Goal: Task Accomplishment & Management: Complete application form

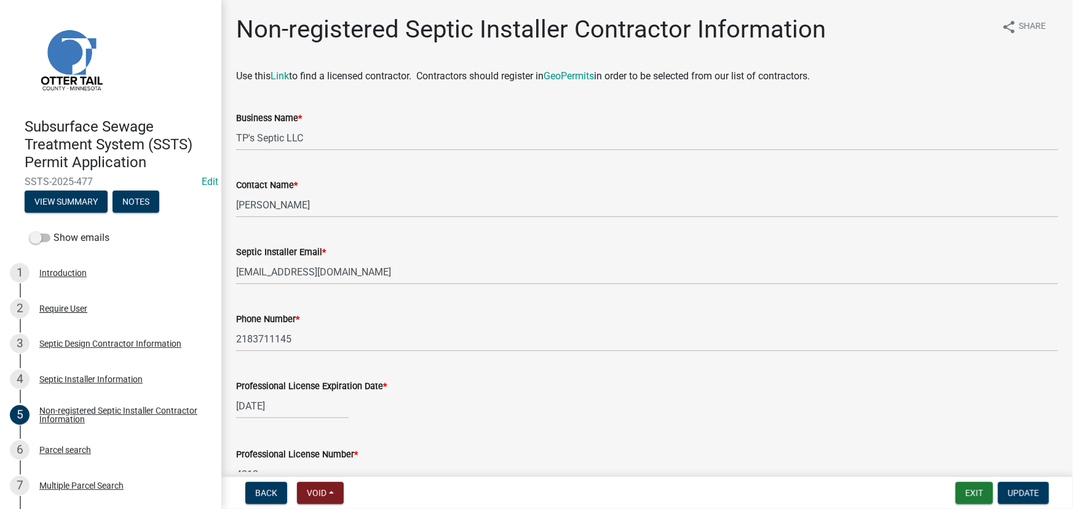
scroll to position [72, 0]
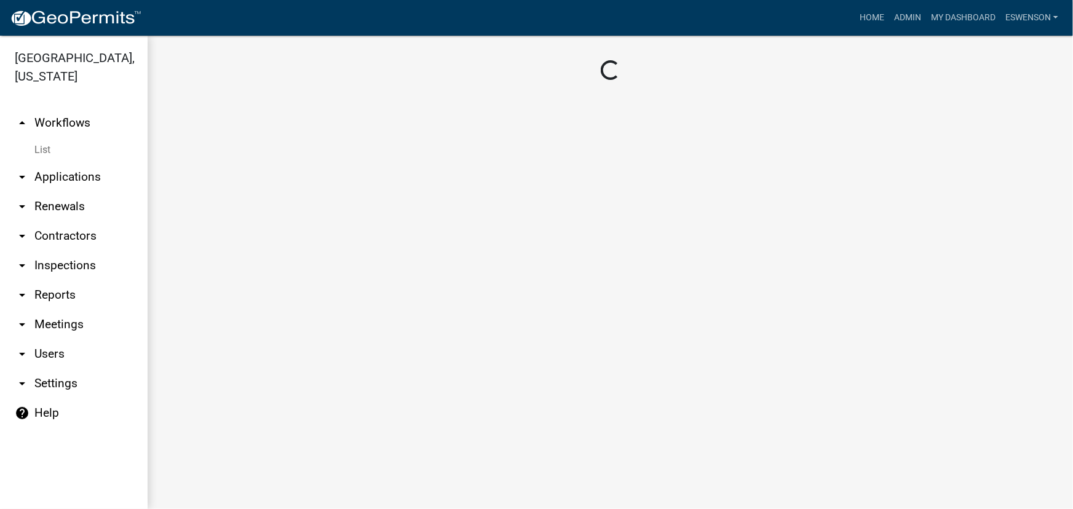
click at [100, 167] on link "arrow_drop_down Applications" at bounding box center [74, 177] width 148 height 30
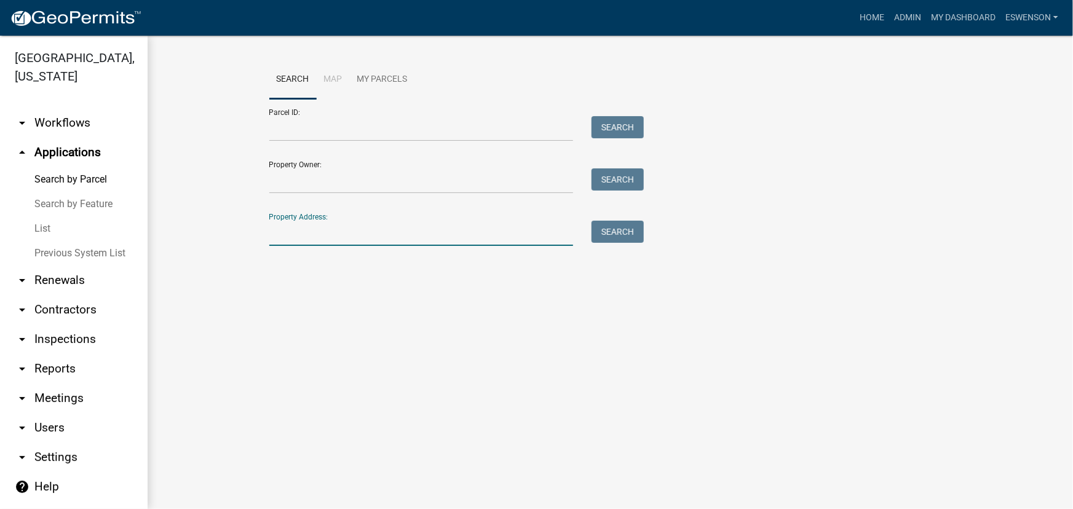
click at [317, 227] on input "Property Address:" at bounding box center [421, 233] width 305 height 25
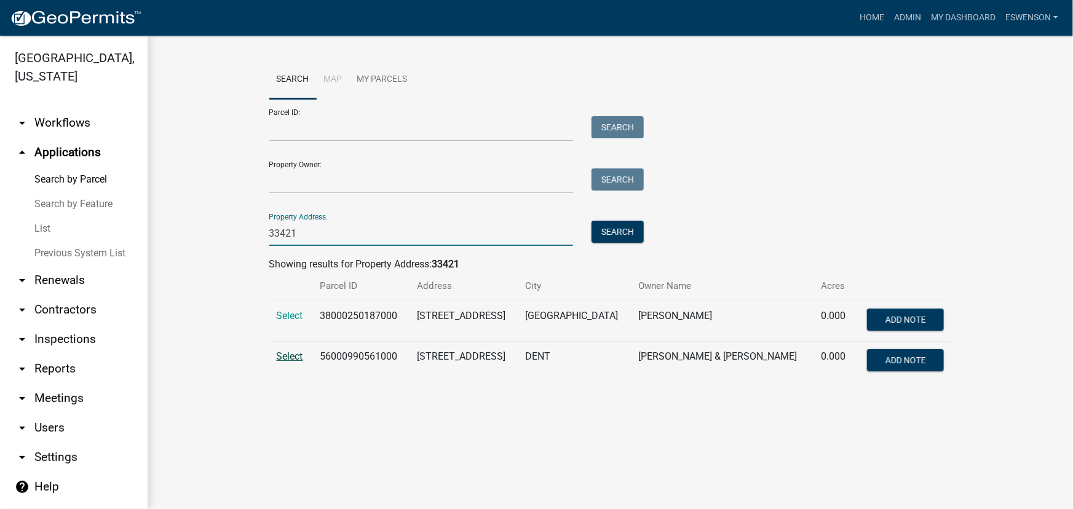
type input "33421"
click at [282, 356] on span "Select" at bounding box center [290, 357] width 26 height 12
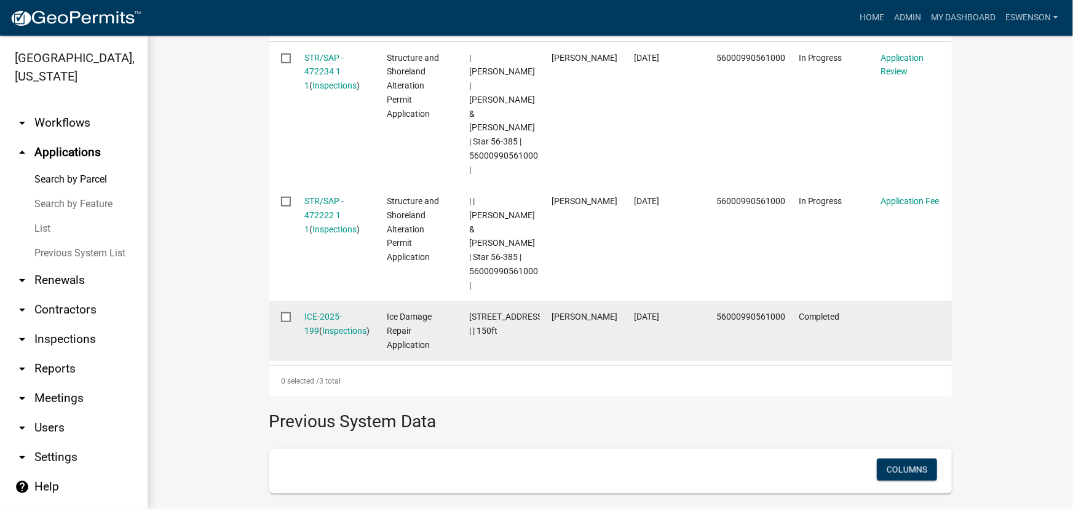
scroll to position [436, 0]
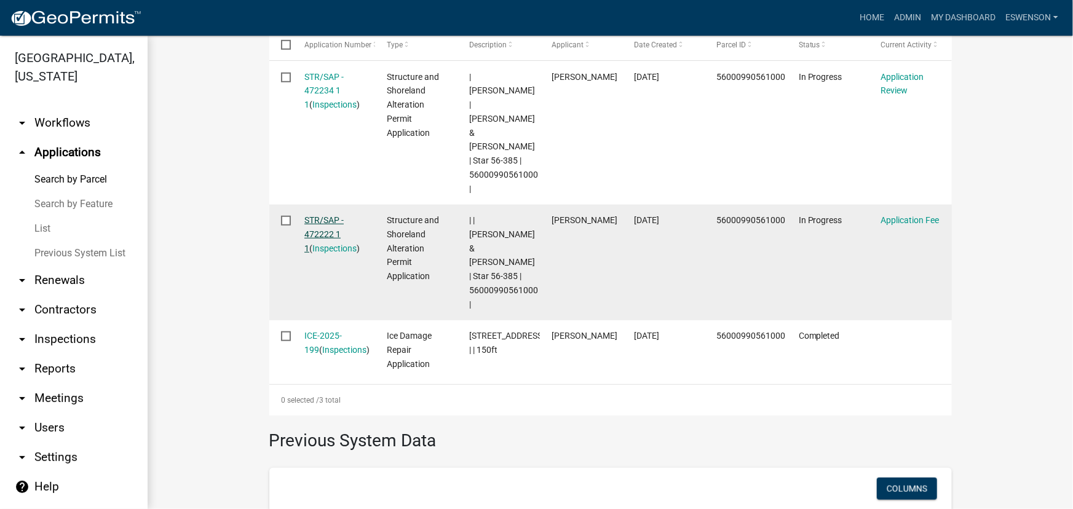
click at [325, 221] on link "STR/SAP - 472222 1 1" at bounding box center [324, 234] width 39 height 38
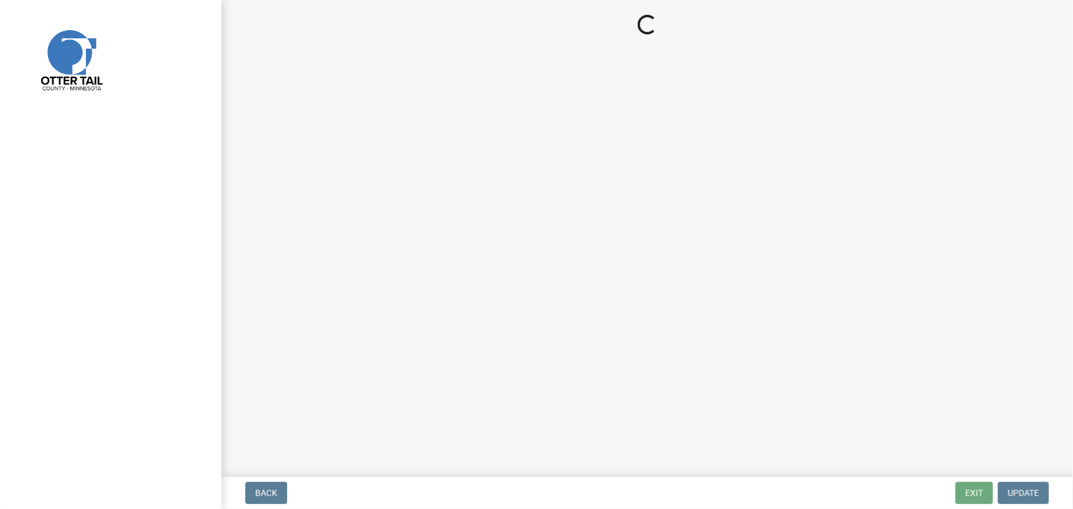
select select "3: 3"
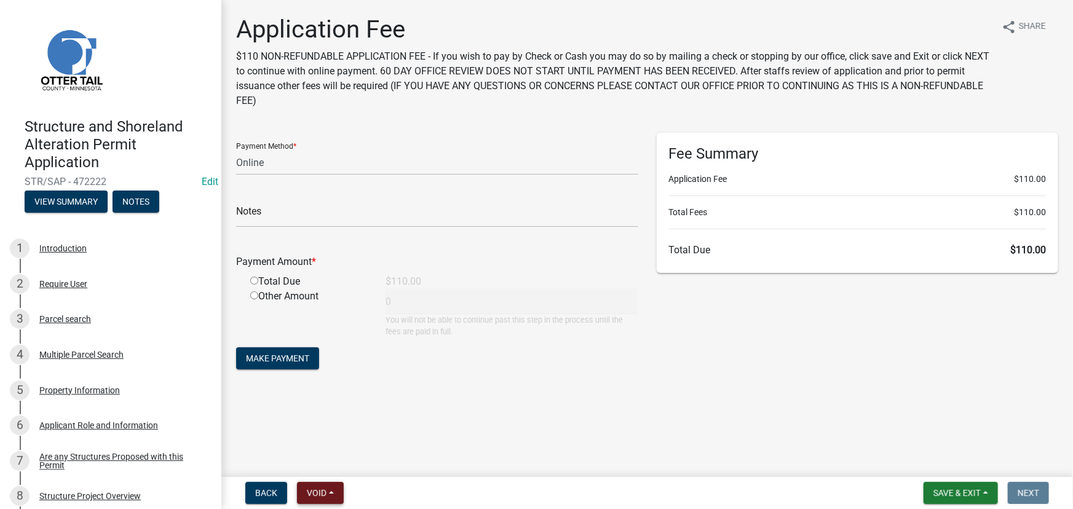
click at [323, 487] on button "Void" at bounding box center [320, 493] width 47 height 22
click at [332, 463] on button "Void" at bounding box center [346, 462] width 98 height 30
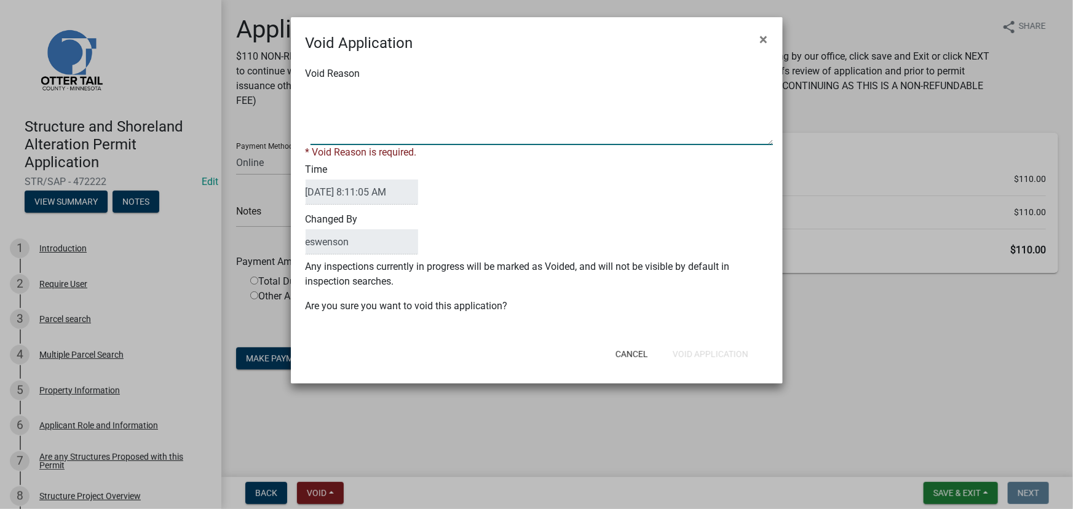
click at [388, 124] on textarea "Void Reason" at bounding box center [542, 115] width 463 height 62
type textarea "M"
type textarea "Made 2 applications"
click at [706, 346] on button "Void Application" at bounding box center [710, 354] width 95 height 22
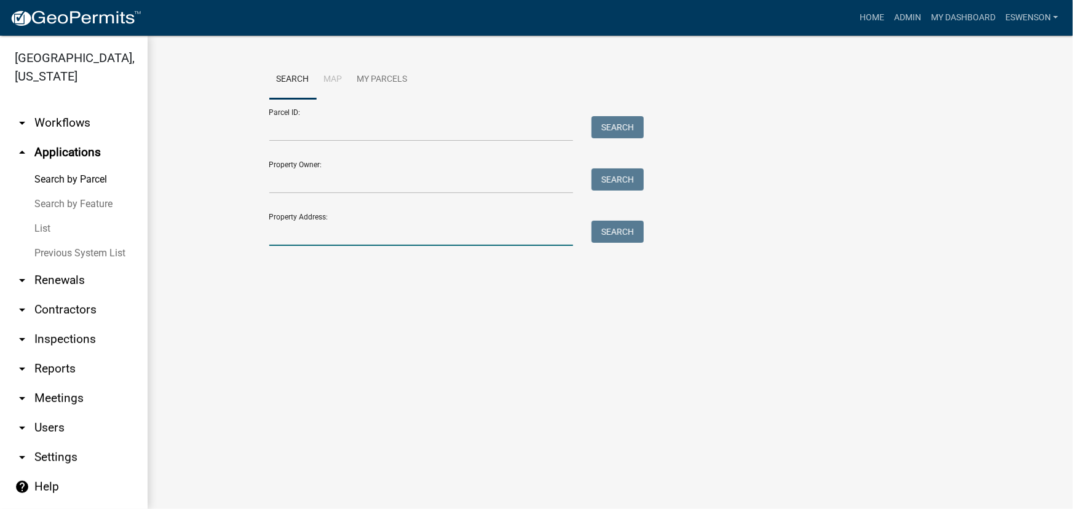
click at [337, 226] on input "Property Address:" at bounding box center [421, 233] width 305 height 25
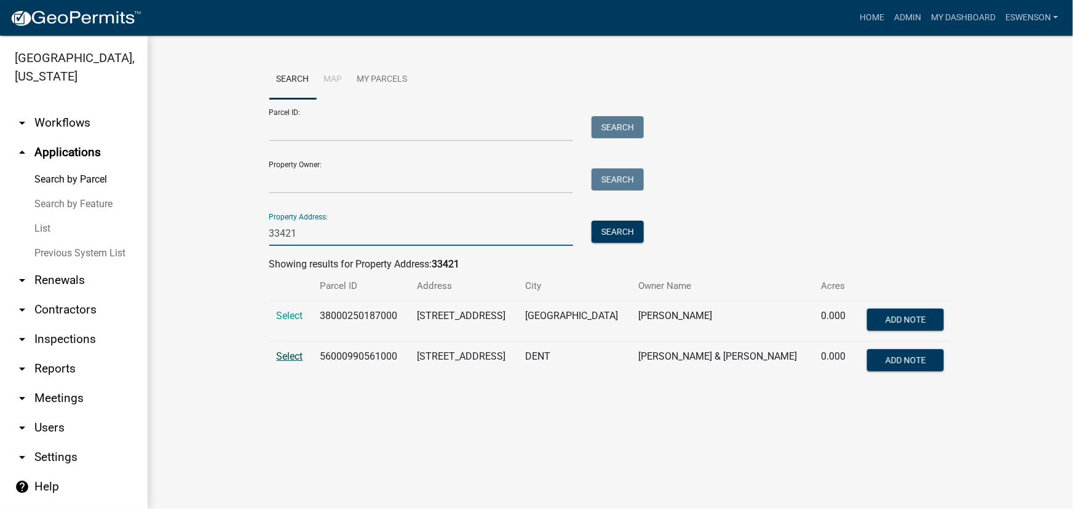
type input "33421"
click at [303, 357] on span "Select" at bounding box center [290, 357] width 26 height 12
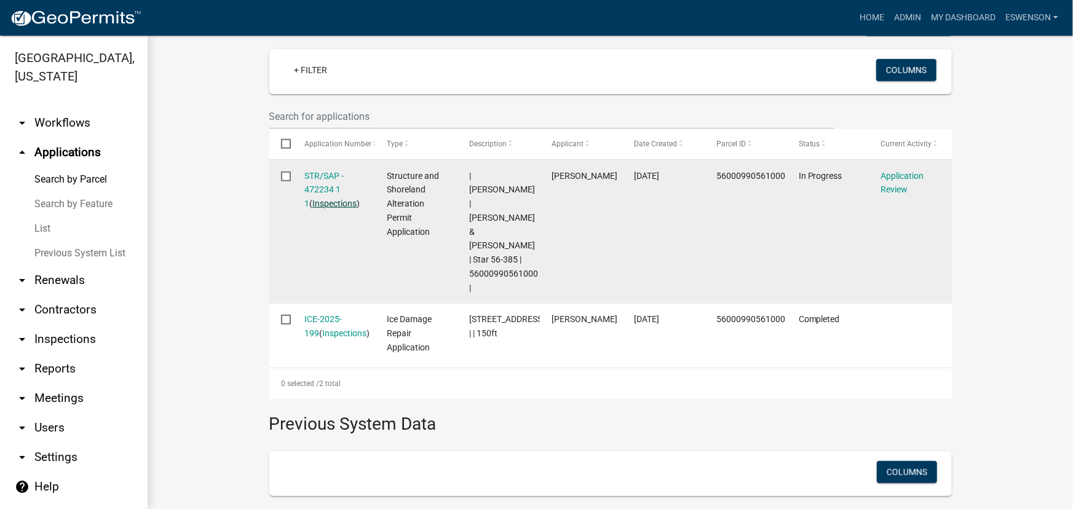
scroll to position [349, 0]
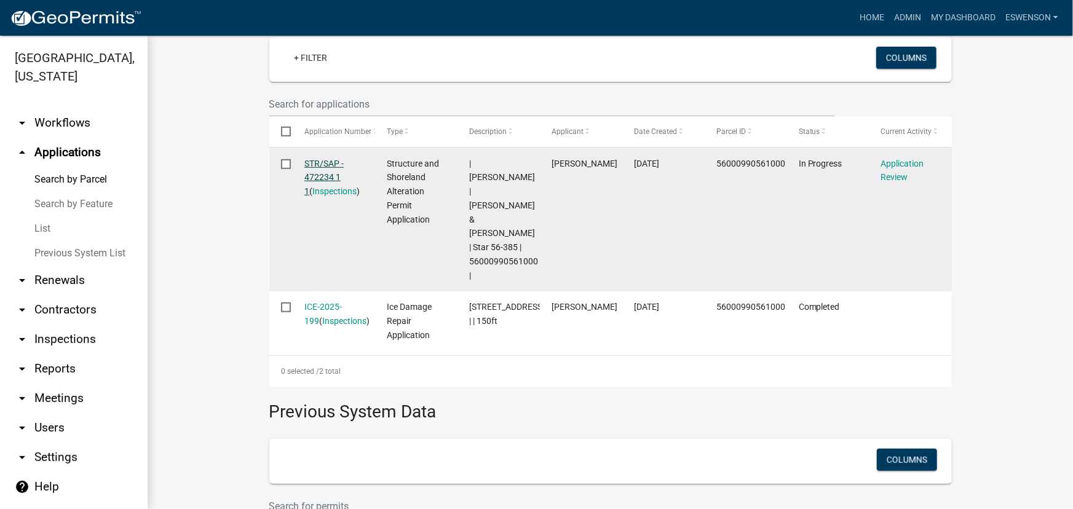
click at [317, 167] on link "STR/SAP - 472234 1 1" at bounding box center [324, 178] width 39 height 38
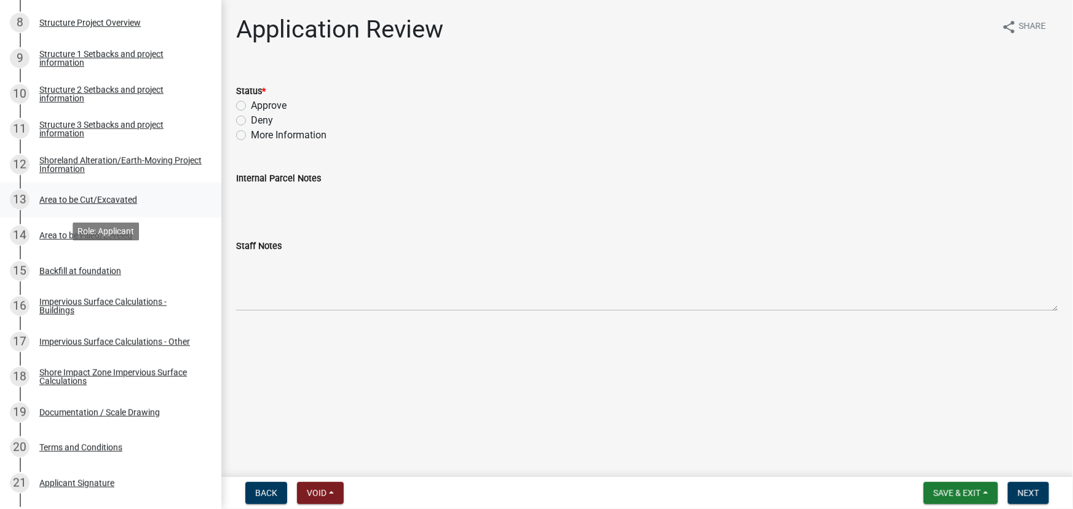
scroll to position [503, 0]
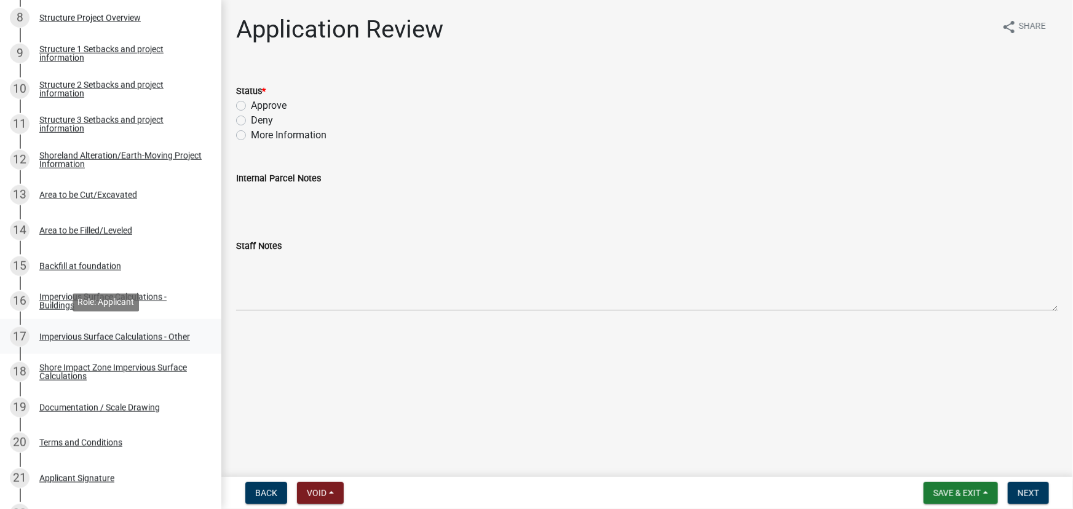
click at [129, 336] on div "Impervious Surface Calculations - Other" at bounding box center [114, 337] width 151 height 9
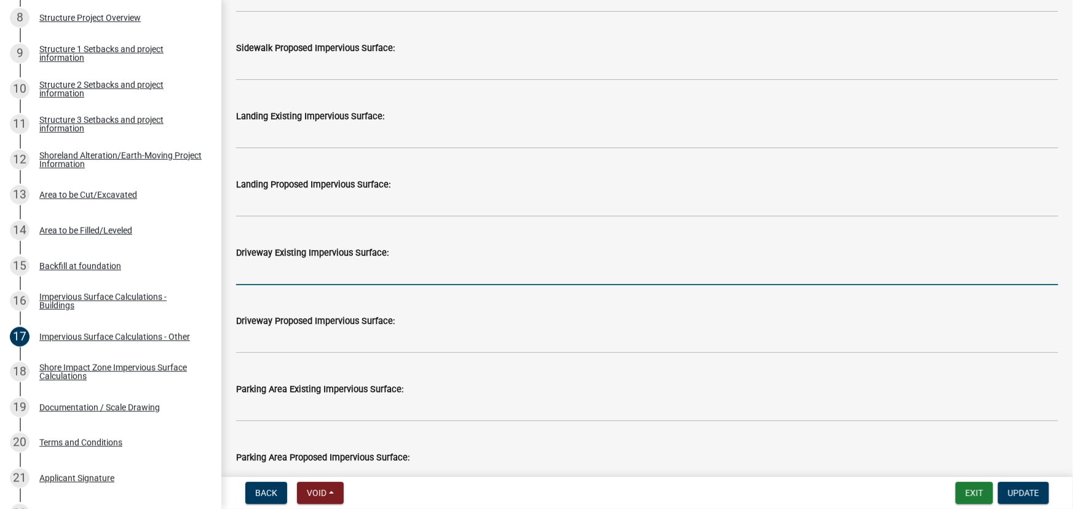
click at [318, 269] on input "text" at bounding box center [647, 272] width 822 height 25
type input "3000"
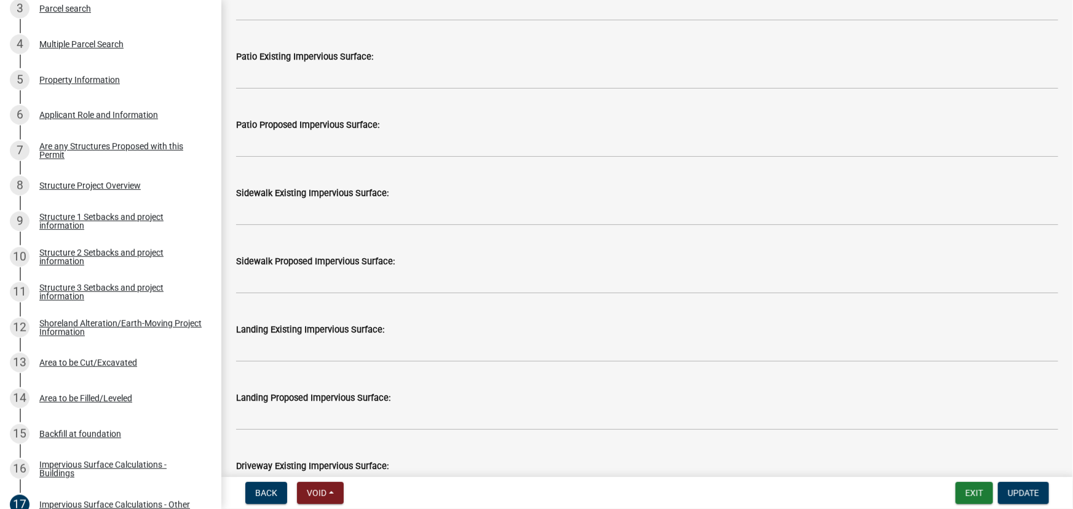
scroll to position [279, 0]
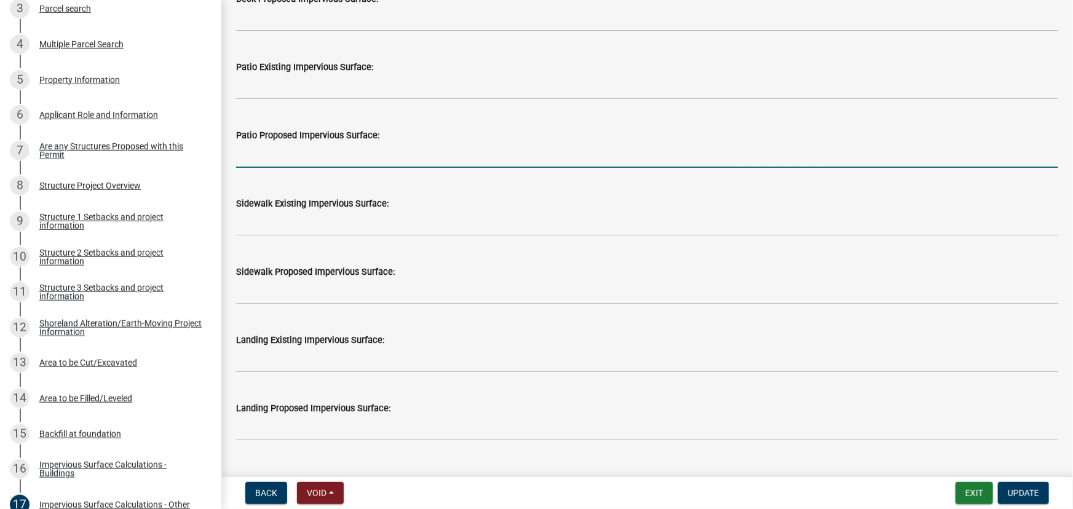
click at [302, 154] on input "text" at bounding box center [647, 155] width 822 height 25
type input "384"
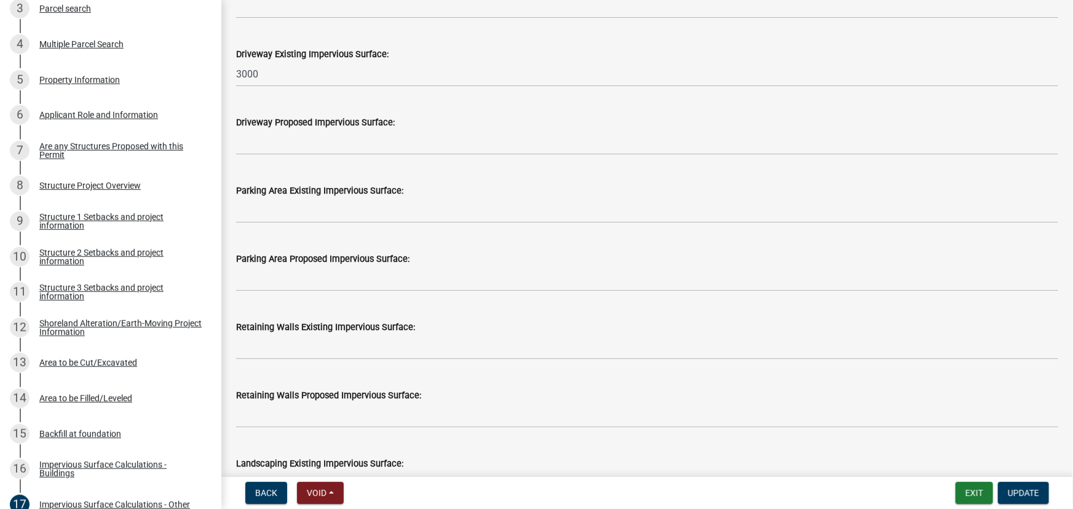
scroll to position [477, 0]
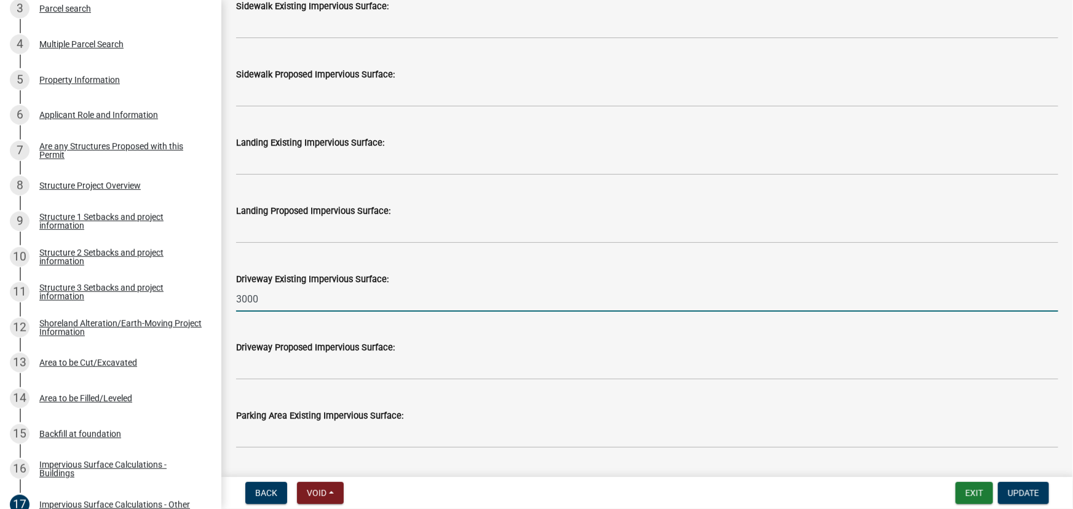
click at [277, 301] on input "3000" at bounding box center [647, 299] width 822 height 25
type input "3800"
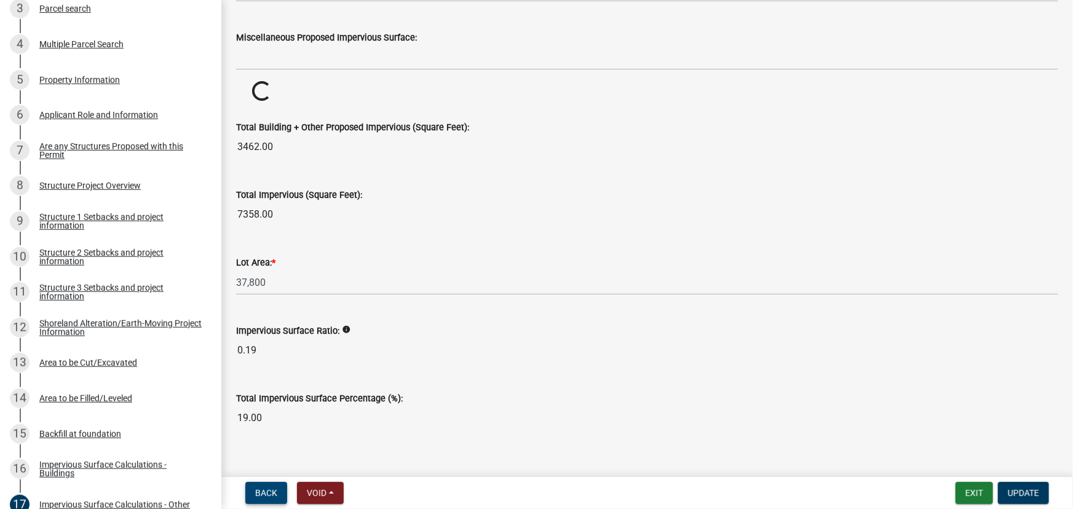
scroll to position [1349, 0]
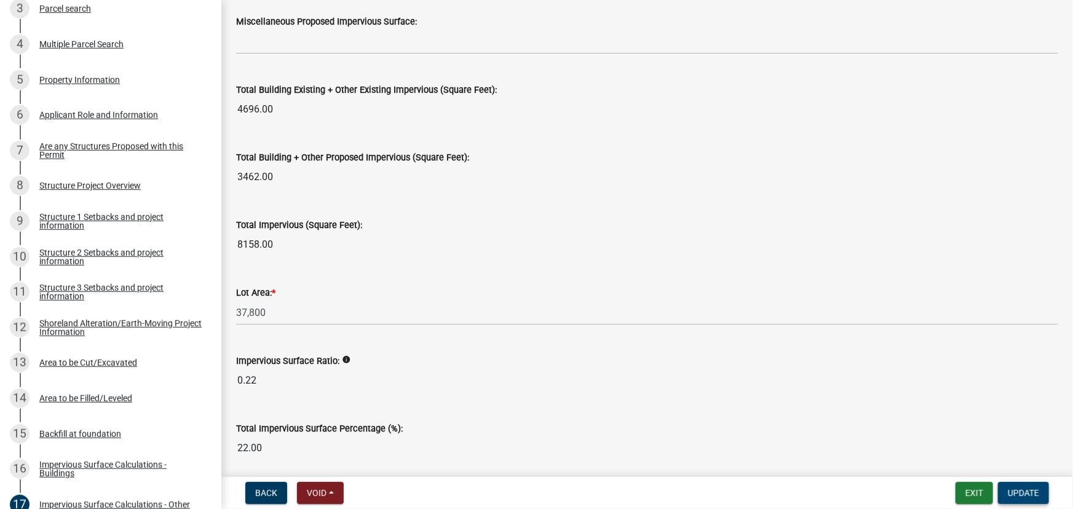
click at [1007, 500] on button "Update" at bounding box center [1023, 493] width 51 height 22
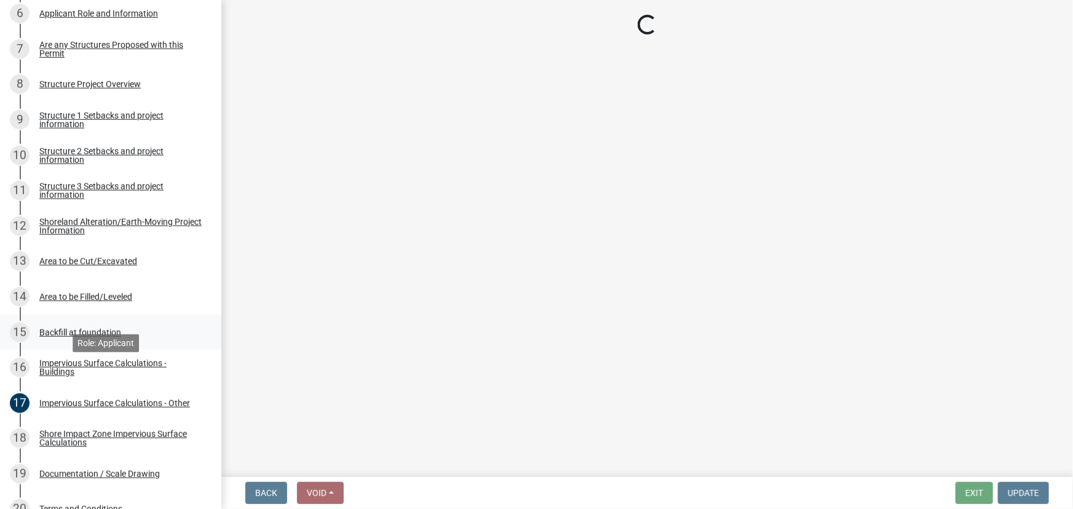
scroll to position [447, 0]
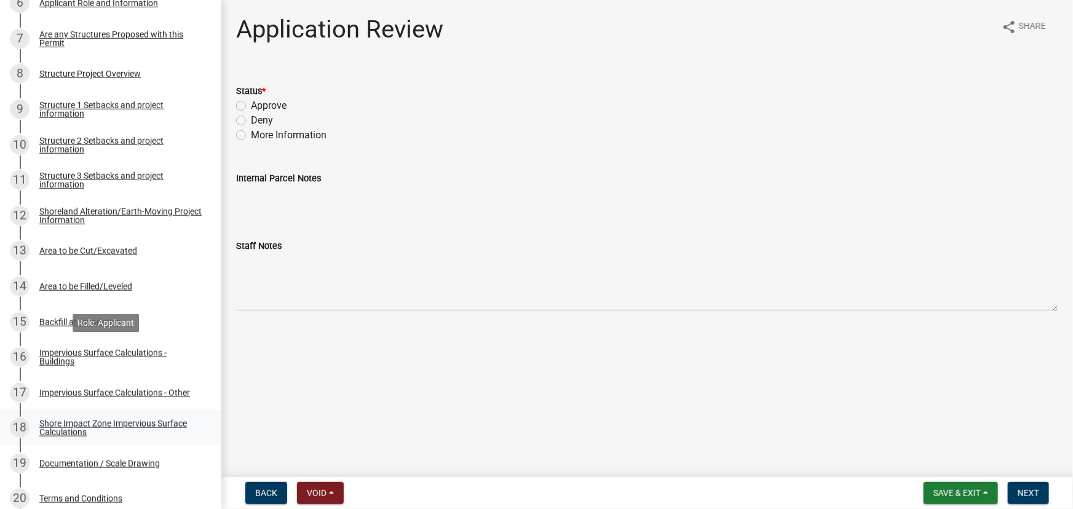
drag, startPoint x: 67, startPoint y: 357, endPoint x: 202, endPoint y: 412, distance: 146.0
click at [67, 357] on div "Impervious Surface Calculations - Buildings" at bounding box center [120, 357] width 162 height 17
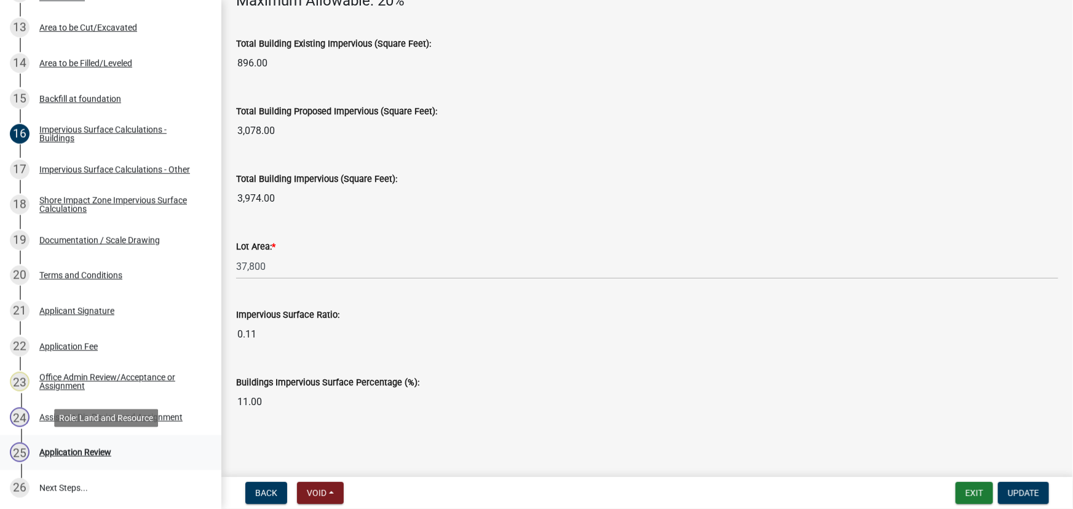
scroll to position [781, 0]
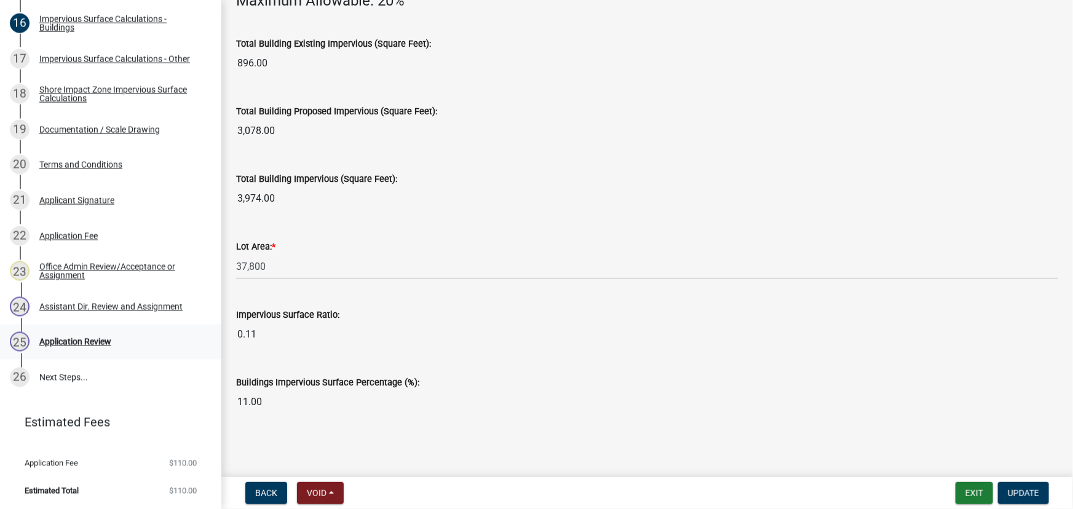
click at [73, 343] on div "Application Review" at bounding box center [75, 342] width 72 height 9
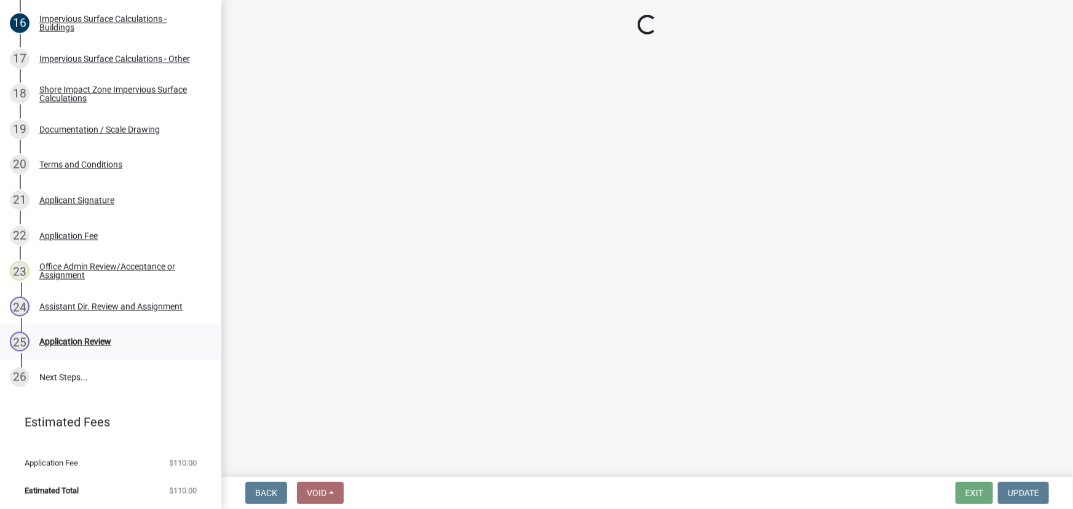
scroll to position [0, 0]
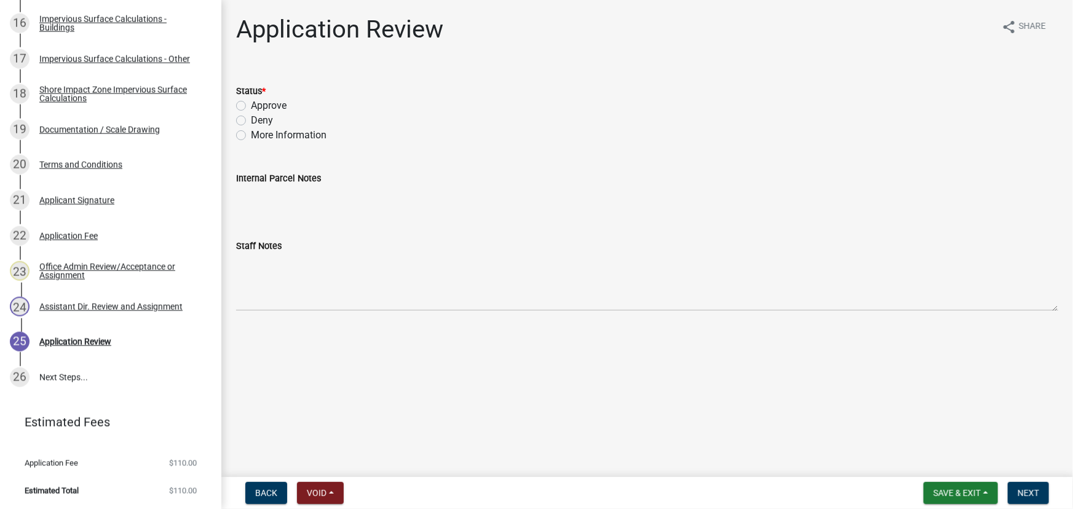
click at [275, 100] on label "Approve" at bounding box center [269, 105] width 36 height 15
click at [259, 100] on input "Approve" at bounding box center [255, 102] width 8 height 8
radio input "true"
click at [1033, 504] on nav "Back Void Withdraw Lock Expire Void Save & Exit Save Save & Exit Next" at bounding box center [647, 493] width 852 height 32
click at [1032, 498] on span "Next" at bounding box center [1029, 493] width 22 height 10
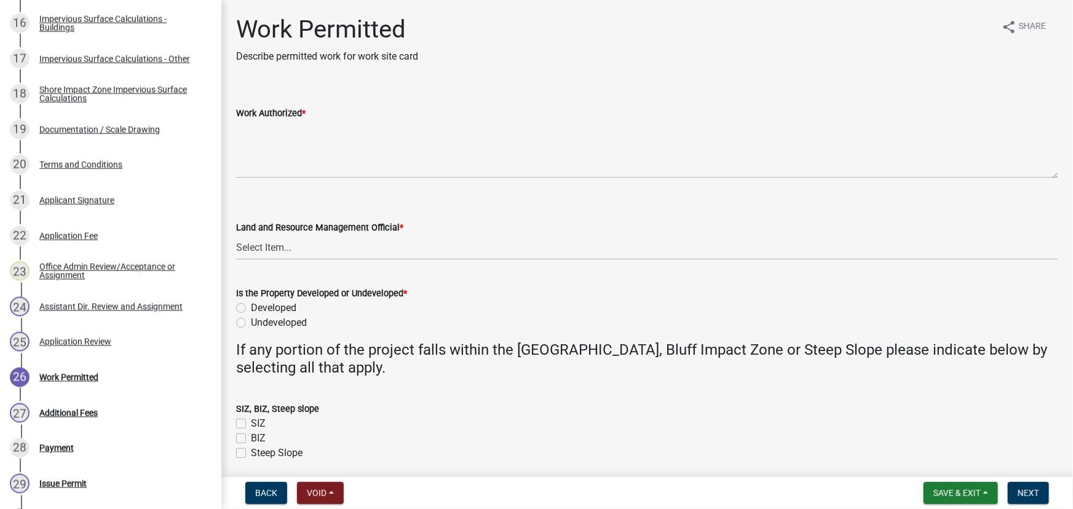
scroll to position [1029, 0]
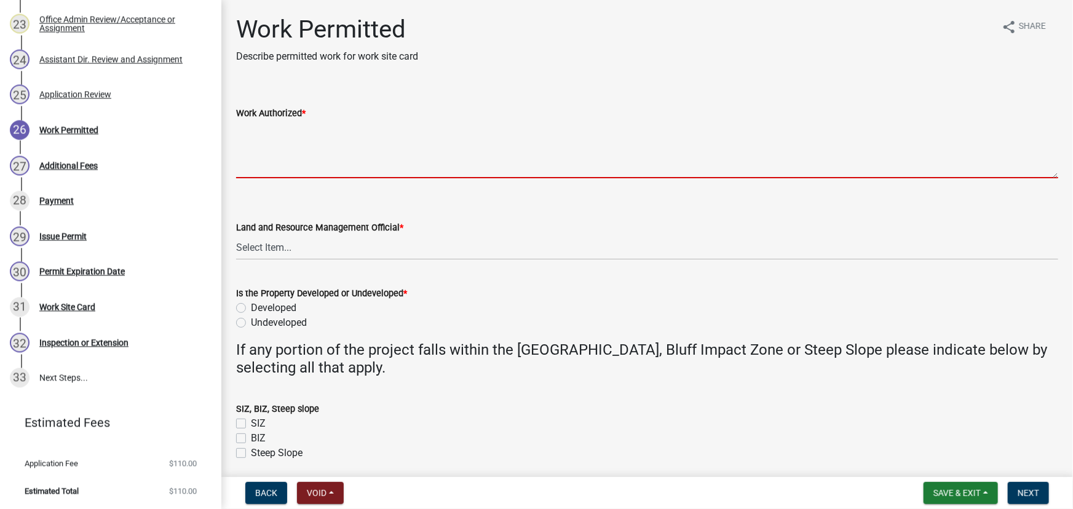
click at [293, 168] on textarea "Work Authorized *" at bounding box center [647, 150] width 822 height 58
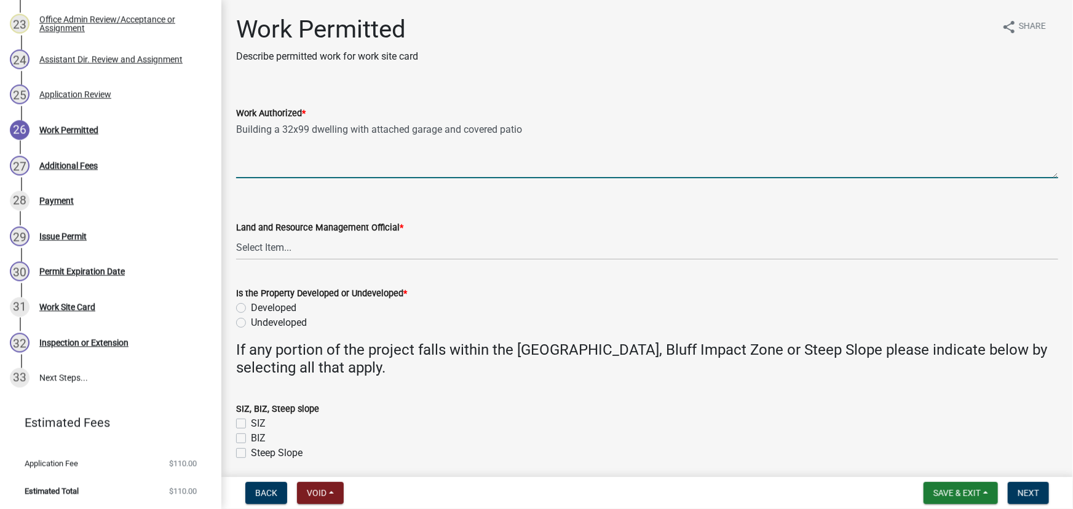
type textarea "Building a 32x99 dwelling with attached garage and covered patio"
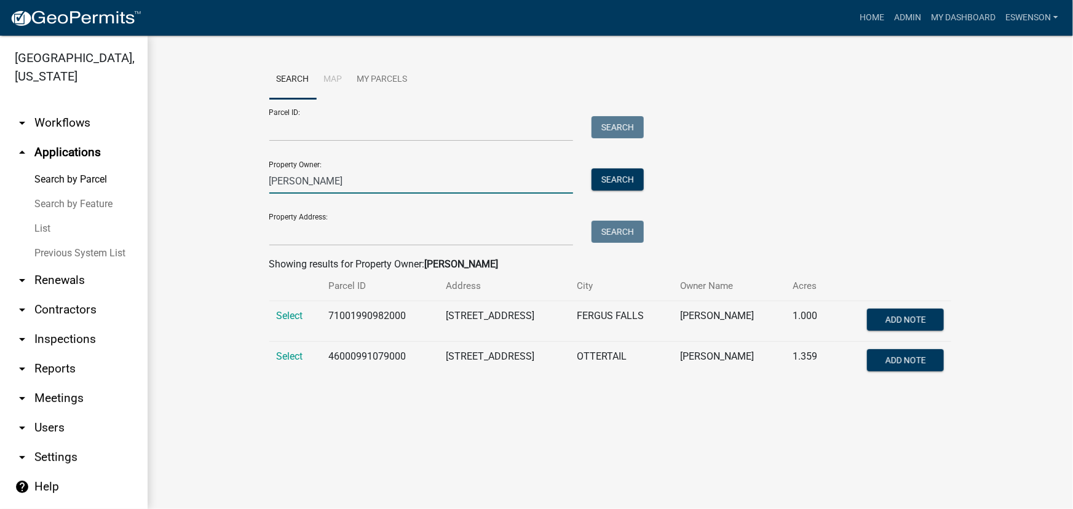
click at [322, 173] on input "SCHNURER" at bounding box center [421, 181] width 305 height 25
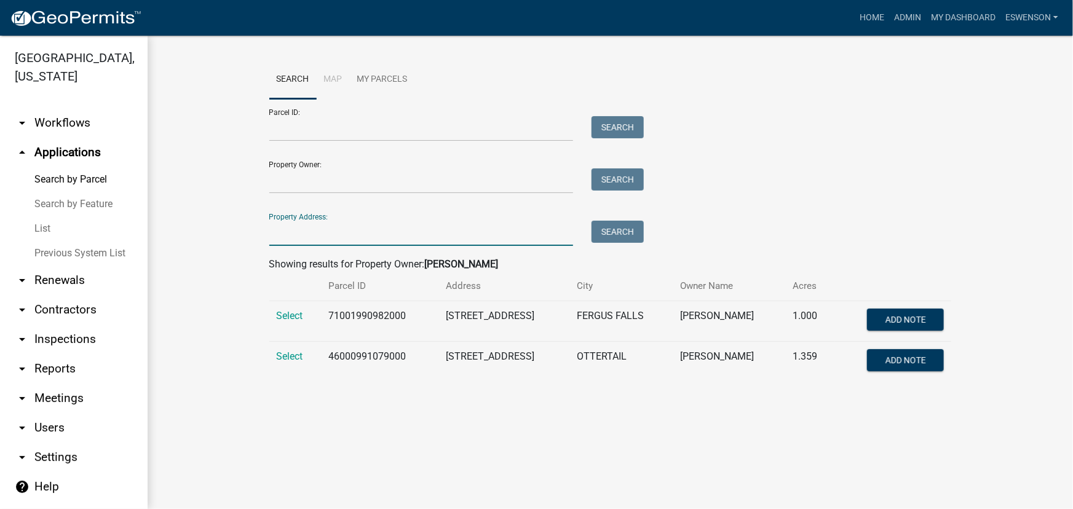
click at [316, 227] on input "Property Address:" at bounding box center [421, 233] width 305 height 25
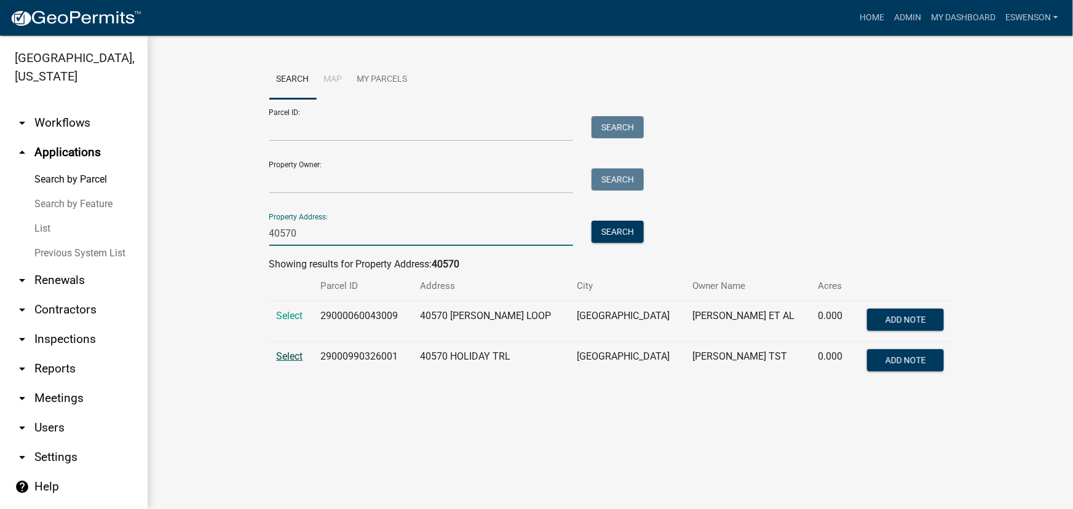
type input "40570"
click at [296, 357] on span "Select" at bounding box center [290, 357] width 26 height 12
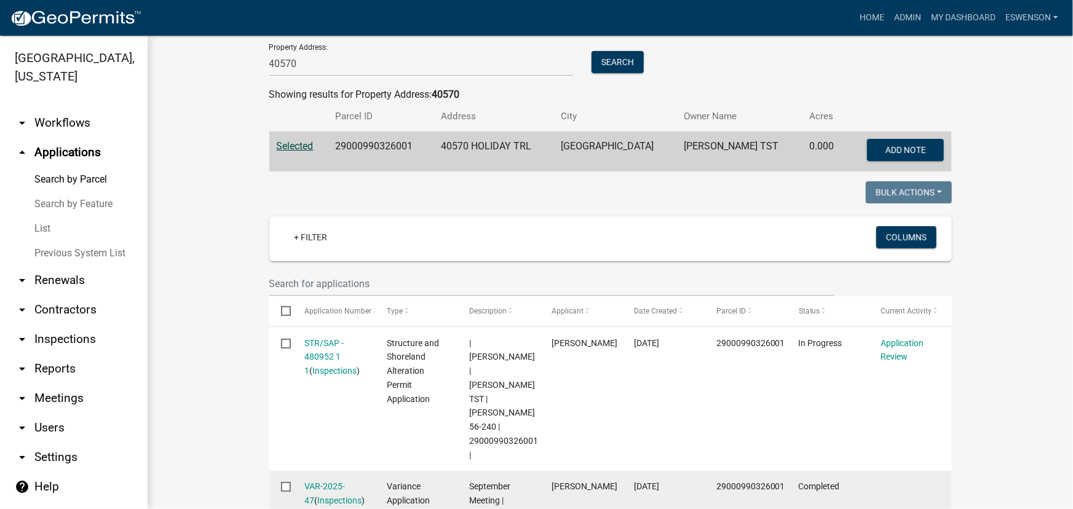
scroll to position [335, 0]
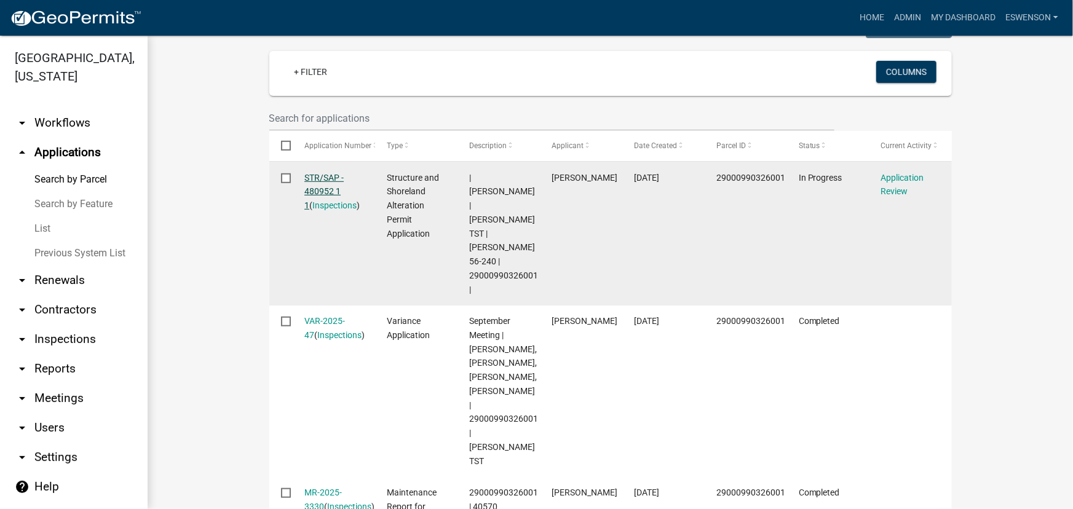
click at [316, 177] on link "STR/SAP - 480952 1 1" at bounding box center [324, 192] width 39 height 38
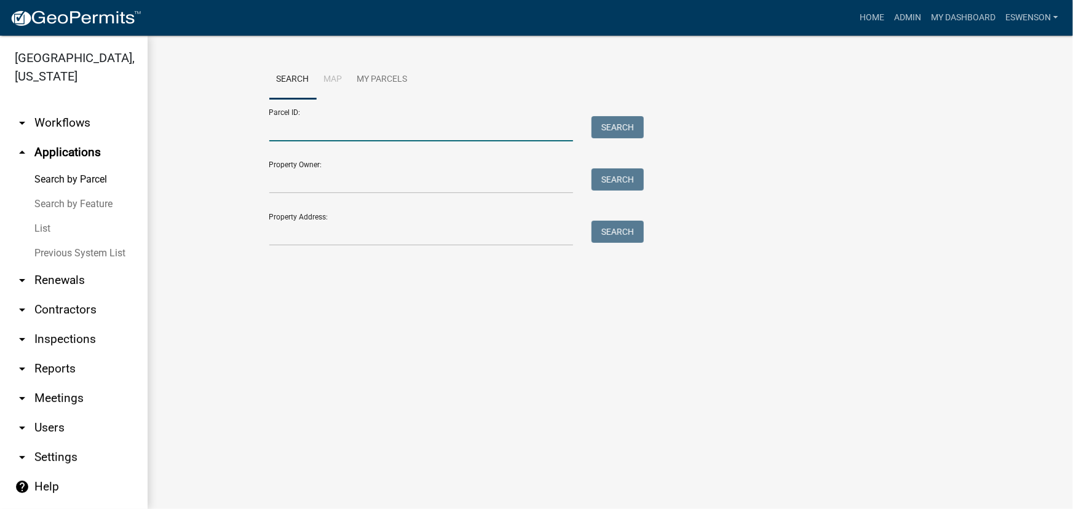
drag, startPoint x: 354, startPoint y: 110, endPoint x: 306, endPoint y: 125, distance: 50.8
paste input "29000990326001"
type input "29000990326001"
click at [634, 129] on button "Search" at bounding box center [618, 127] width 52 height 22
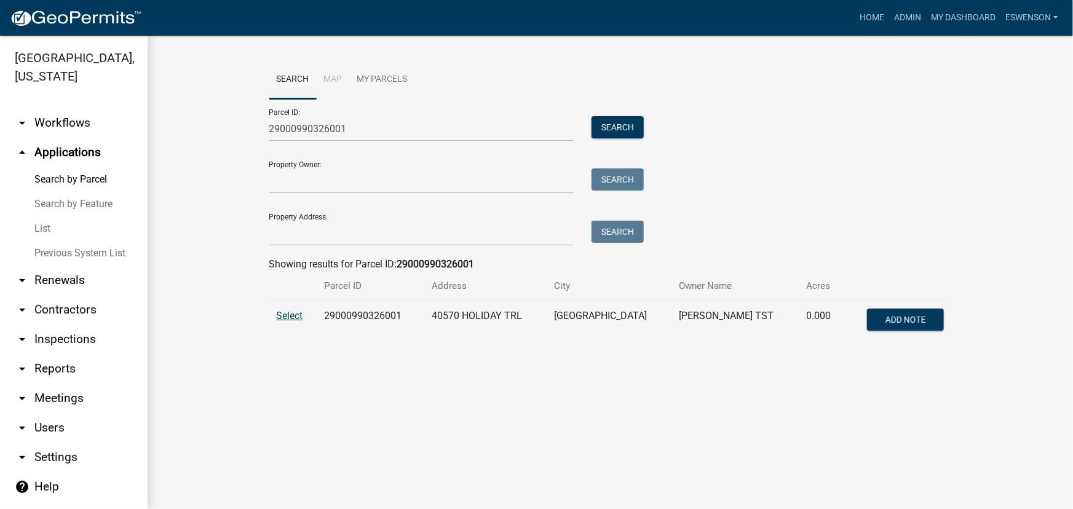
click at [280, 315] on span "Select" at bounding box center [290, 316] width 26 height 12
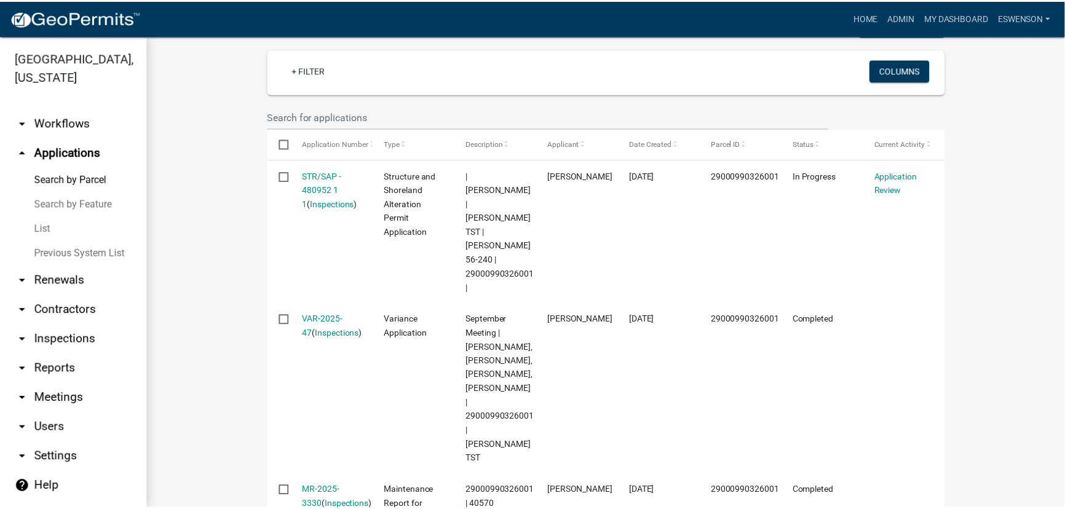
scroll to position [405, 0]
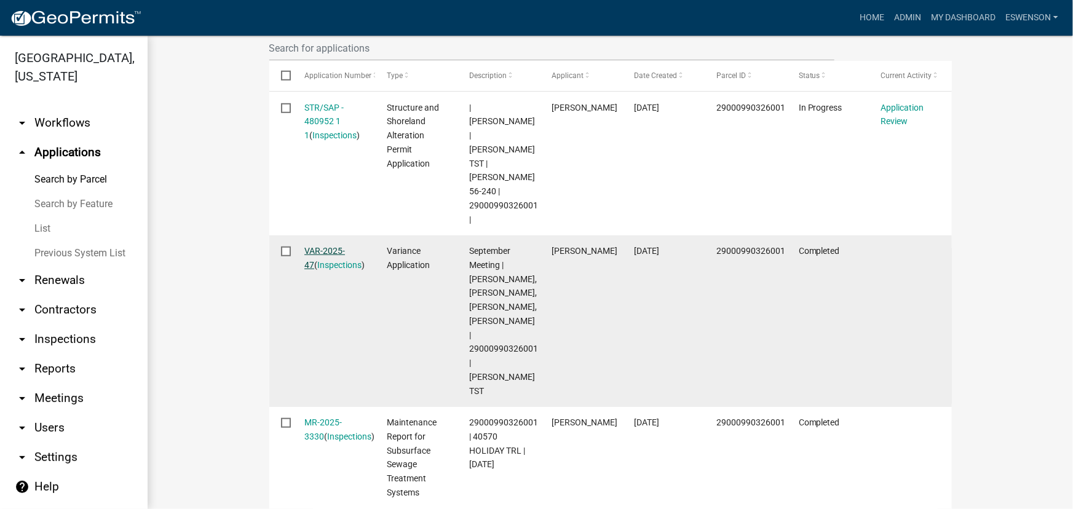
click at [329, 246] on link "VAR-2025-47" at bounding box center [325, 258] width 41 height 24
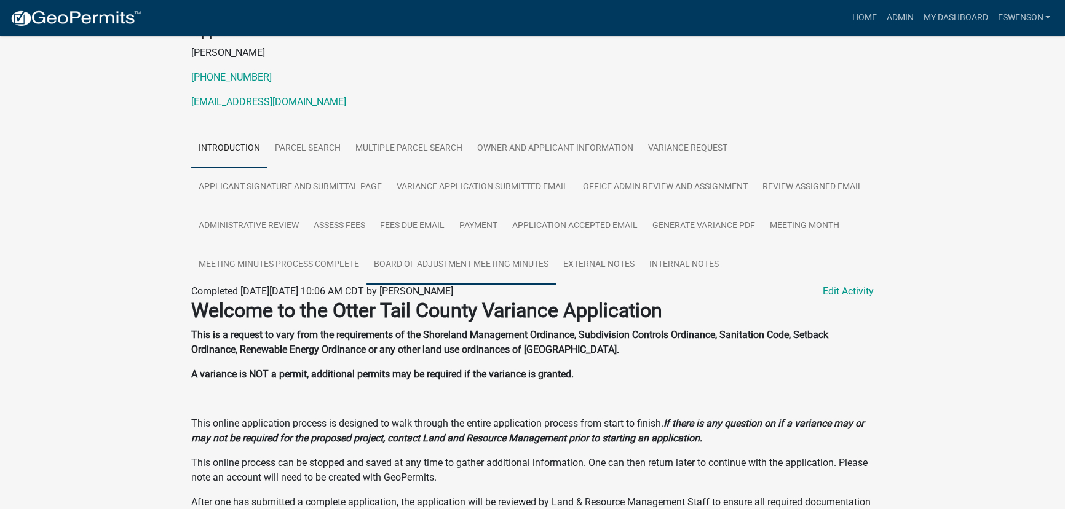
click at [497, 245] on link "Board of Adjustment Meeting Minutes" at bounding box center [461, 264] width 189 height 39
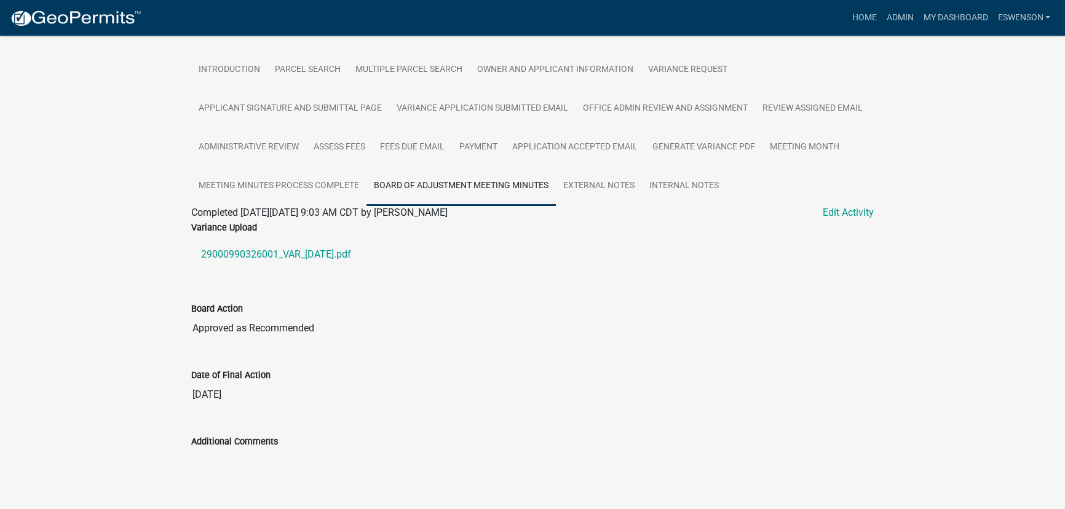
scroll to position [304, 0]
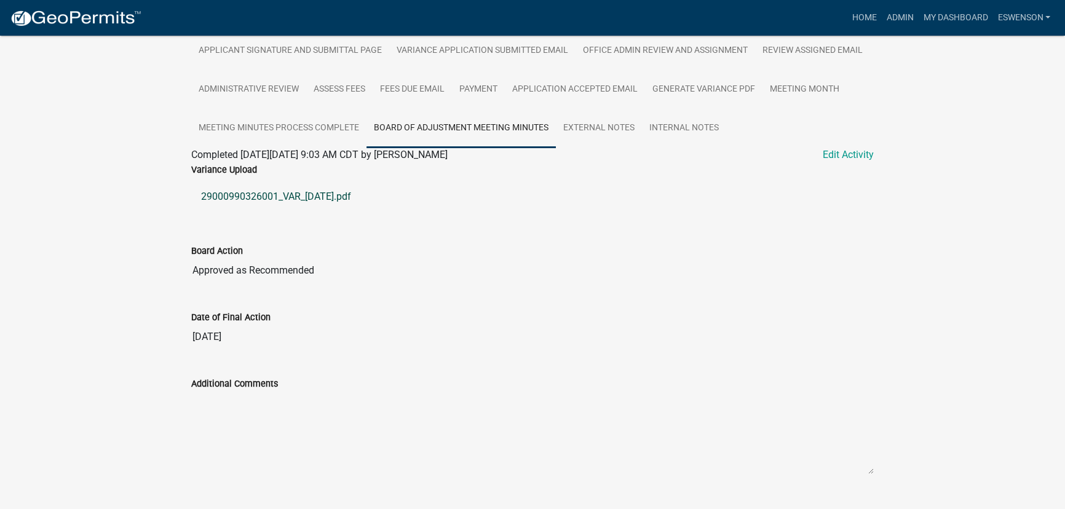
click at [303, 182] on link "29000990326001_VAR_2025-09-30.pdf" at bounding box center [532, 197] width 683 height 30
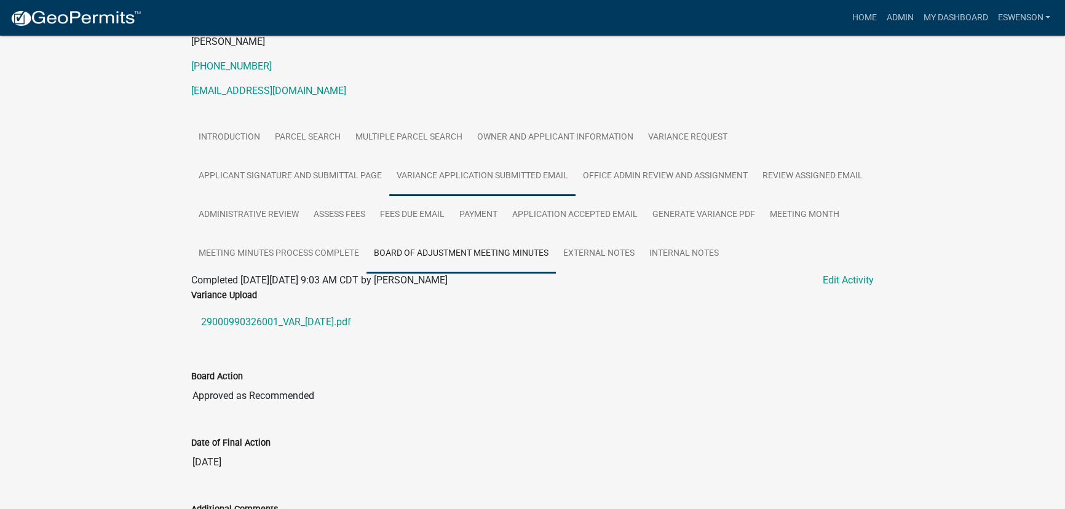
scroll to position [136, 0]
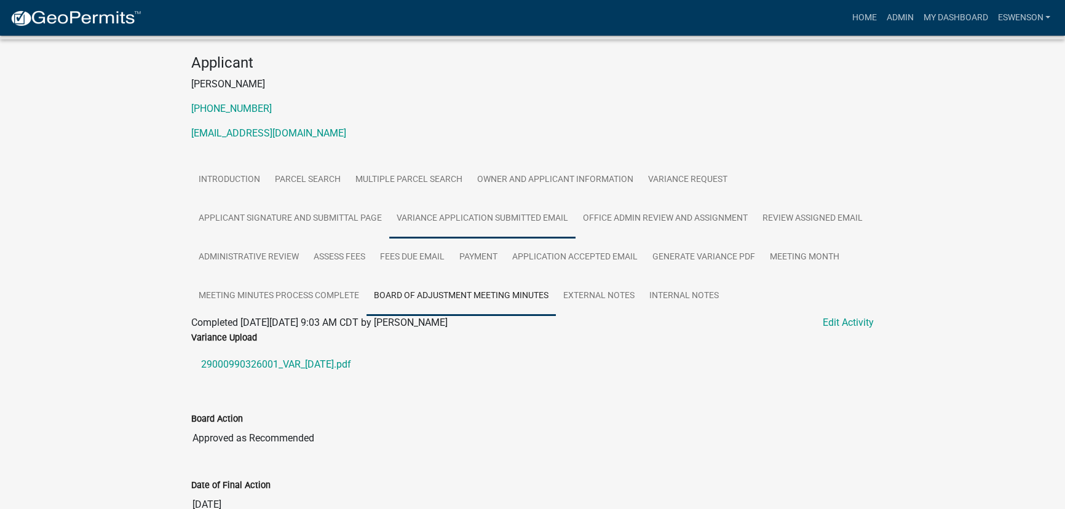
click at [412, 199] on link "Variance Application Submitted Email" at bounding box center [482, 218] width 186 height 39
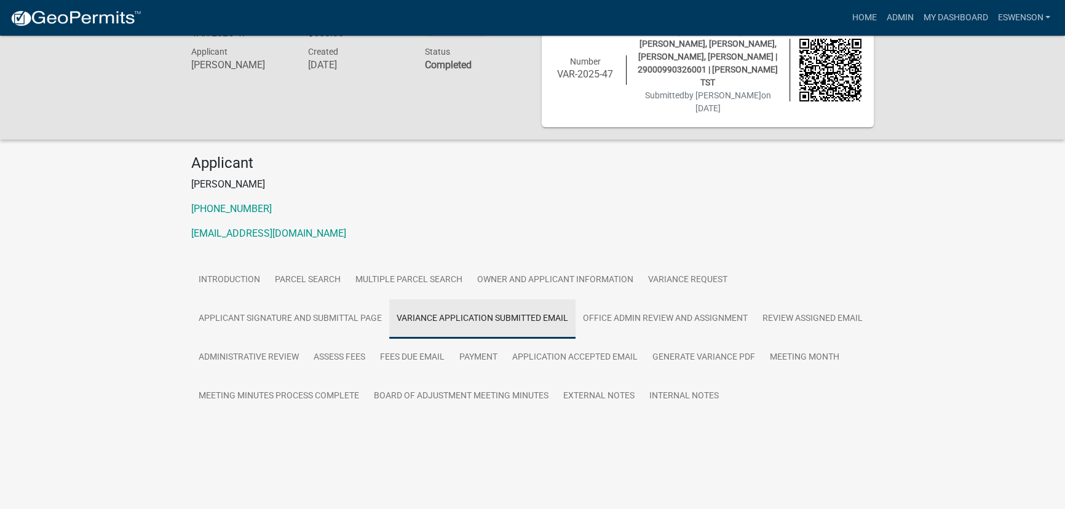
scroll to position [36, 0]
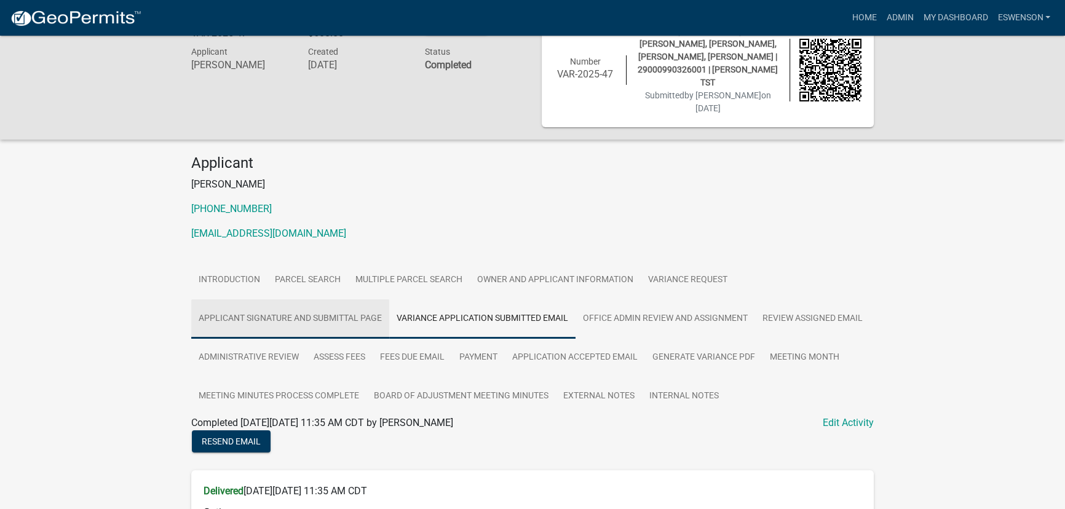
click at [276, 300] on link "Applicant Signature and Submittal Page" at bounding box center [290, 319] width 198 height 39
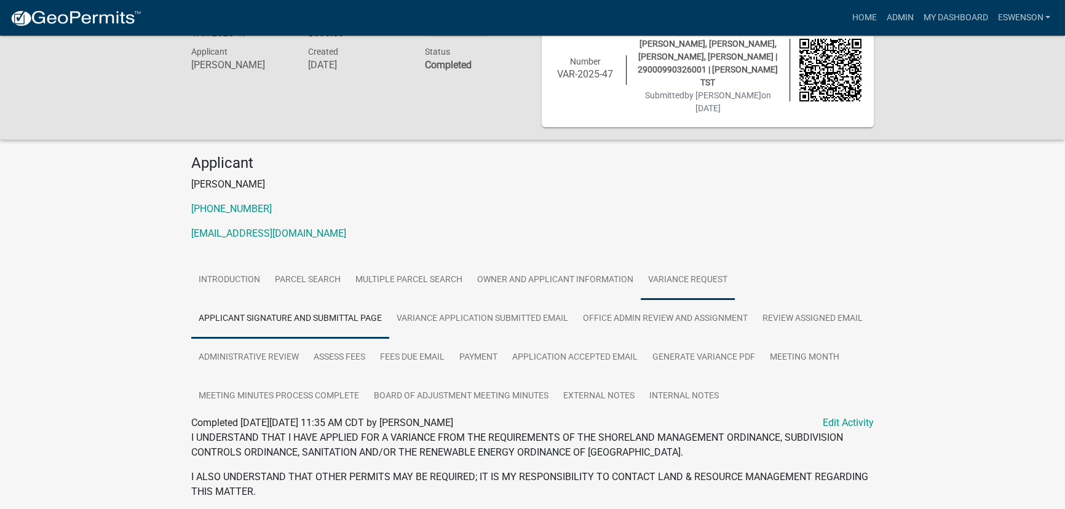
click at [703, 261] on link "Variance Request" at bounding box center [688, 280] width 94 height 39
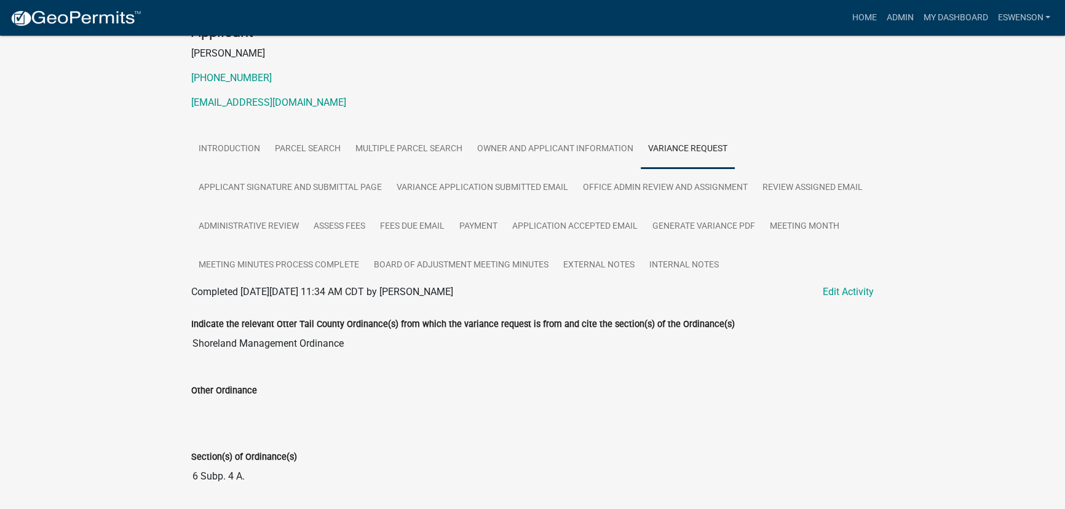
scroll to position [167, 0]
click at [231, 467] on div "Section(s) of Ordinance(s) 6 Subp. 4 A." at bounding box center [532, 465] width 701 height 66
drag, startPoint x: 0, startPoint y: 159, endPoint x: 34, endPoint y: 159, distance: 33.8
click at [0, 159] on div "Variance Application VAR-2025-47 Amount Paid $600.00 Actions View receipt Print…" at bounding box center [532, 503] width 1065 height 1270
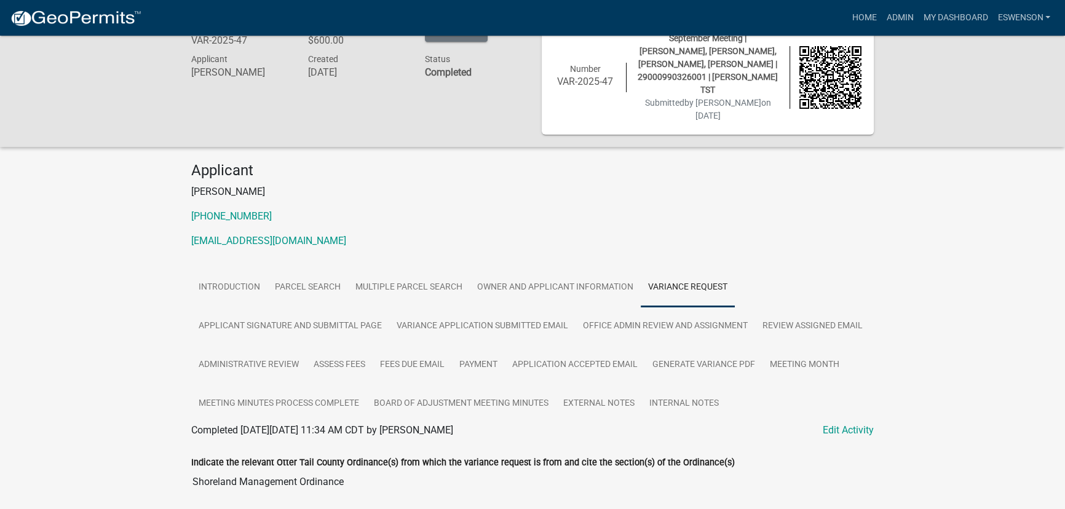
scroll to position [0, 0]
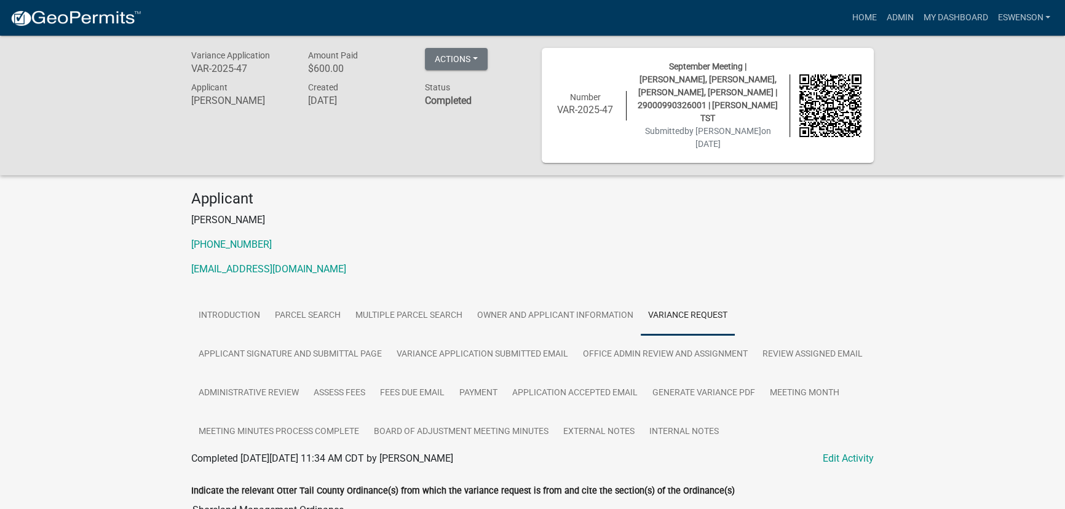
click at [740, 94] on span "September Meeting | Amy Busko, Christopher LeClair, Kyle Westergard, Michelle J…" at bounding box center [708, 93] width 140 height 62
copy span "29000990326001"
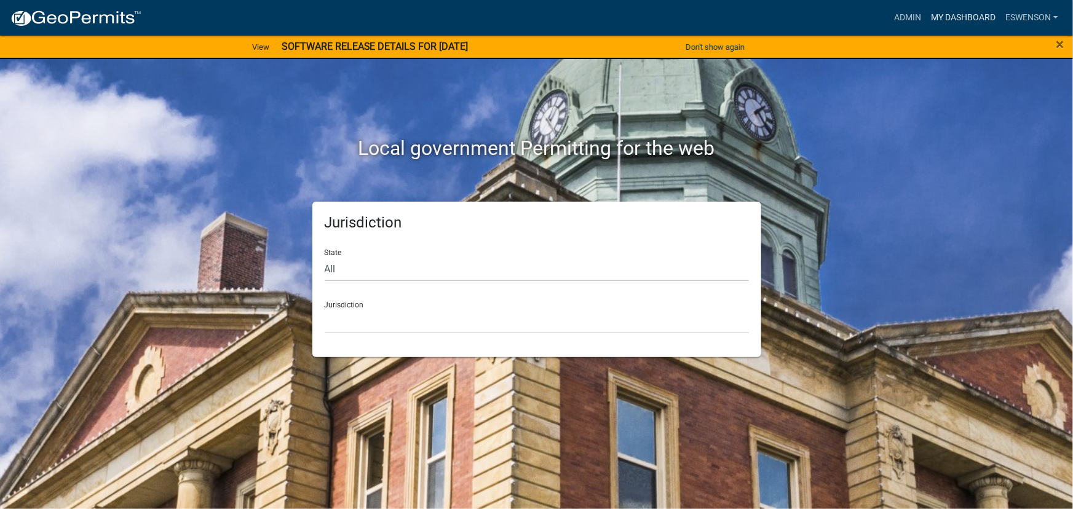
click at [978, 23] on link "My Dashboard" at bounding box center [963, 17] width 74 height 23
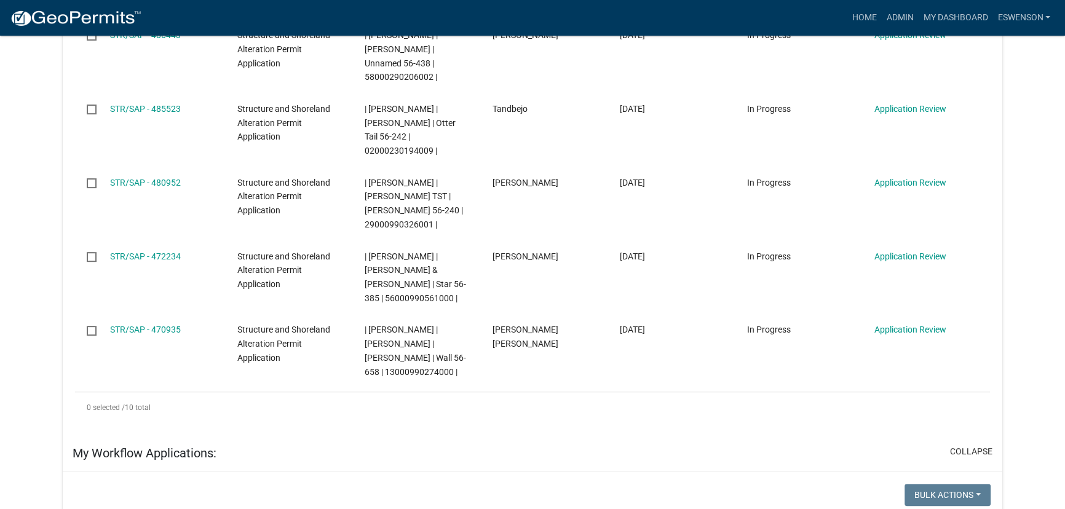
scroll to position [671, 0]
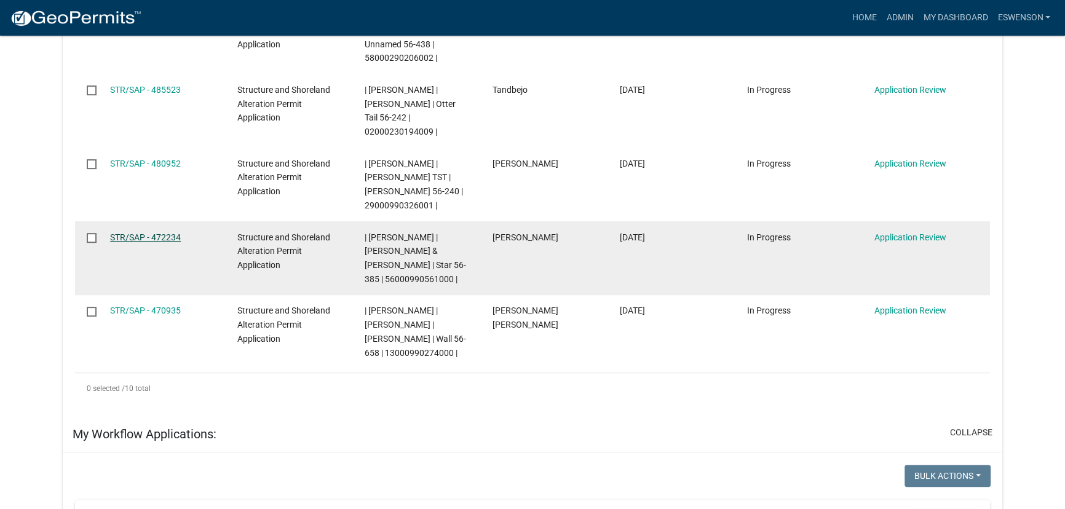
click at [139, 233] on link "STR/SAP - 472234" at bounding box center [145, 238] width 71 height 10
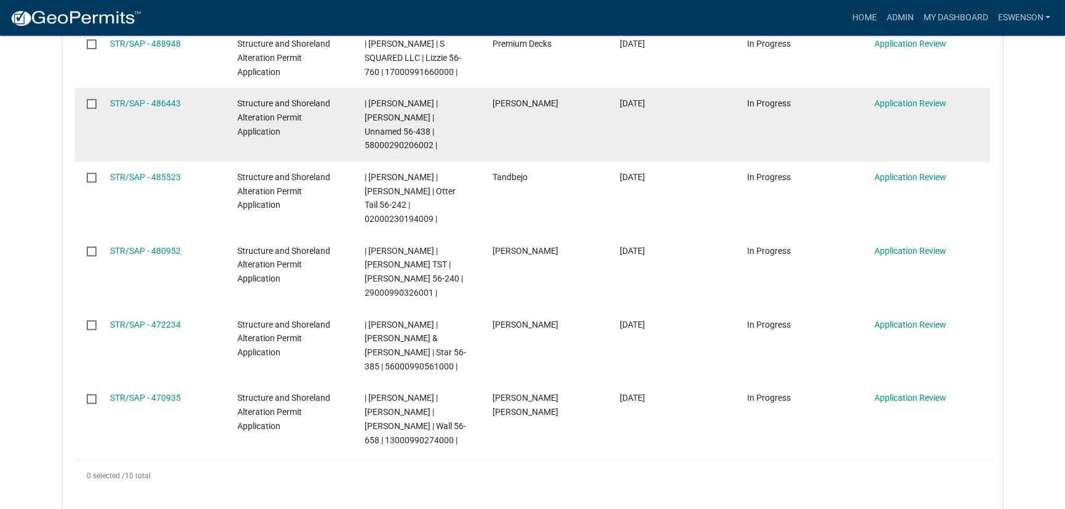
scroll to position [615, 0]
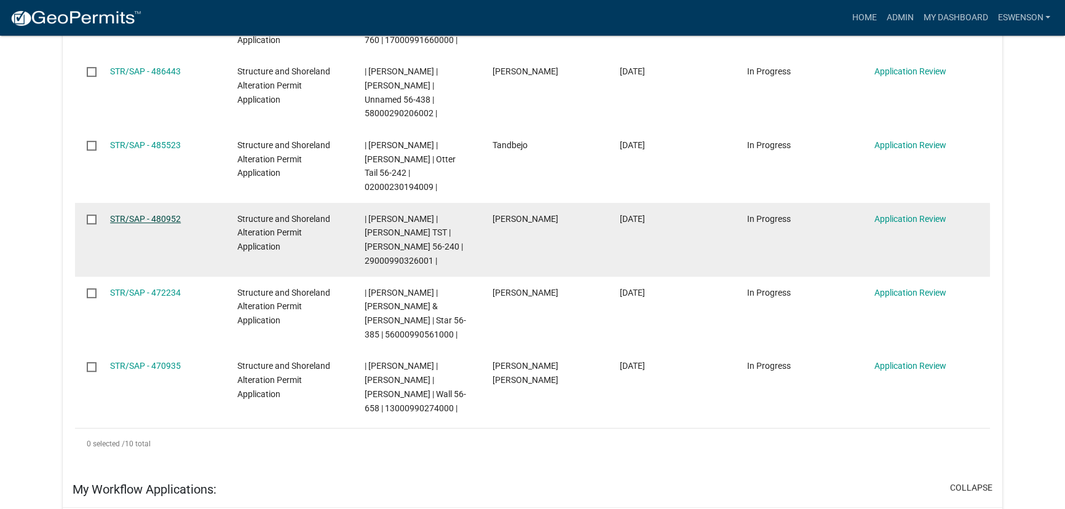
click at [162, 214] on link "STR/SAP - 480952" at bounding box center [145, 219] width 71 height 10
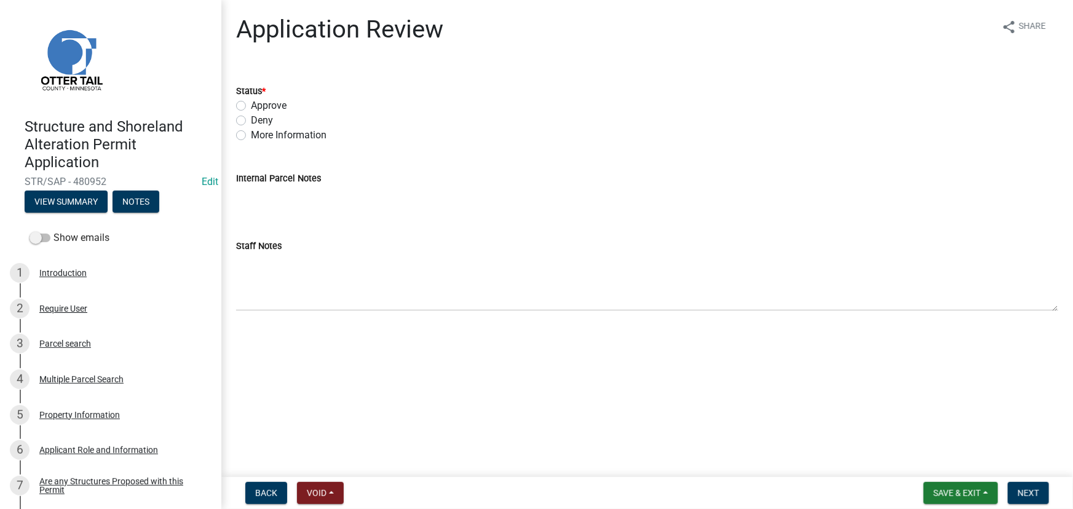
click at [276, 109] on label "Approve" at bounding box center [269, 105] width 36 height 15
click at [259, 106] on input "Approve" at bounding box center [255, 102] width 8 height 8
radio input "true"
click at [1027, 492] on span "Next" at bounding box center [1029, 493] width 22 height 10
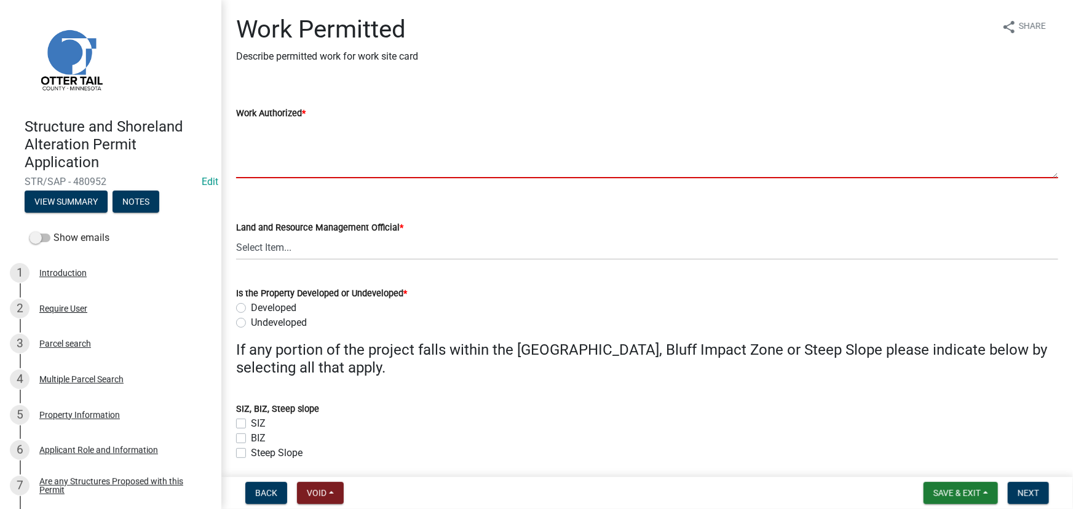
click at [262, 140] on textarea "Work Authorized *" at bounding box center [647, 150] width 822 height 58
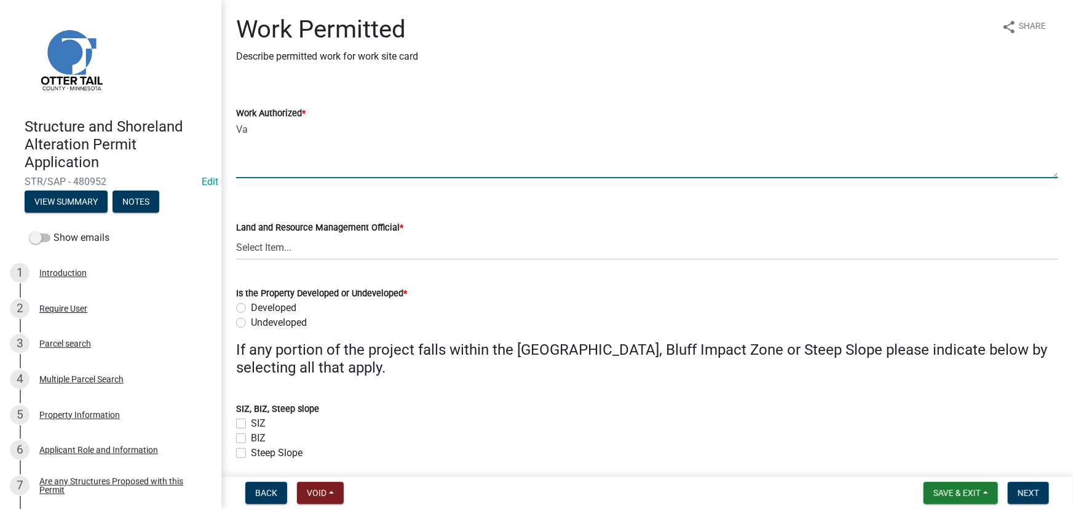
type textarea "V"
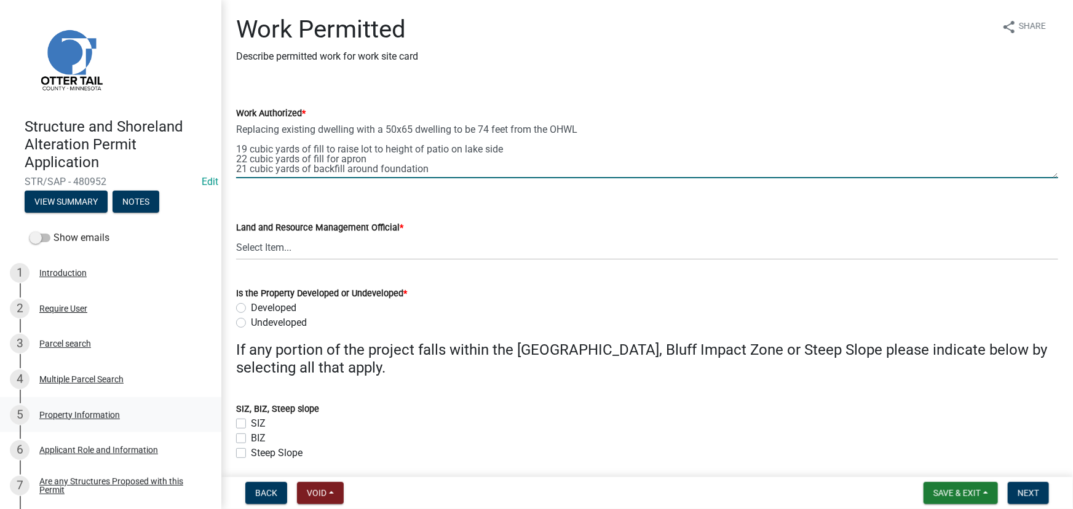
scroll to position [36, 0]
click at [322, 177] on textarea "Approved by Variance Replacing existing dwelling with a 50x65 dwelling to be 74…" at bounding box center [647, 150] width 822 height 58
paste textarea "All setbacks and impervious surface requirements to be met. Top dress, seed and…"
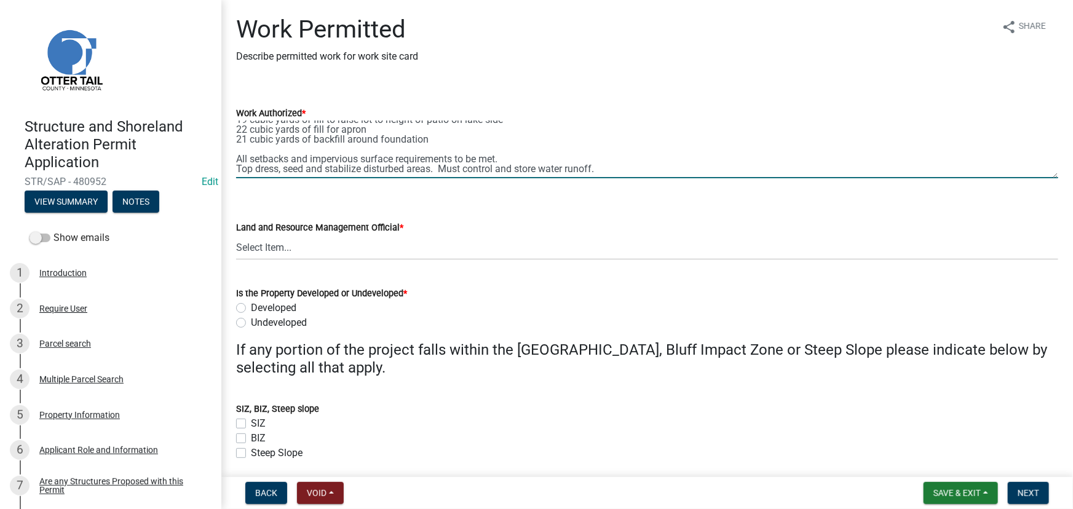
scroll to position [58, 0]
click at [560, 173] on textarea "Approved by Variance Replacing existing dwelling with a 50x65 dwelling to be 74…" at bounding box center [647, 150] width 822 height 58
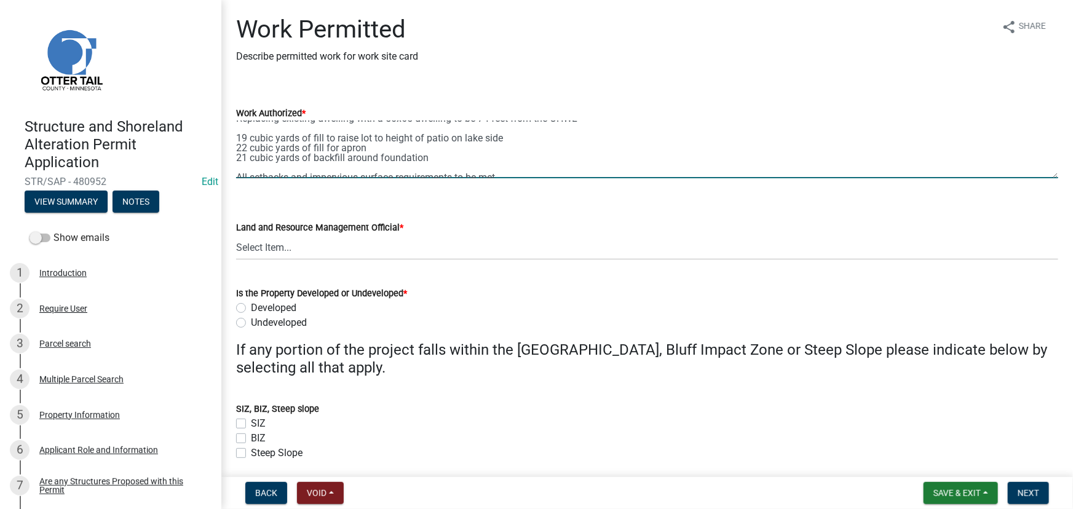
scroll to position [0, 0]
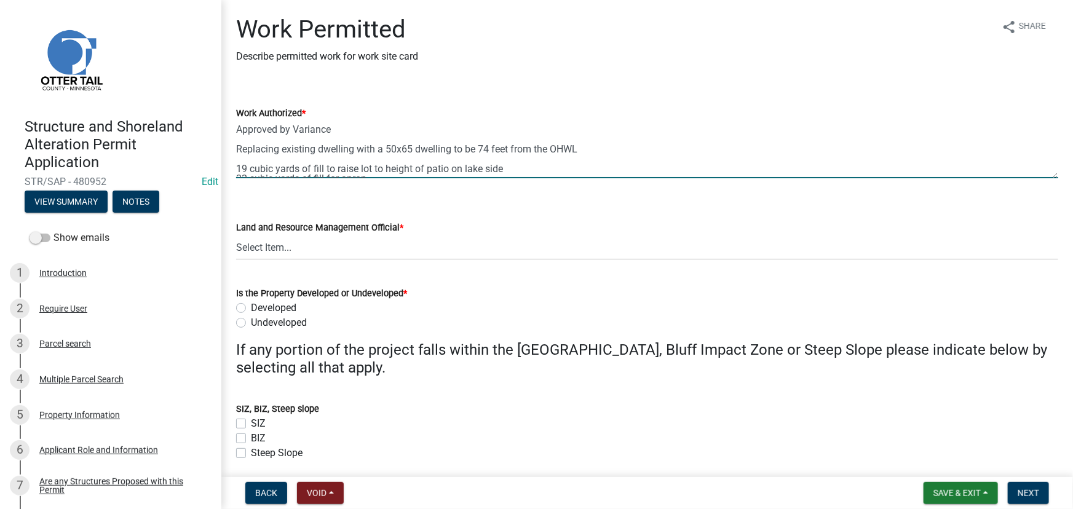
type textarea "Approved by Variance Replacing existing dwelling with a 50x65 dwelling to be 74…"
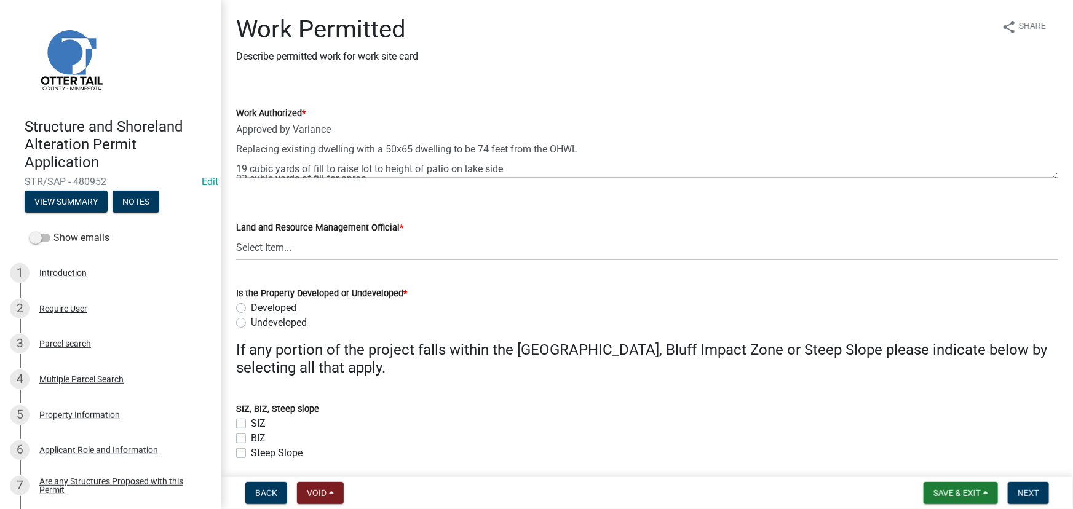
click at [279, 250] on select "Select Item... Alexis Newark Amy Busko Andrea Perales Brittany Tollefson Christ…" at bounding box center [647, 247] width 822 height 25
click at [236, 235] on select "Select Item... Alexis Newark Amy Busko Andrea Perales Brittany Tollefson Christ…" at bounding box center [647, 247] width 822 height 25
select select "190fd4c8-42ef-492b-a4a0-a0213555944c"
click at [287, 307] on label "Developed" at bounding box center [274, 308] width 46 height 15
click at [259, 307] on input "Developed" at bounding box center [255, 305] width 8 height 8
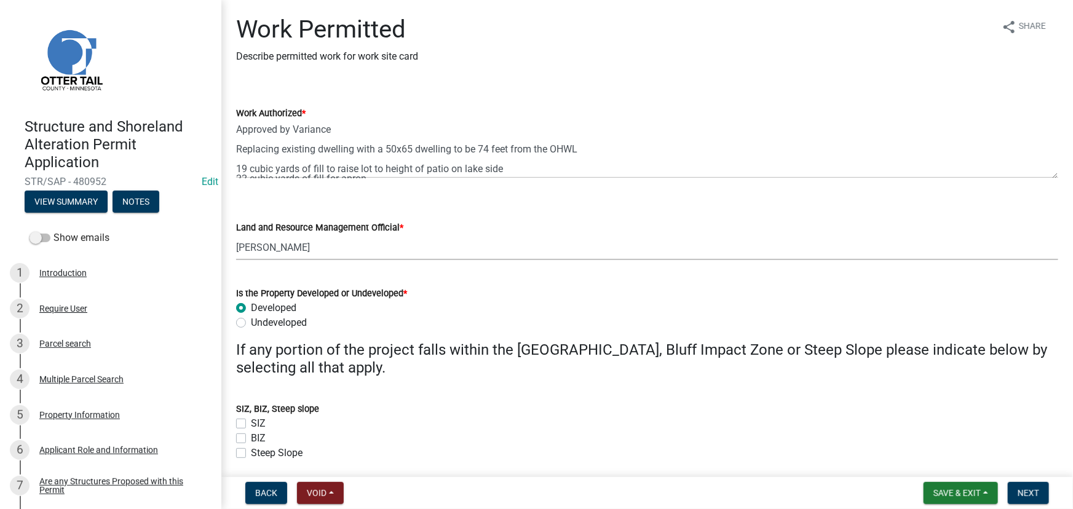
radio input "true"
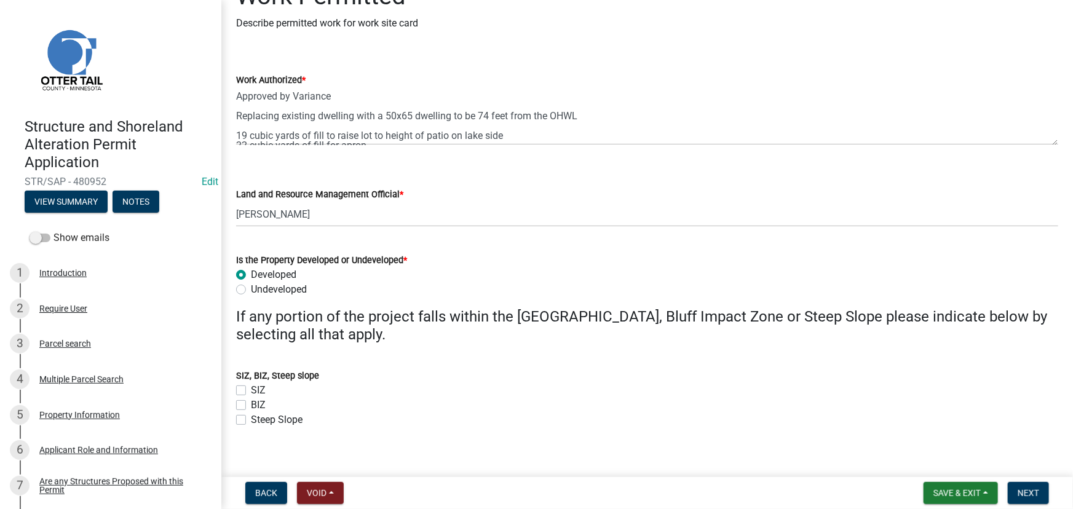
scroll to position [47, 0]
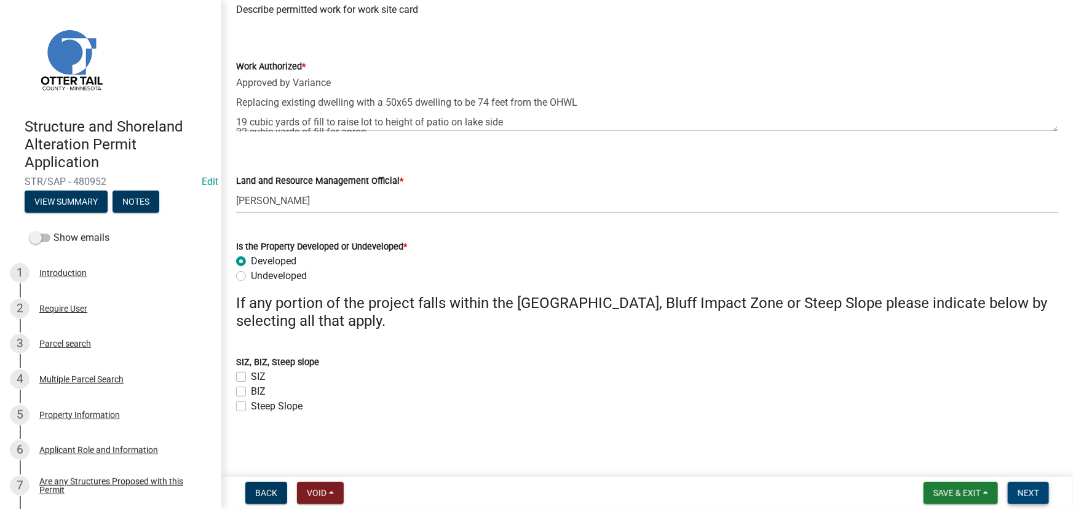
click at [1038, 498] on span "Next" at bounding box center [1029, 493] width 22 height 10
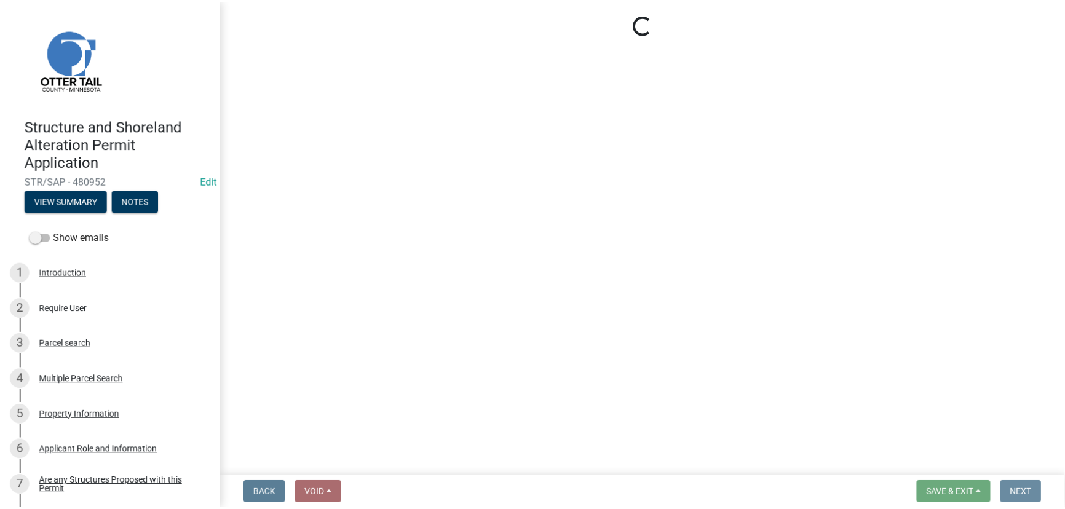
scroll to position [0, 0]
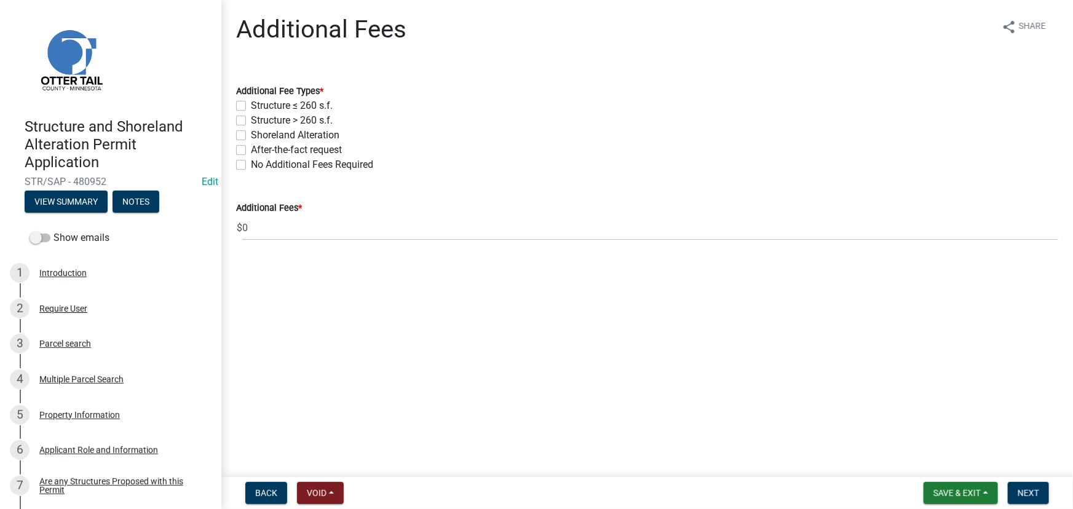
click at [288, 102] on label "Structure ≤ 260 s.f." at bounding box center [292, 105] width 82 height 15
click at [259, 102] on input "Structure ≤ 260 s.f." at bounding box center [255, 102] width 8 height 8
checkbox input "true"
checkbox input "false"
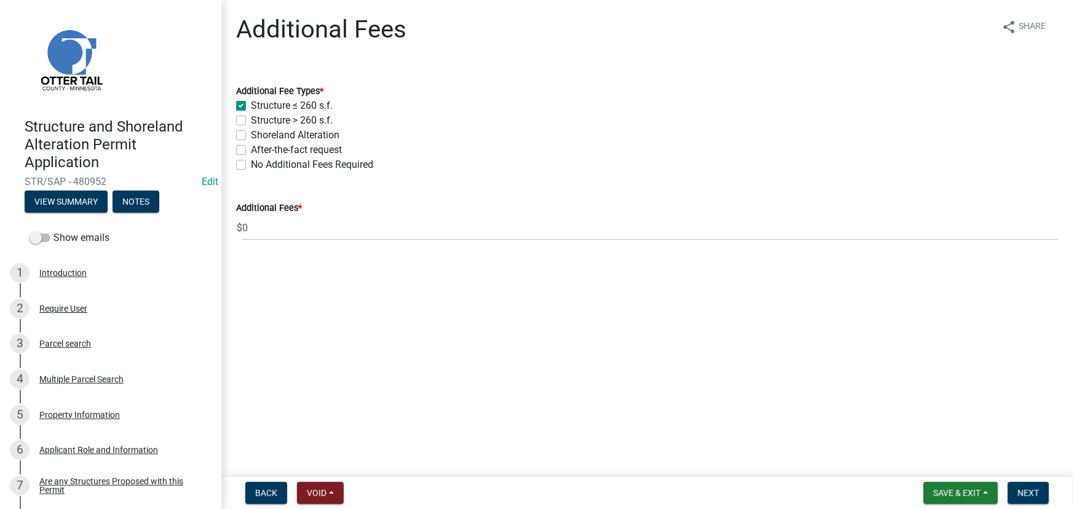
checkbox input "false"
click at [287, 115] on label "Structure > 260 s.f." at bounding box center [292, 120] width 82 height 15
click at [259, 115] on input "Structure > 260 s.f." at bounding box center [255, 117] width 8 height 8
checkbox input "true"
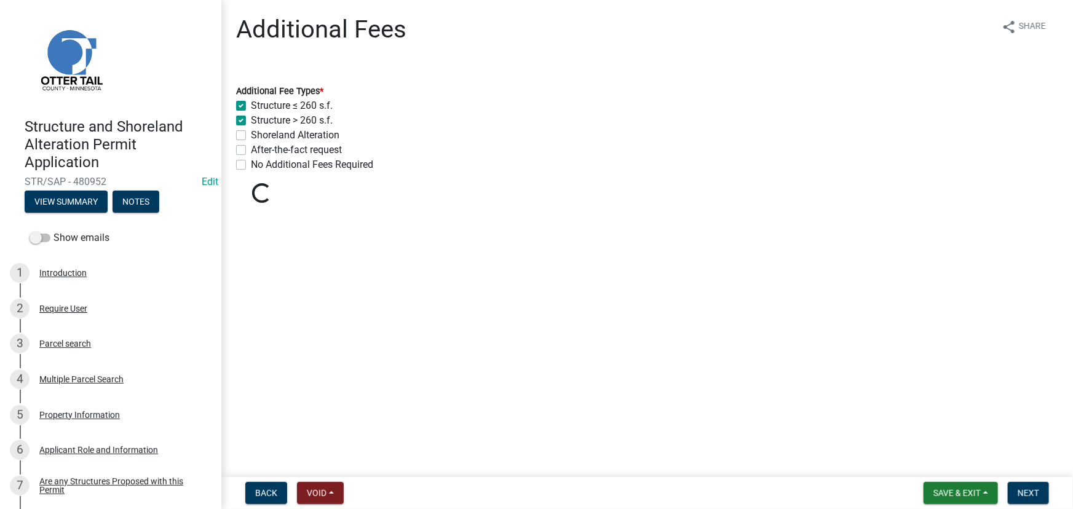
checkbox input "true"
checkbox input "false"
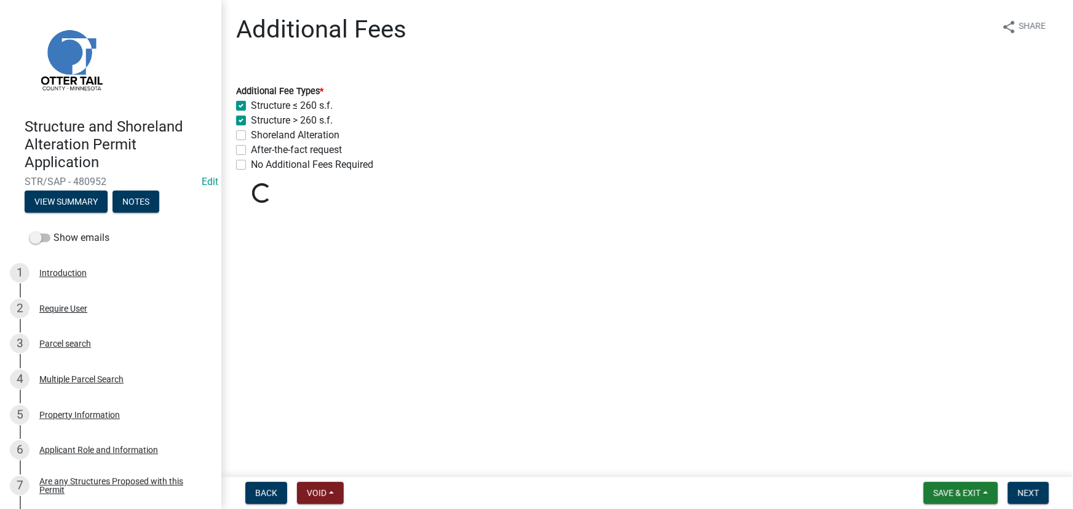
click at [284, 105] on label "Structure ≤ 260 s.f." at bounding box center [292, 105] width 82 height 15
click at [259, 105] on input "Structure ≤ 260 s.f." at bounding box center [255, 102] width 8 height 8
checkbox input "false"
checkbox input "true"
checkbox input "false"
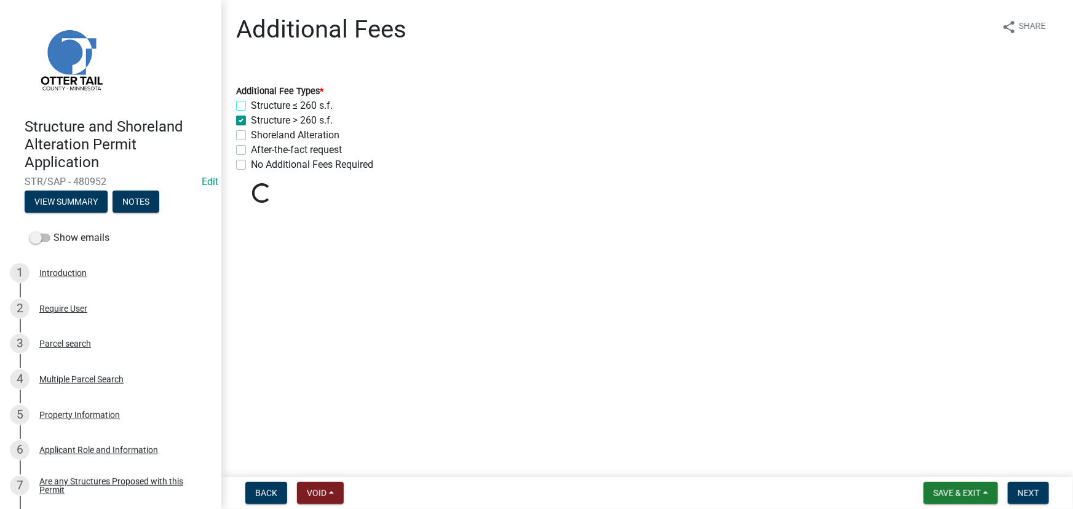
checkbox input "false"
click at [294, 135] on label "Shoreland Alteration" at bounding box center [295, 135] width 89 height 15
click at [259, 135] on input "Shoreland Alteration" at bounding box center [255, 132] width 8 height 8
checkbox input "true"
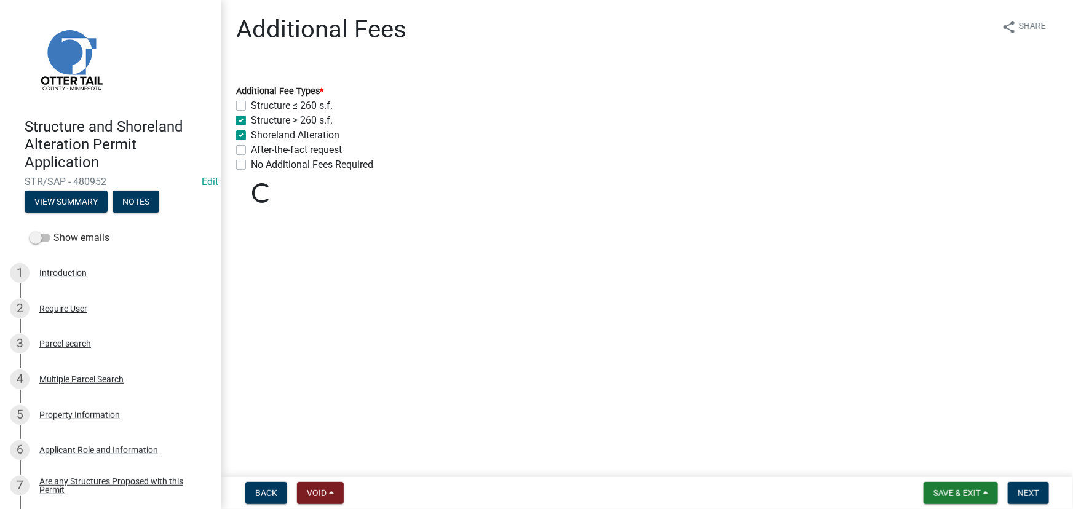
checkbox input "false"
checkbox input "true"
checkbox input "false"
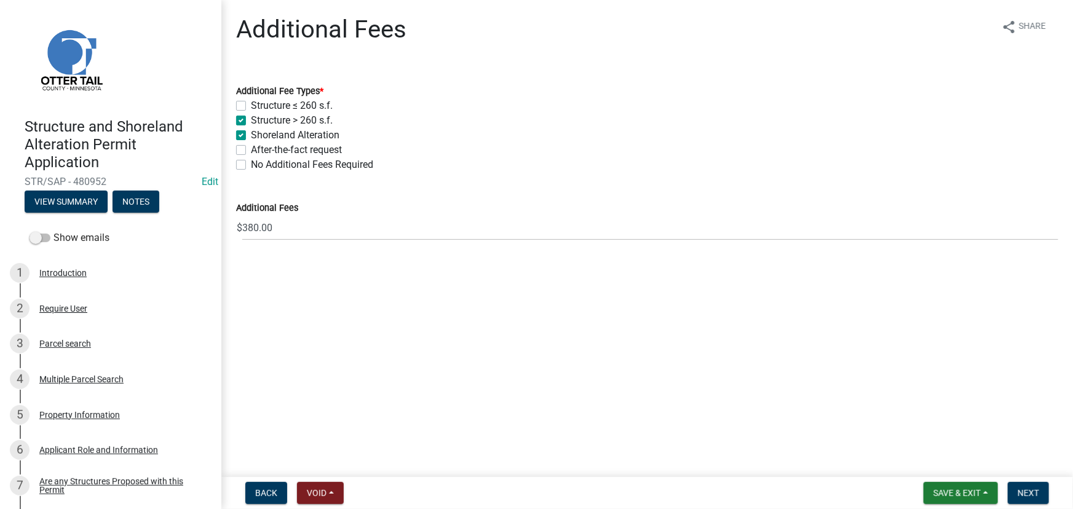
click at [1022, 475] on div "Structure and Shoreland Alteration Permit Application STR/SAP - 480952 Edit Vie…" at bounding box center [536, 254] width 1073 height 509
click at [1024, 487] on button "Next" at bounding box center [1028, 493] width 41 height 22
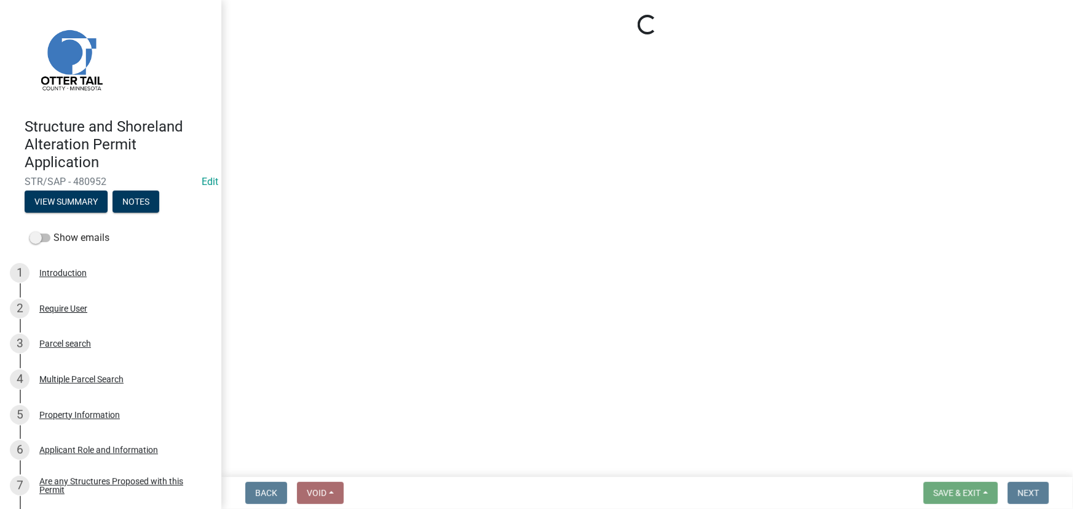
select select "3: 3"
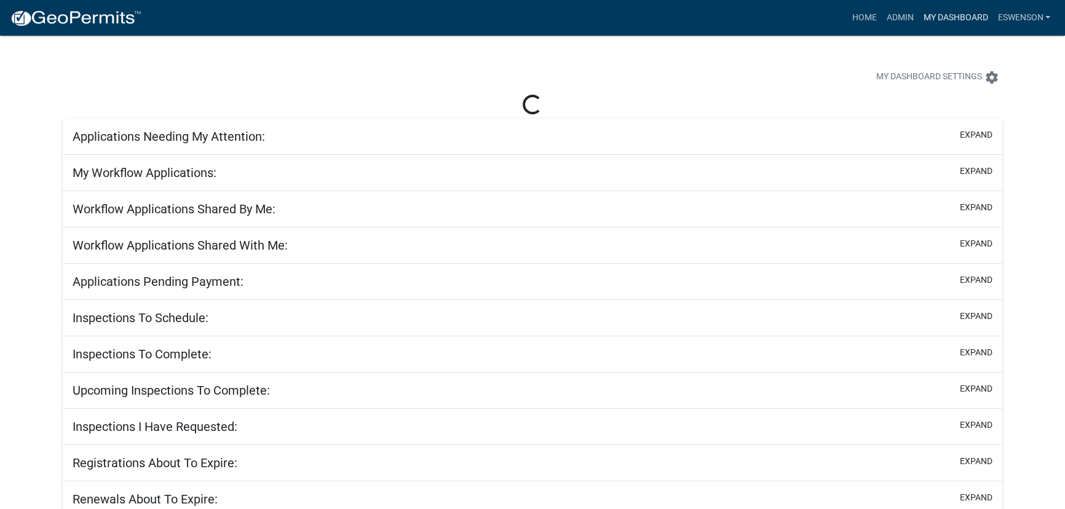
click at [965, 28] on link "My Dashboard" at bounding box center [955, 17] width 74 height 23
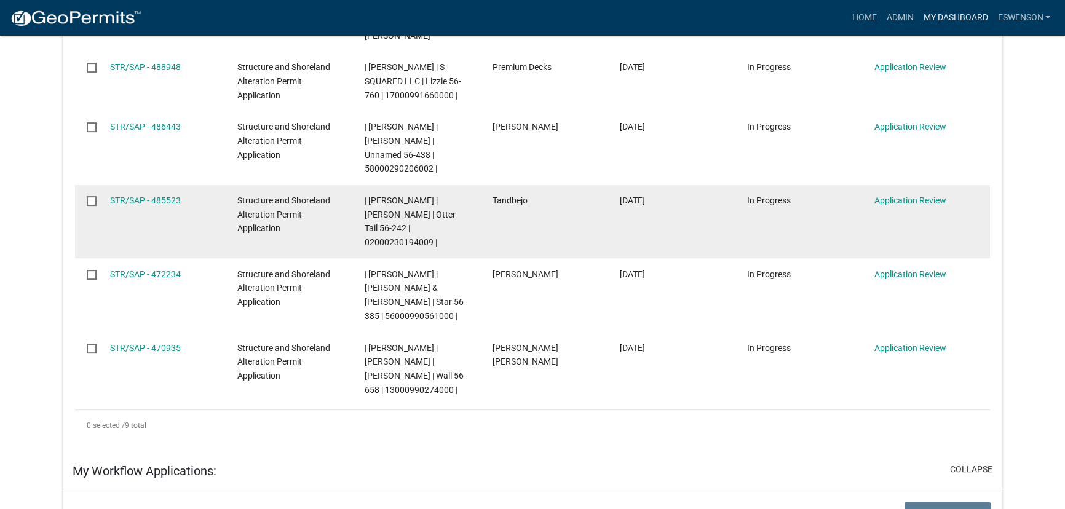
scroll to position [559, 0]
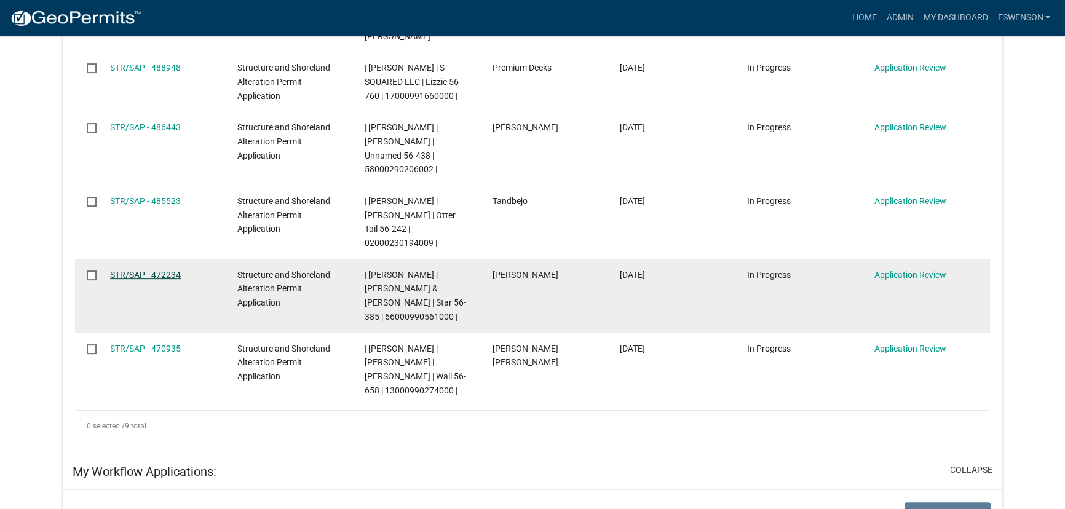
click at [153, 270] on link "STR/SAP - 472234" at bounding box center [145, 275] width 71 height 10
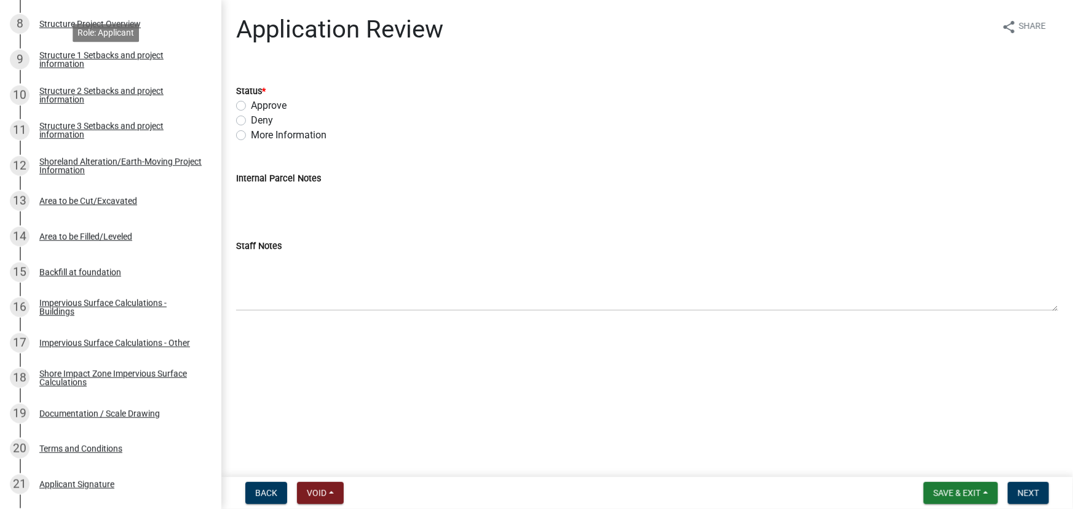
scroll to position [503, 0]
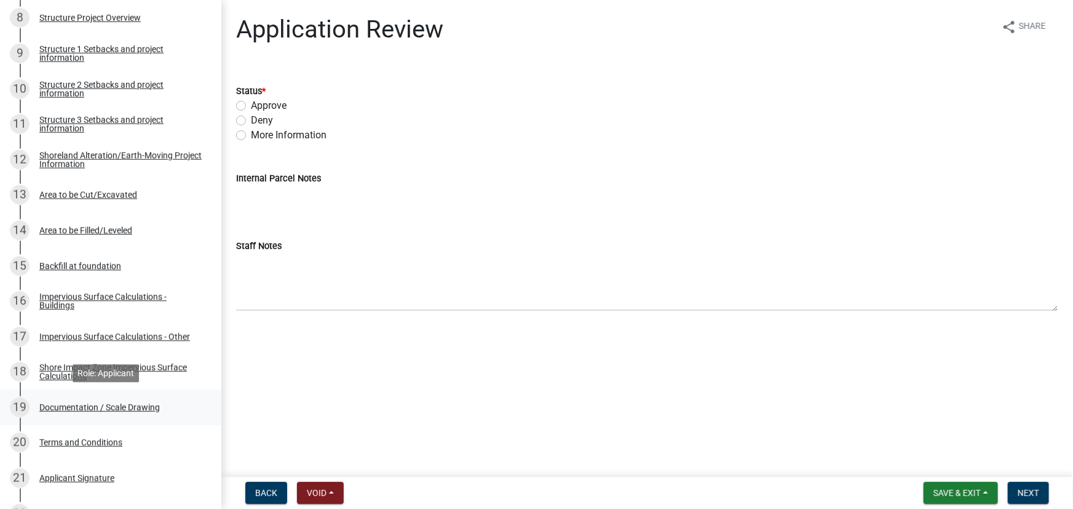
click at [91, 401] on div "19 Documentation / Scale Drawing" at bounding box center [106, 408] width 192 height 20
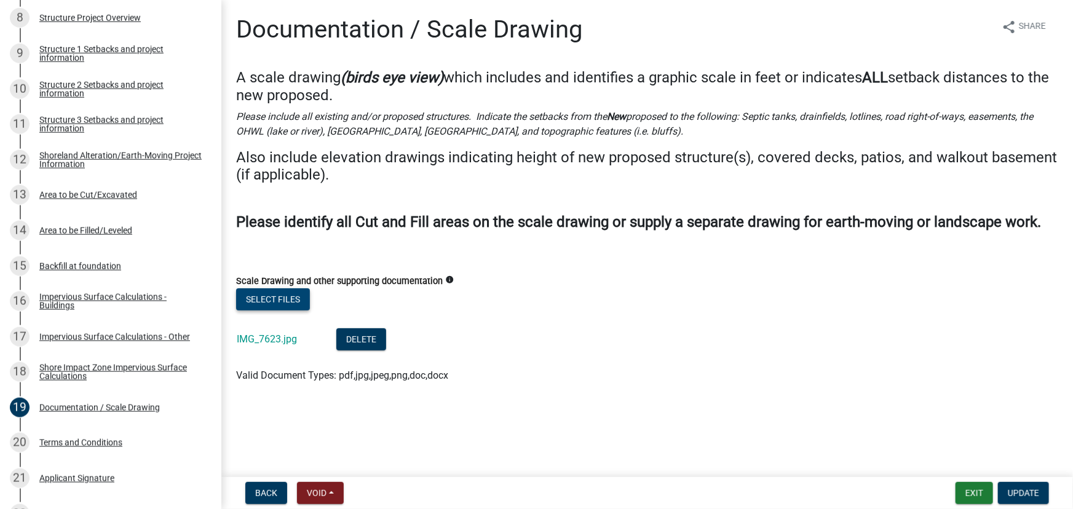
click at [294, 307] on button "Select files" at bounding box center [273, 300] width 74 height 22
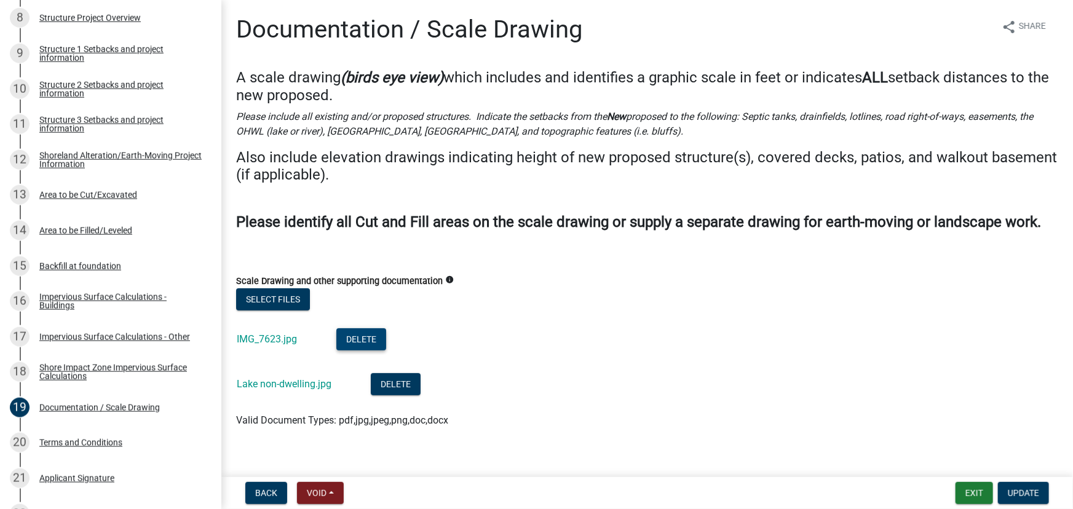
click at [357, 351] on button "Delete" at bounding box center [361, 339] width 50 height 22
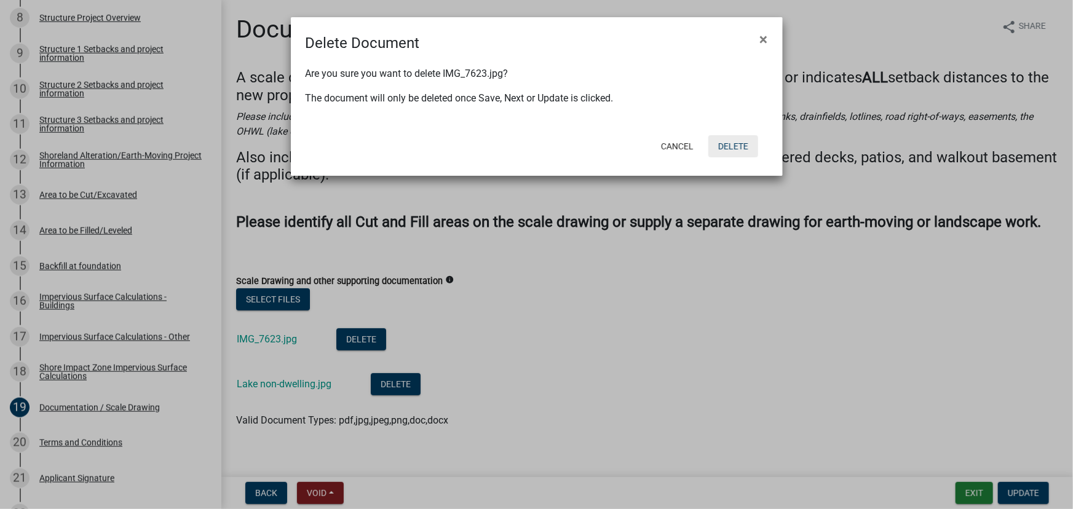
click at [723, 140] on button "Delete" at bounding box center [734, 146] width 50 height 22
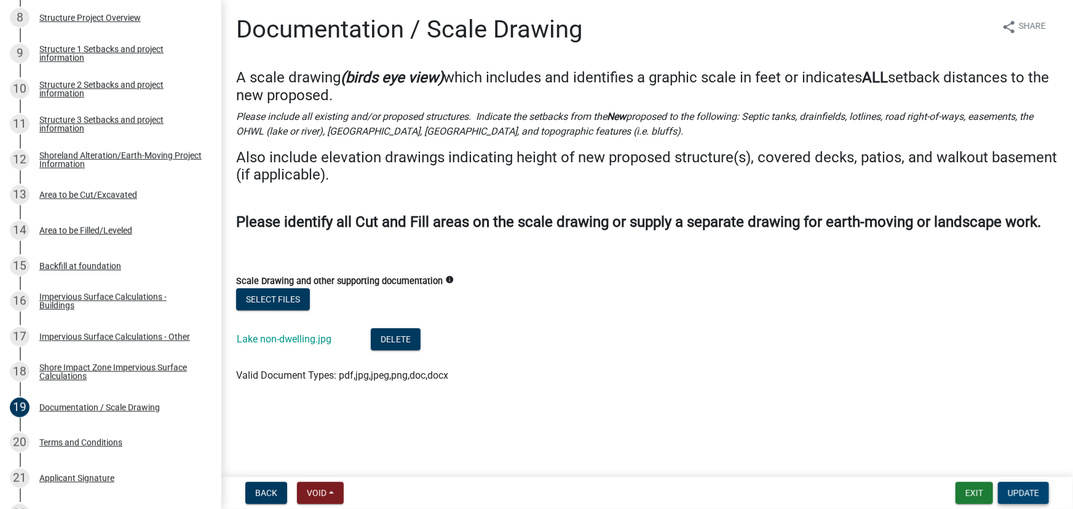
click at [1019, 487] on button "Update" at bounding box center [1023, 493] width 51 height 22
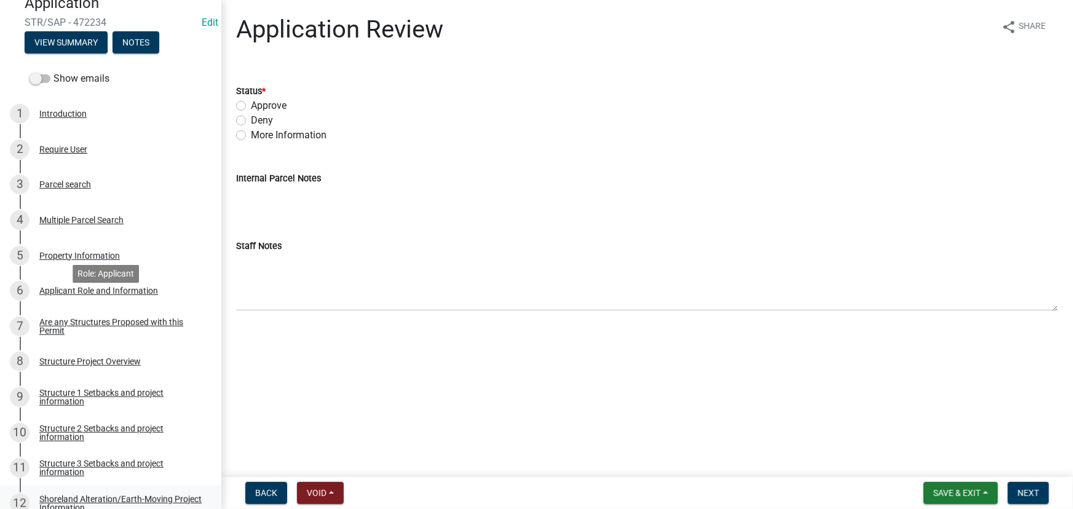
scroll to position [335, 0]
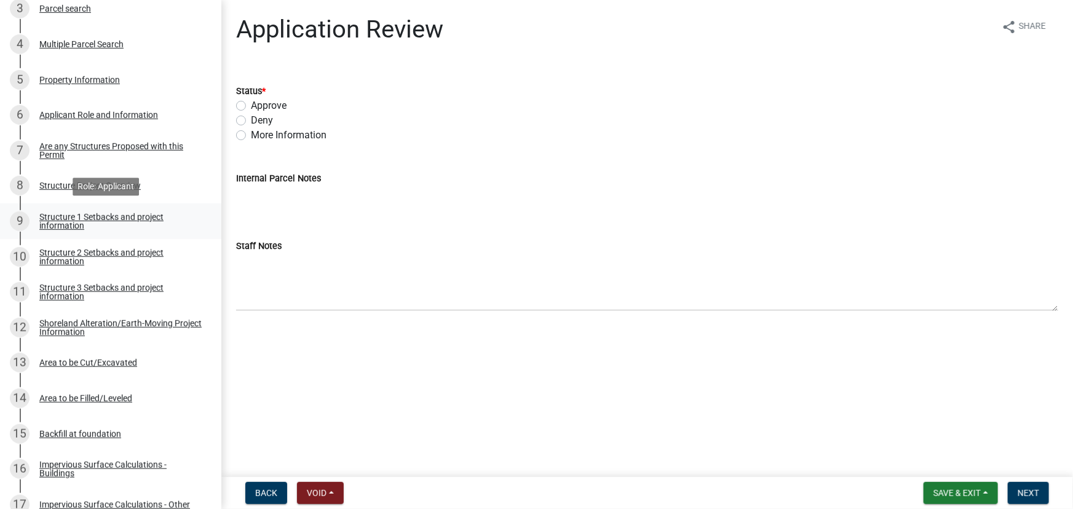
click at [95, 213] on div "Structure 1 Setbacks and project information" at bounding box center [120, 221] width 162 height 17
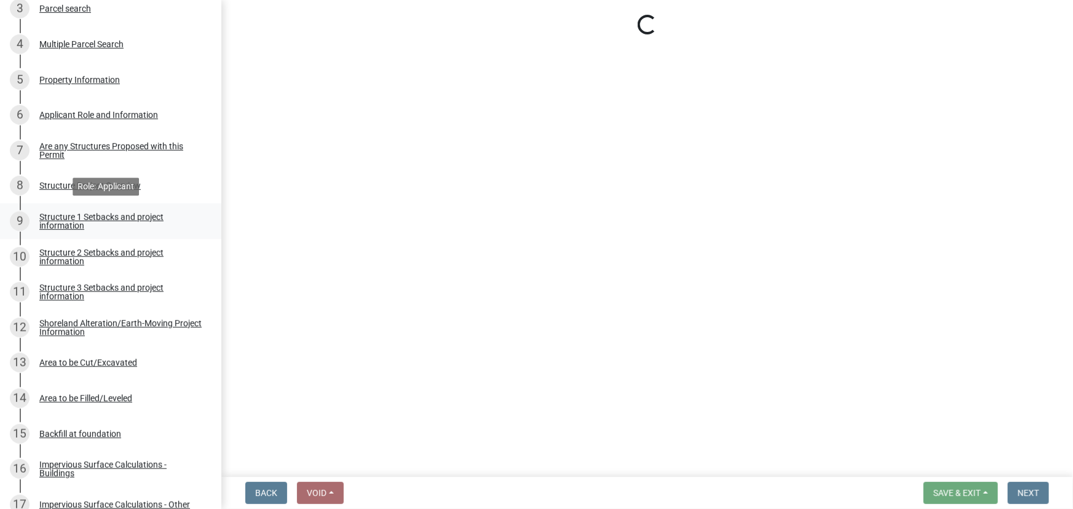
select select "c185e313-3403-4239-bd61-bb563c58a77a"
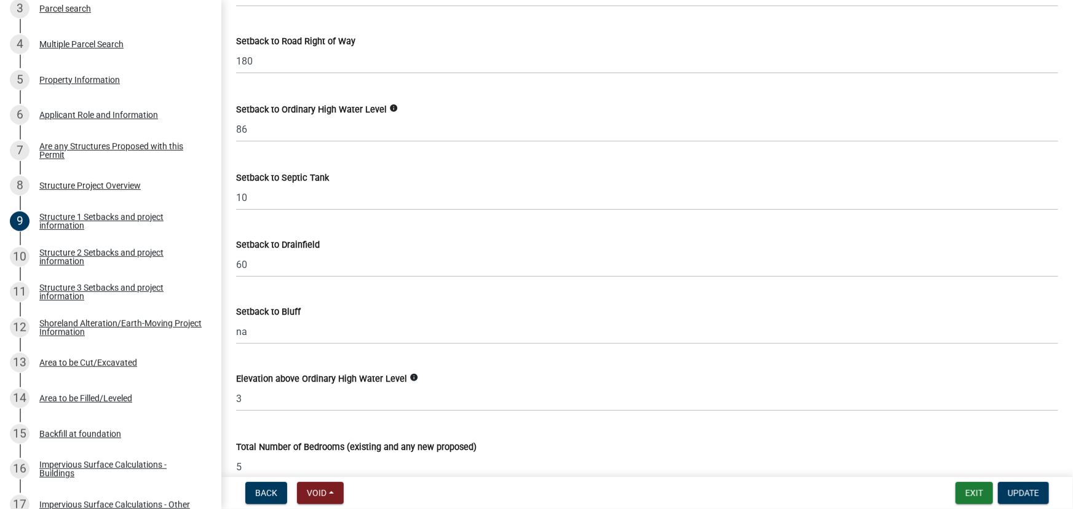
scroll to position [1398, 0]
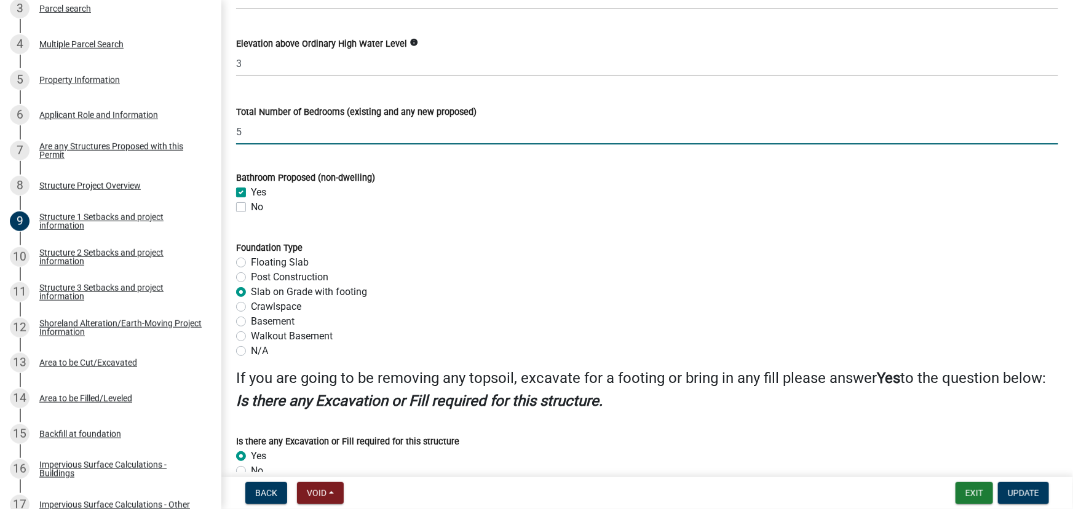
click at [276, 130] on input "5" at bounding box center [647, 131] width 822 height 25
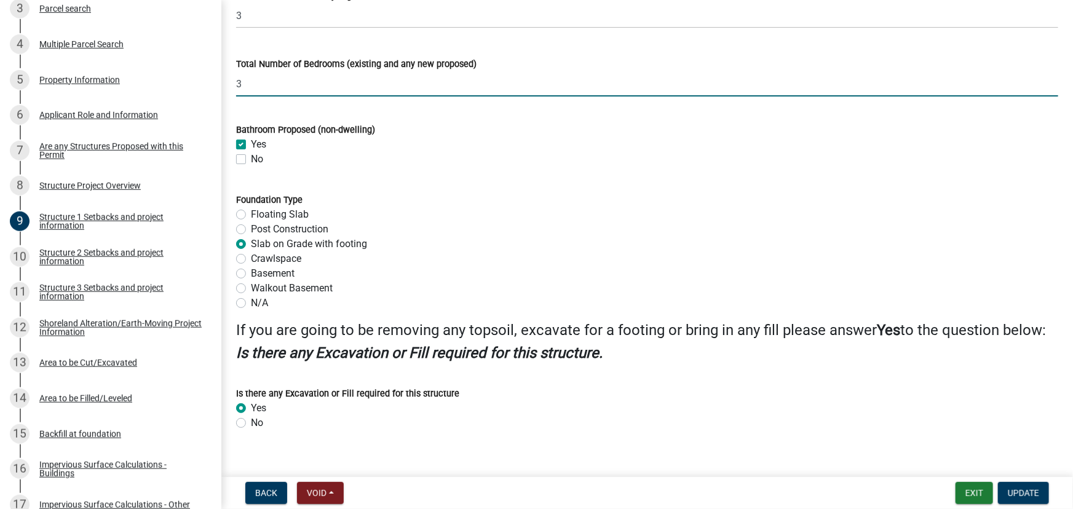
scroll to position [1480, 0]
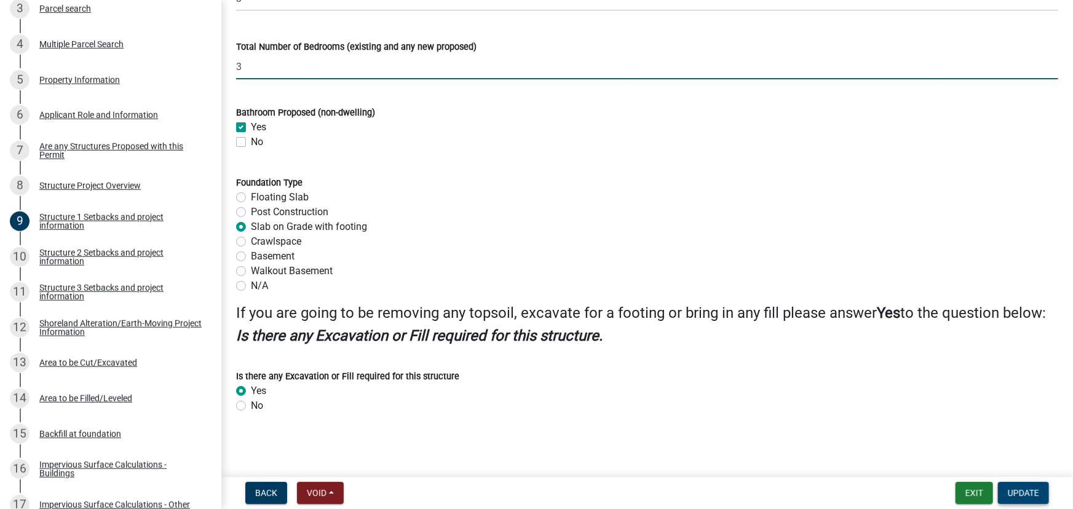
type input "3"
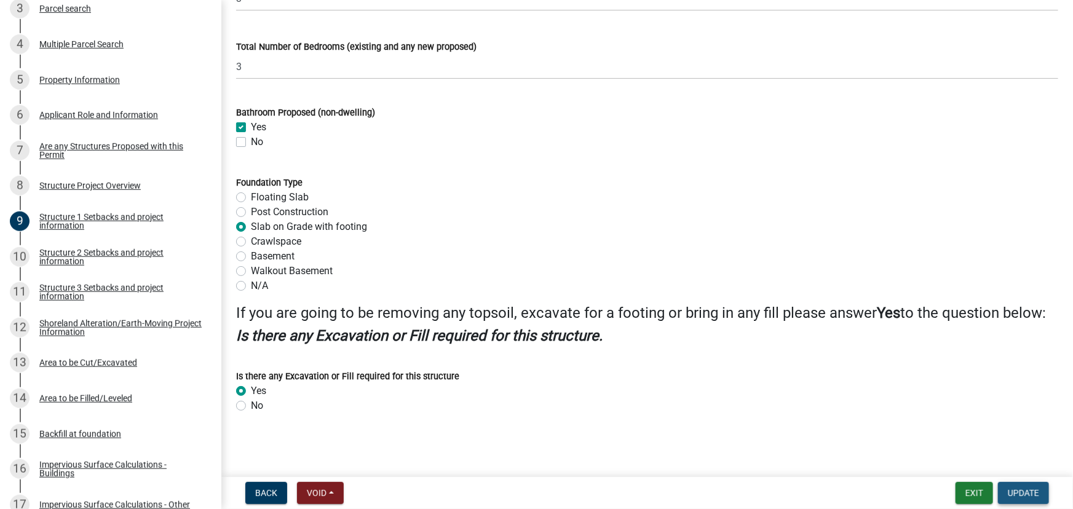
click at [1016, 498] on span "Update" at bounding box center [1023, 493] width 31 height 10
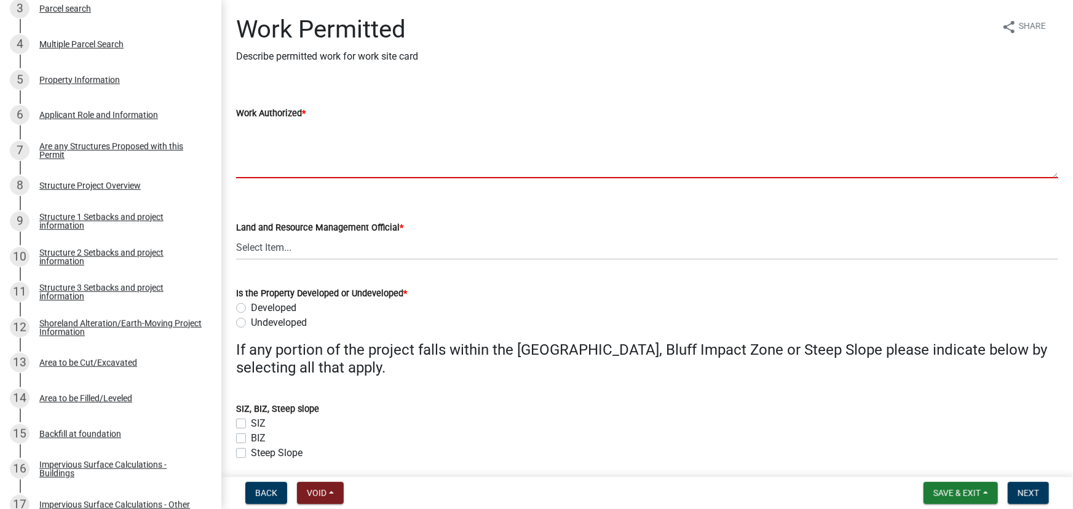
click at [344, 154] on textarea "Work Authorized *" at bounding box center [647, 150] width 822 height 58
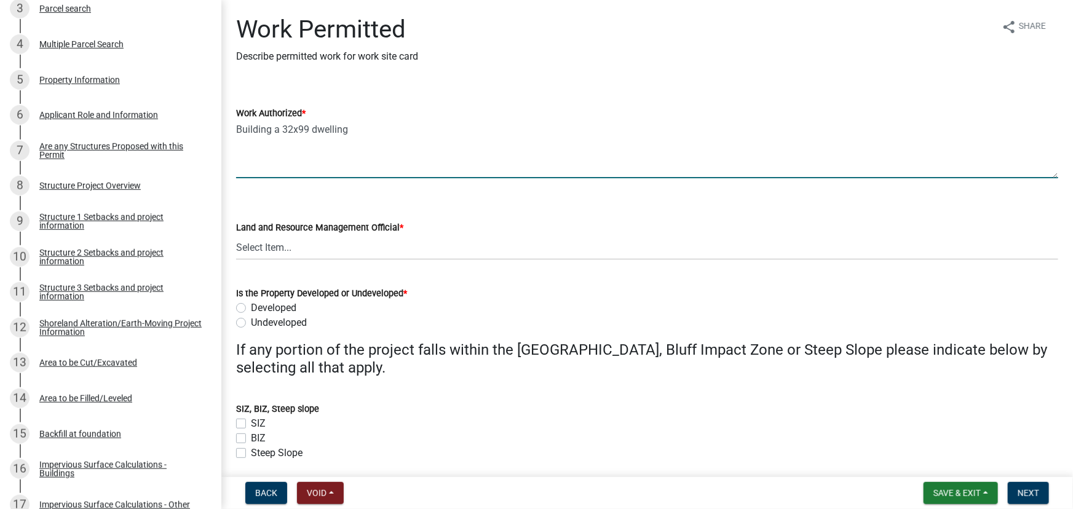
click at [361, 154] on textarea "Building a 32x99 dwelling" at bounding box center [647, 150] width 822 height 58
click at [324, 177] on textarea "Building a 32x99 dwelling Cut 1 for dwelling 89 cubic yards Cut 2 for concrete …" at bounding box center [647, 150] width 822 height 58
click at [272, 167] on textarea "Building a 32x99 dwelling Cut 1 for dwelling 89 cubic yards Cut 2 for concrete …" at bounding box center [647, 150] width 822 height 58
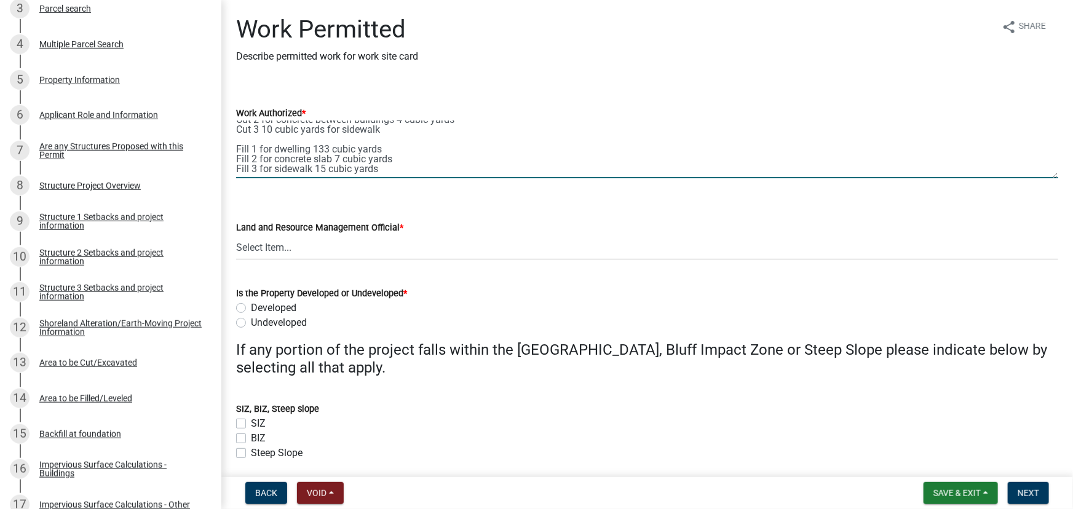
paste textarea "All setbacks and impervious surface requirements to be met. Top dress, seed and…"
click at [472, 170] on textarea "Building a 32x99 dwelling Cut 1 for dwelling 89 cubic yards Cut 2 for concrete …" at bounding box center [647, 150] width 822 height 58
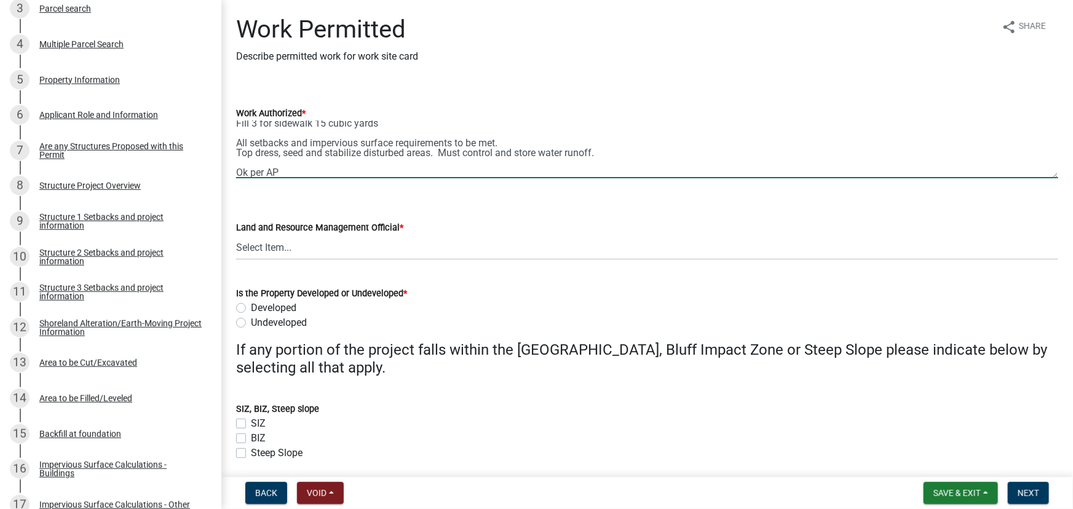
type textarea "Building a 32x99 dwelling Cut 1 for dwelling 89 cubic yards Cut 2 for concrete …"
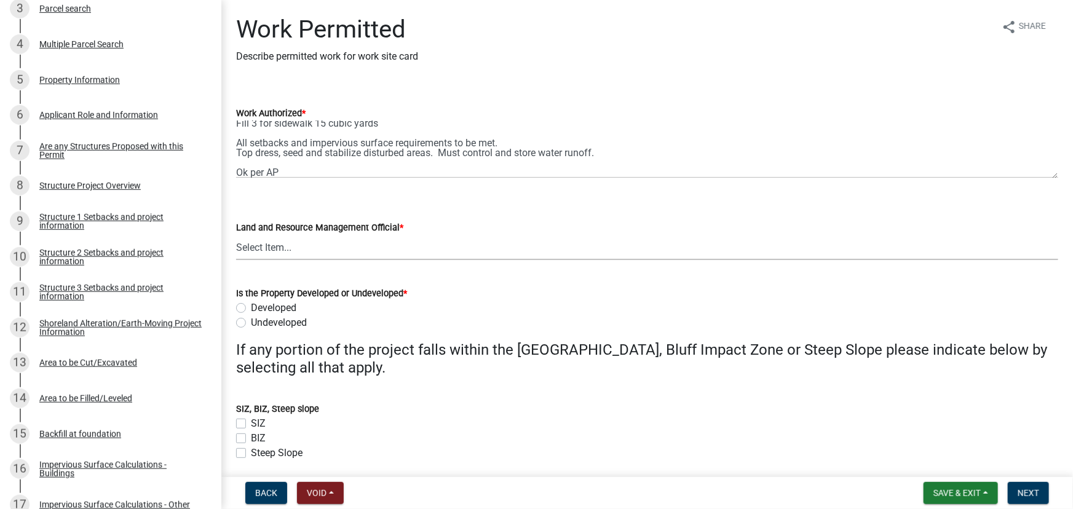
click at [360, 253] on select "Select Item... Alexis Newark Amy Busko Andrea Perales Brittany Tollefson Christ…" at bounding box center [647, 247] width 822 height 25
click at [236, 235] on select "Select Item... Alexis Newark Amy Busko Andrea Perales Brittany Tollefson Christ…" at bounding box center [647, 247] width 822 height 25
select select "190fd4c8-42ef-492b-a4a0-a0213555944c"
click at [276, 303] on label "Developed" at bounding box center [274, 308] width 46 height 15
click at [259, 303] on input "Developed" at bounding box center [255, 305] width 8 height 8
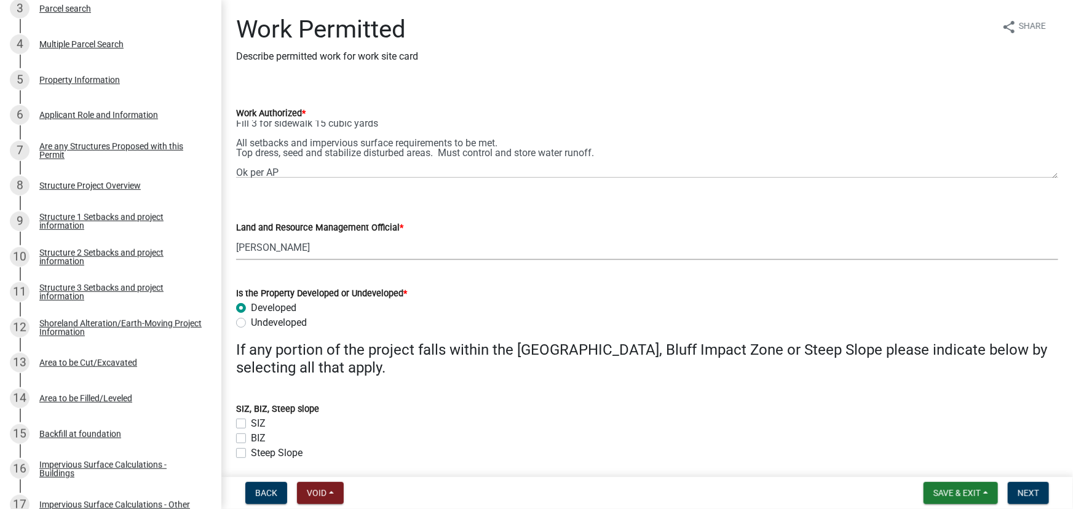
radio input "true"
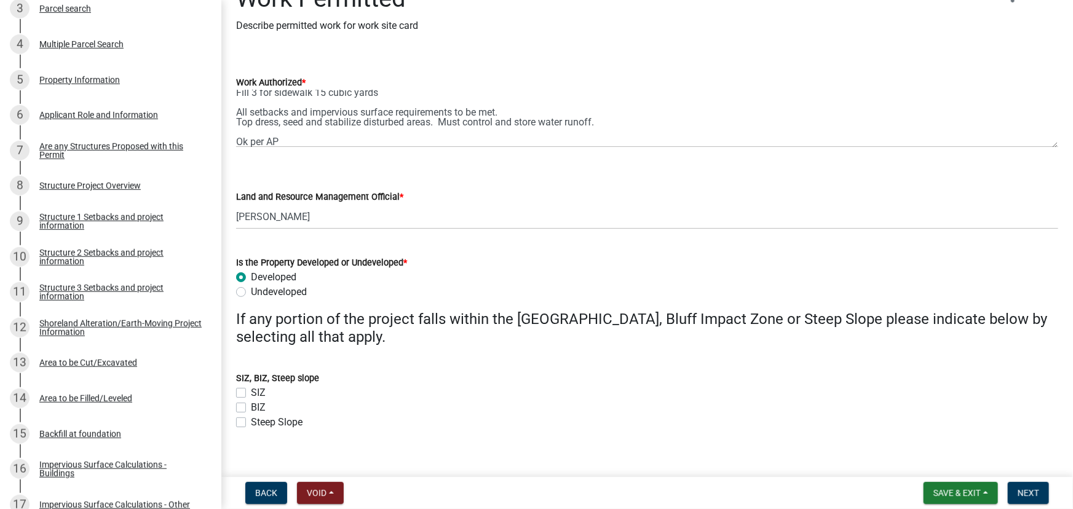
scroll to position [47, 0]
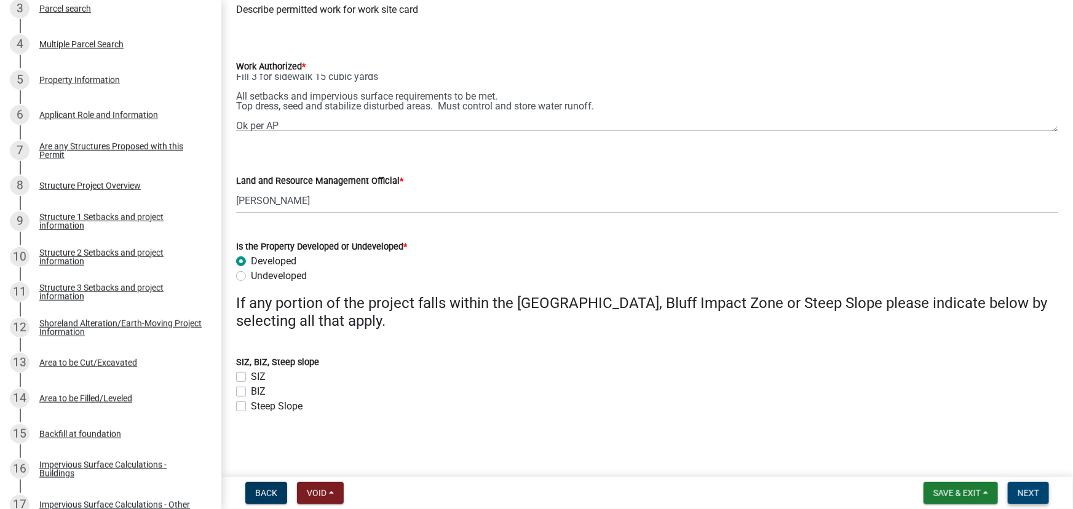
click at [1031, 490] on span "Next" at bounding box center [1029, 493] width 22 height 10
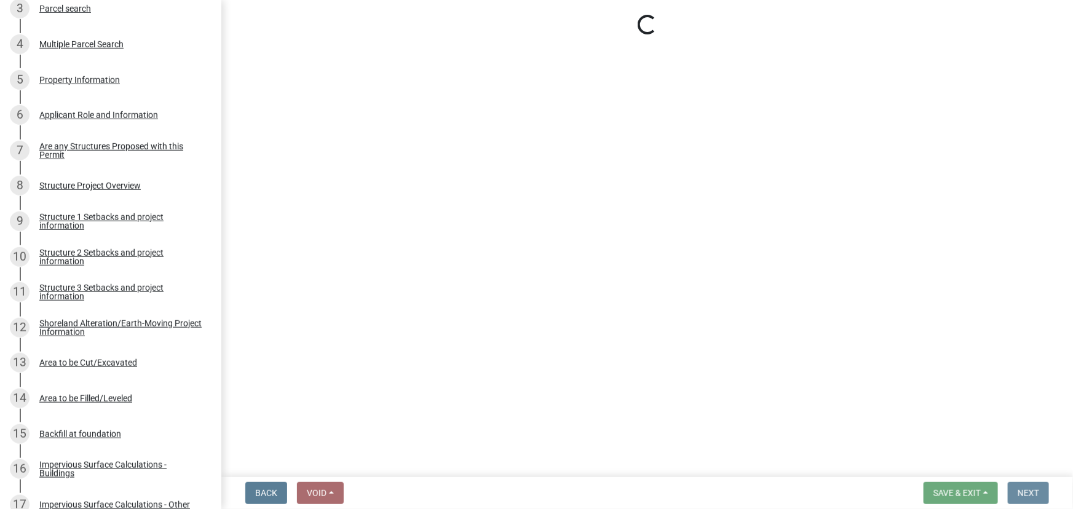
scroll to position [0, 0]
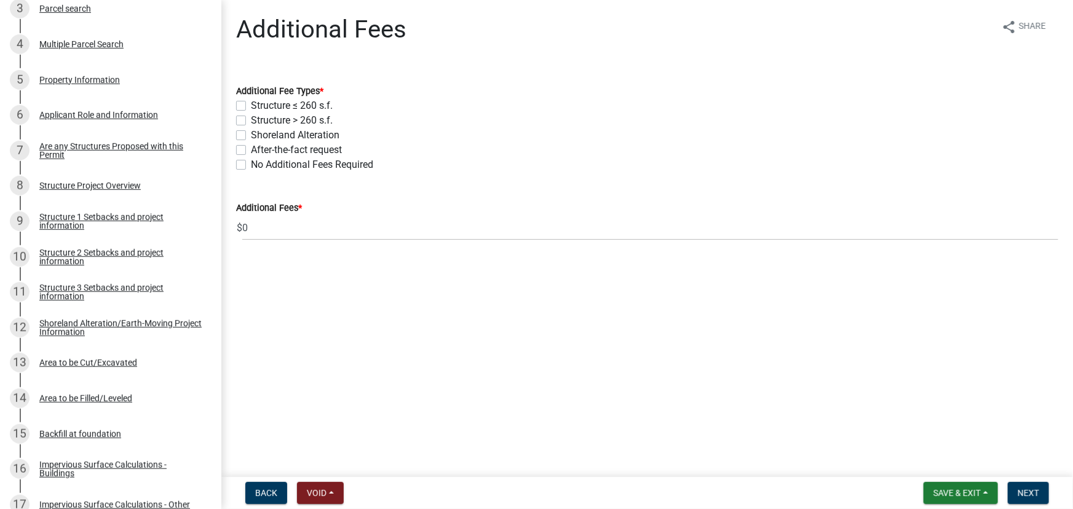
click at [273, 116] on label "Structure > 260 s.f." at bounding box center [292, 120] width 82 height 15
click at [259, 116] on input "Structure > 260 s.f." at bounding box center [255, 117] width 8 height 8
checkbox input "true"
checkbox input "false"
checkbox input "true"
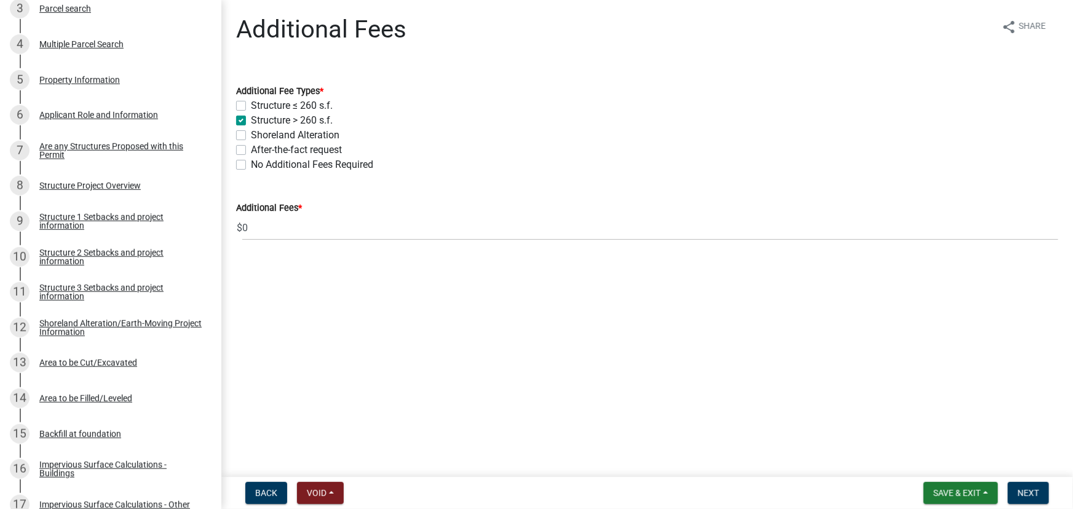
checkbox input "false"
click at [284, 135] on label "Shoreland Alteration" at bounding box center [295, 135] width 89 height 15
click at [259, 135] on input "Shoreland Alteration" at bounding box center [255, 132] width 8 height 8
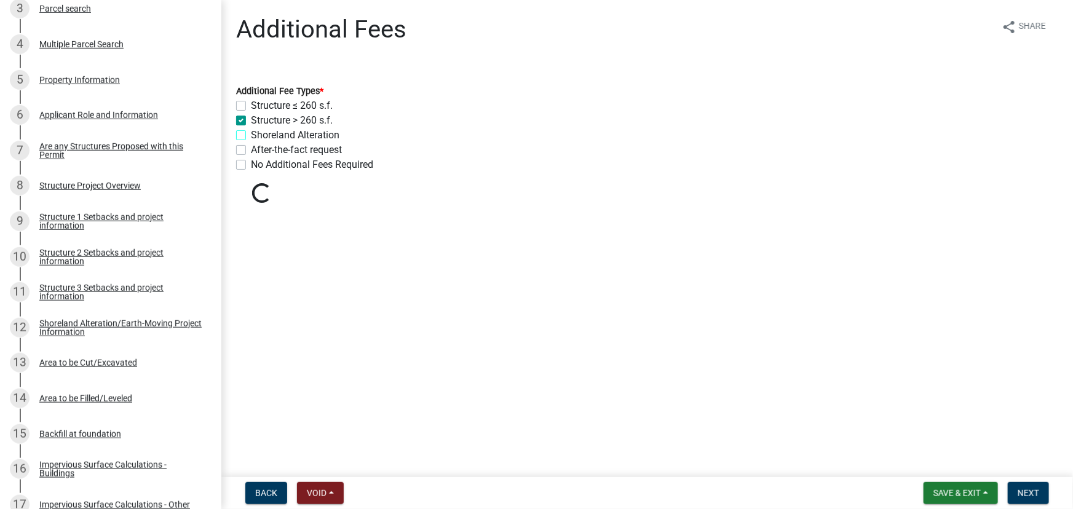
checkbox input "true"
checkbox input "false"
checkbox input "true"
checkbox input "false"
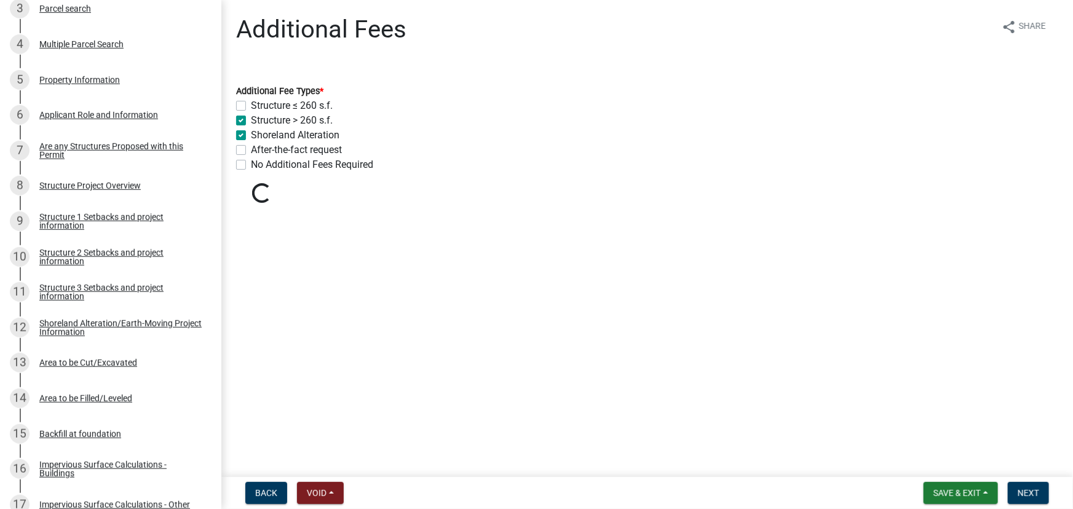
checkbox input "false"
click at [1031, 490] on span "Next" at bounding box center [1029, 493] width 22 height 10
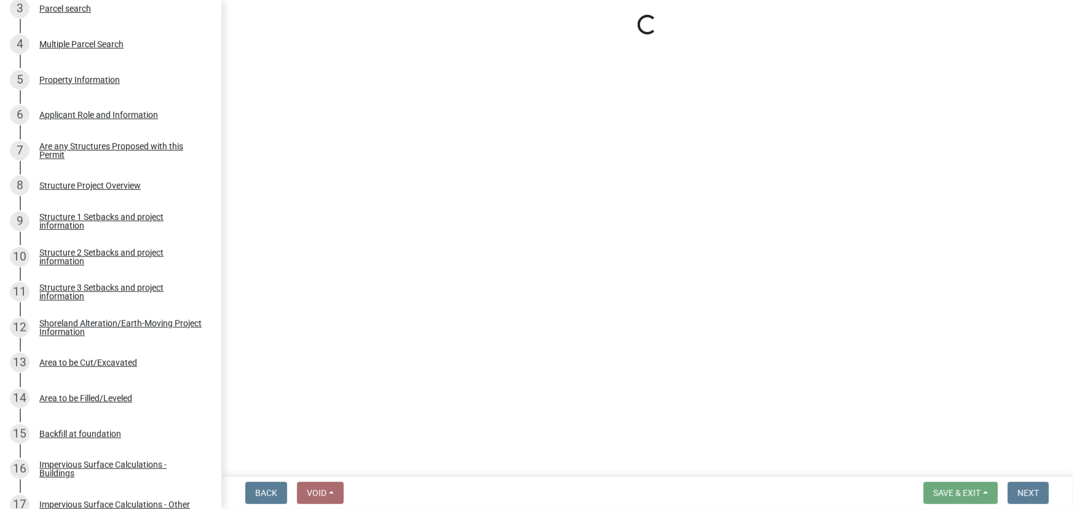
select select "3: 3"
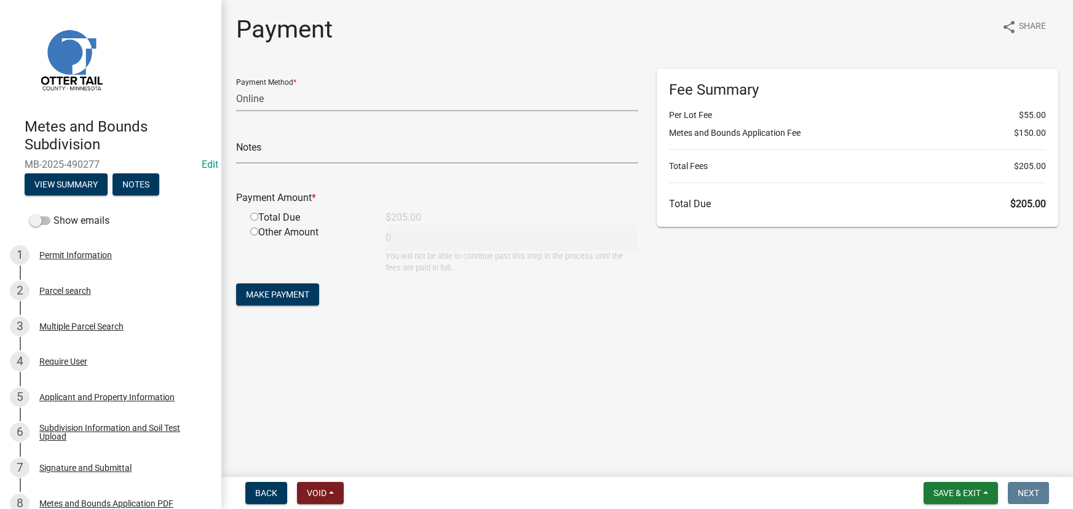
select select "3: 3"
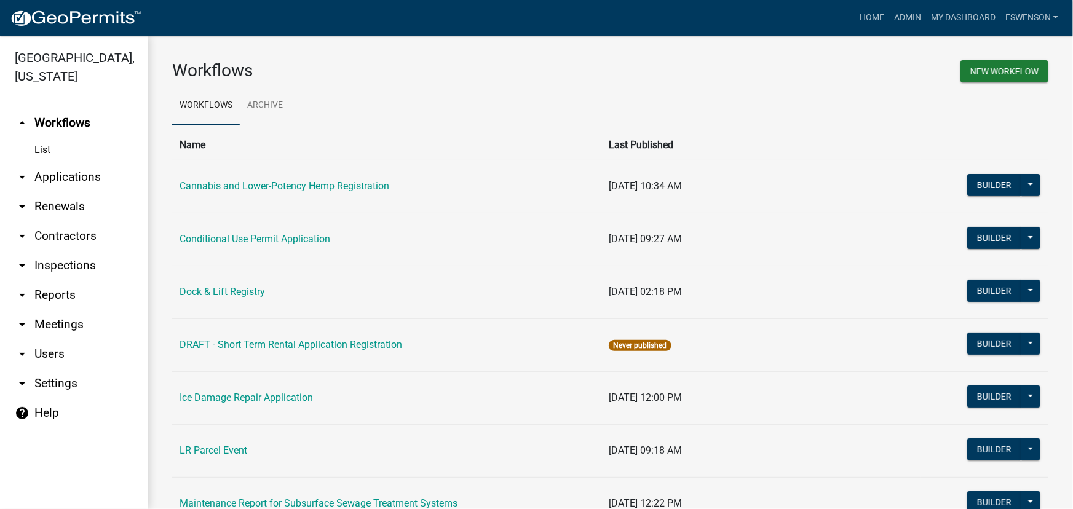
click at [84, 172] on link "arrow_drop_down Applications" at bounding box center [74, 177] width 148 height 30
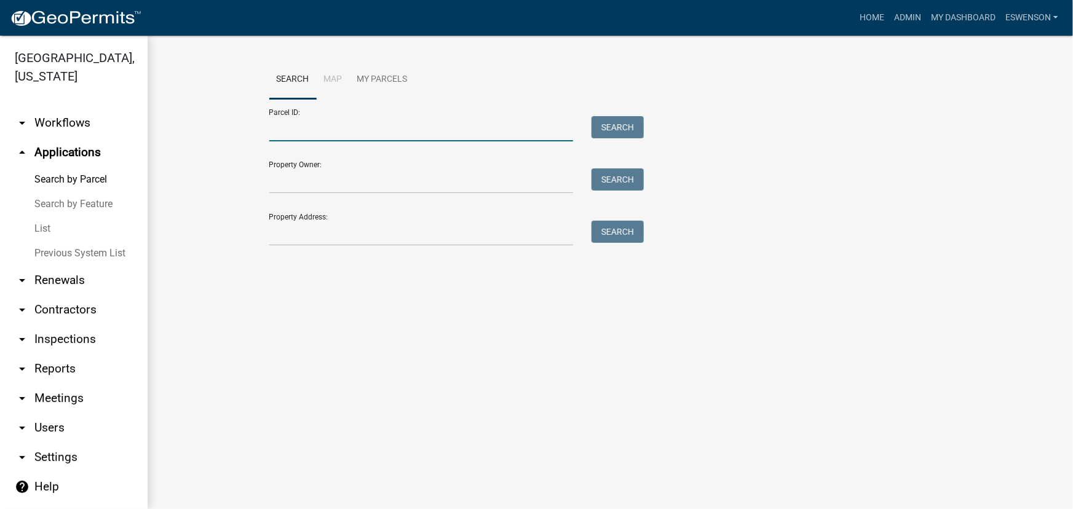
click at [324, 132] on input "Parcel ID:" at bounding box center [421, 128] width 305 height 25
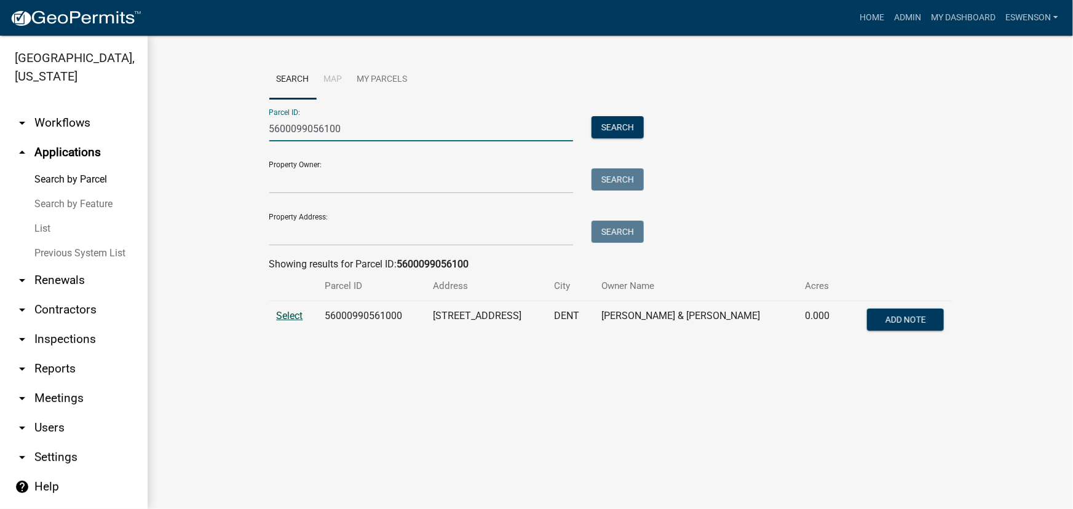
type input "5600099056100"
click at [297, 312] on span "Select" at bounding box center [290, 316] width 26 height 12
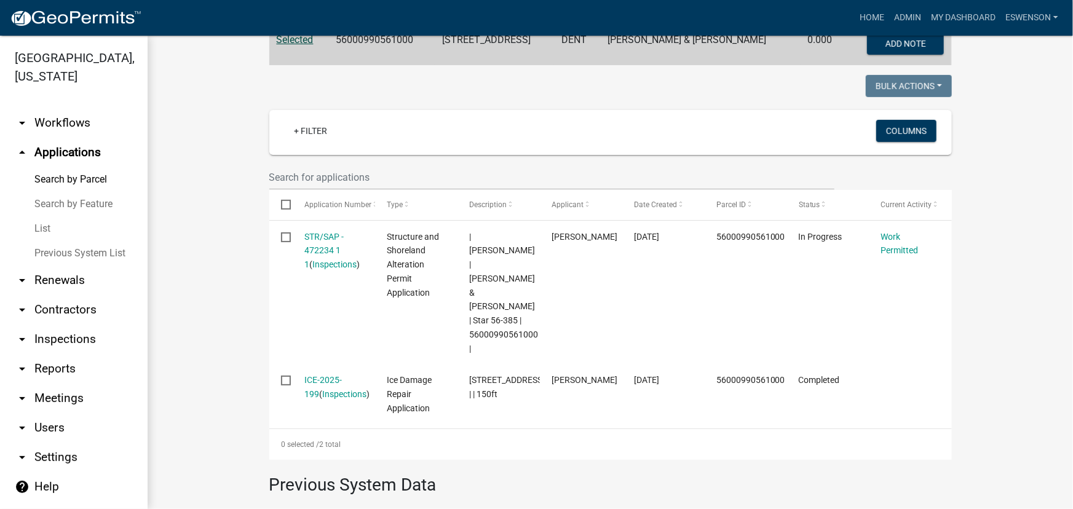
scroll to position [279, 0]
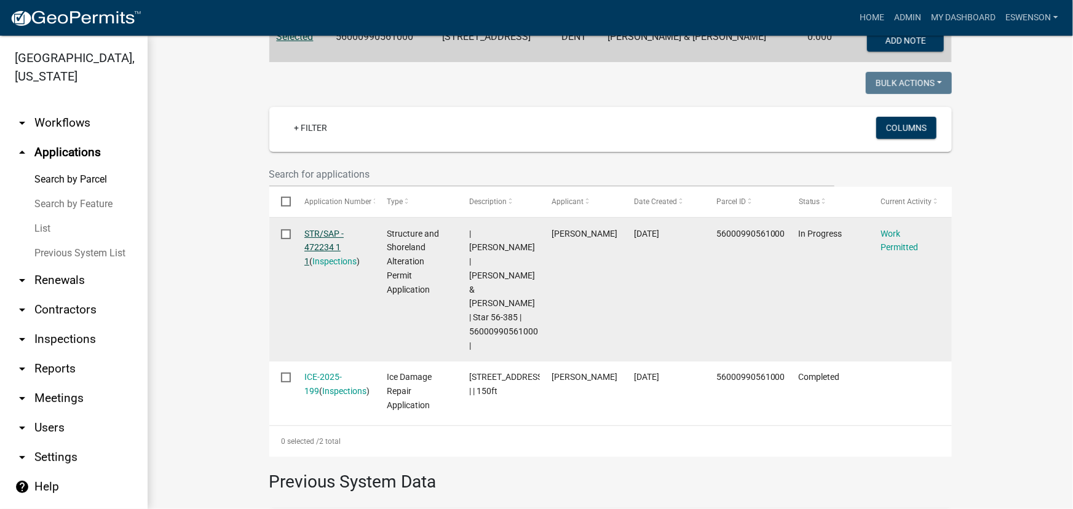
click at [340, 244] on link "STR/SAP - 472234 1 1" at bounding box center [324, 248] width 39 height 38
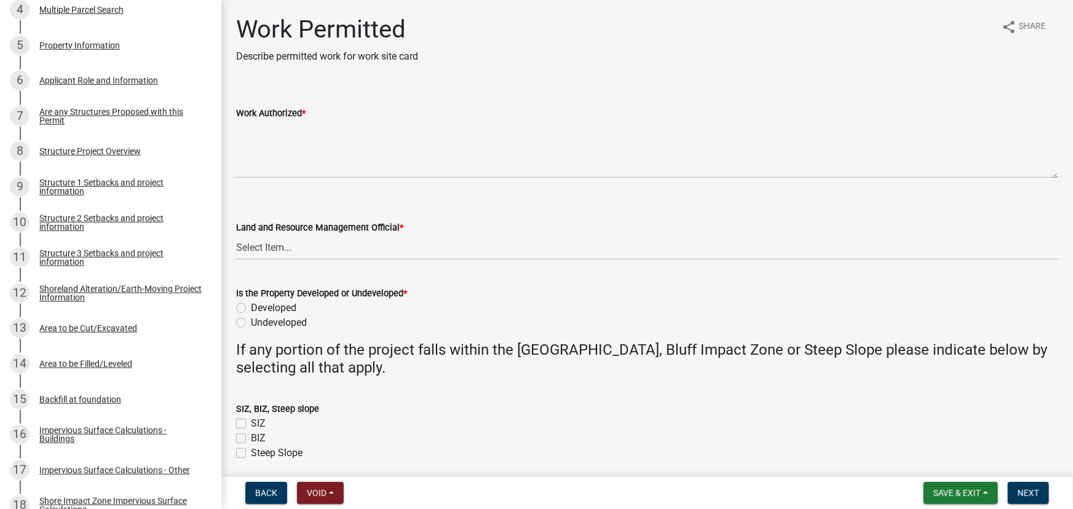
scroll to position [391, 0]
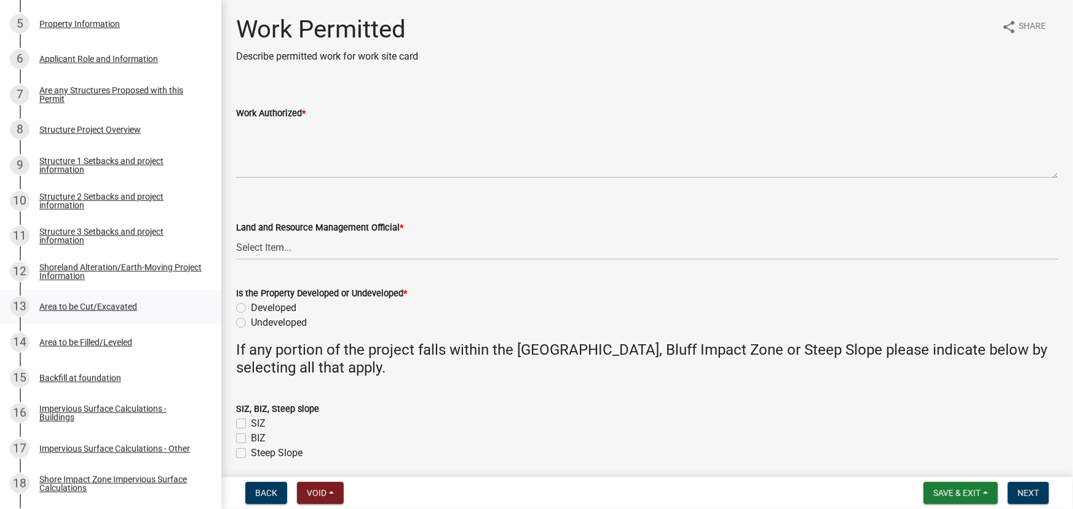
click at [104, 308] on div "Area to be Cut/Excavated" at bounding box center [88, 307] width 98 height 9
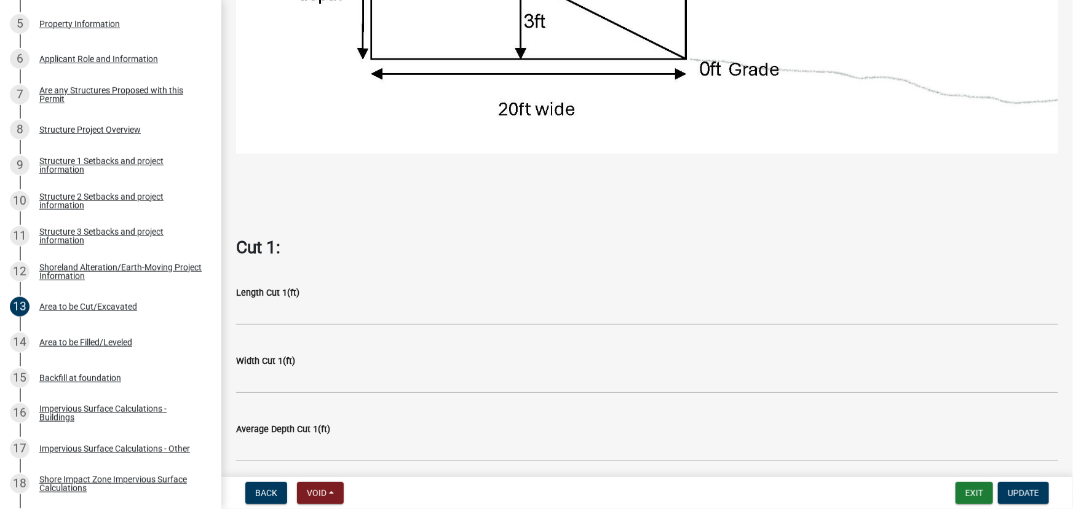
scroll to position [503, 0]
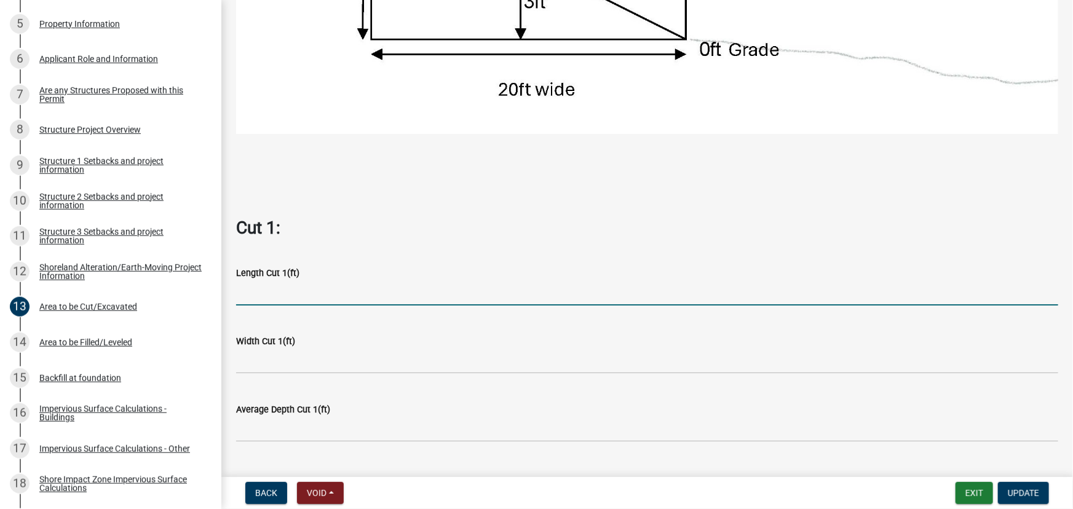
drag, startPoint x: 288, startPoint y: 289, endPoint x: 696, endPoint y: 337, distance: 411.4
click at [288, 289] on input "text" at bounding box center [647, 293] width 822 height 25
type input "126"
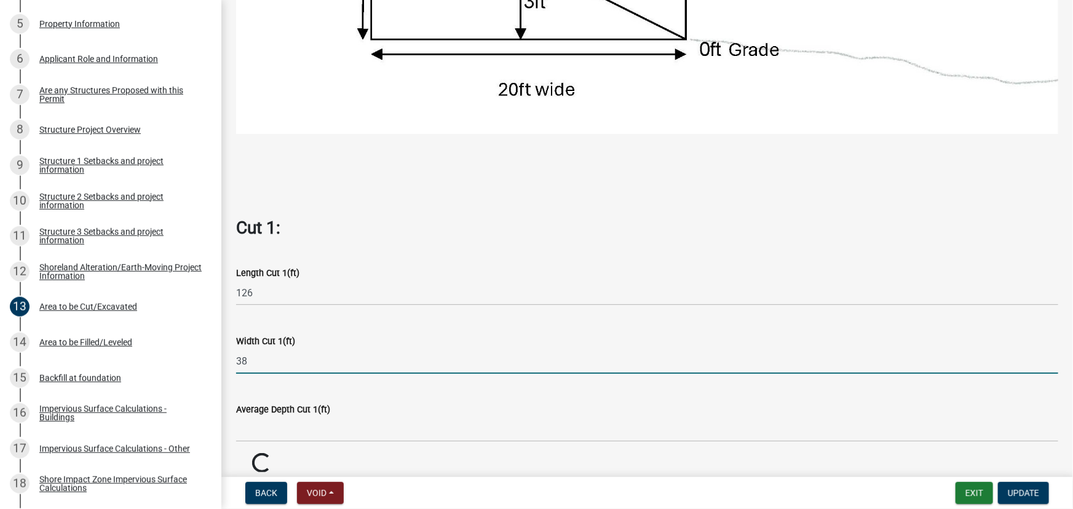
type input "38"
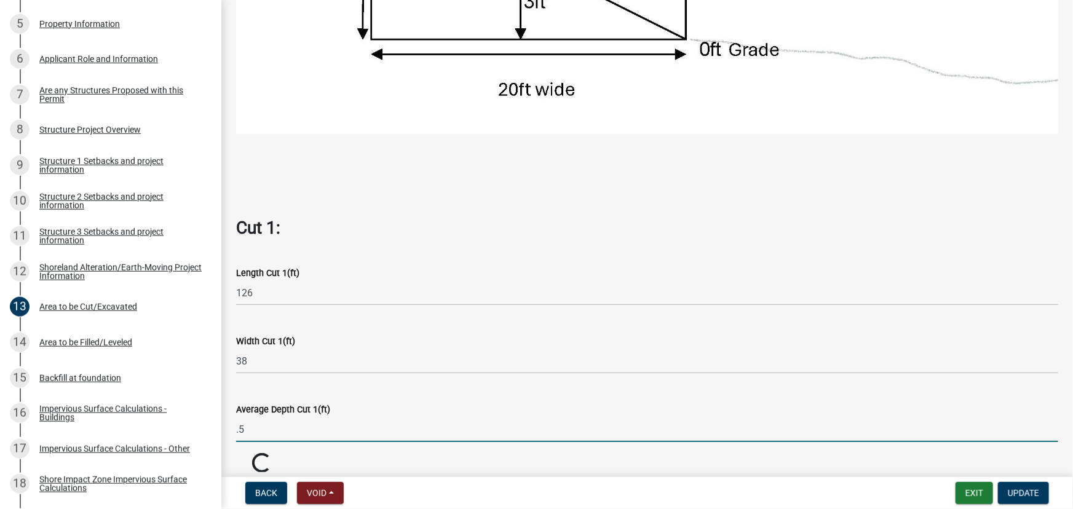
type input "0.5"
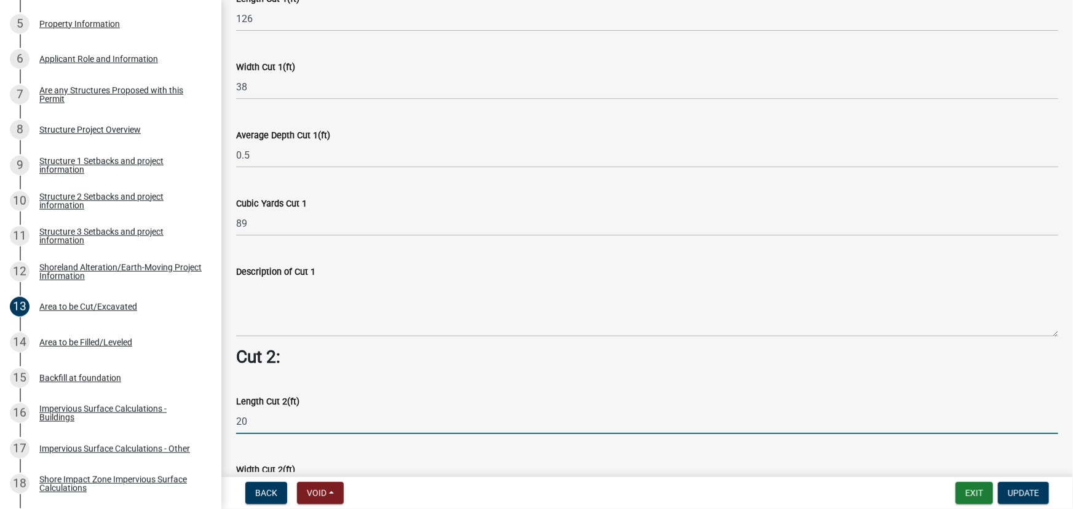
type input "20"
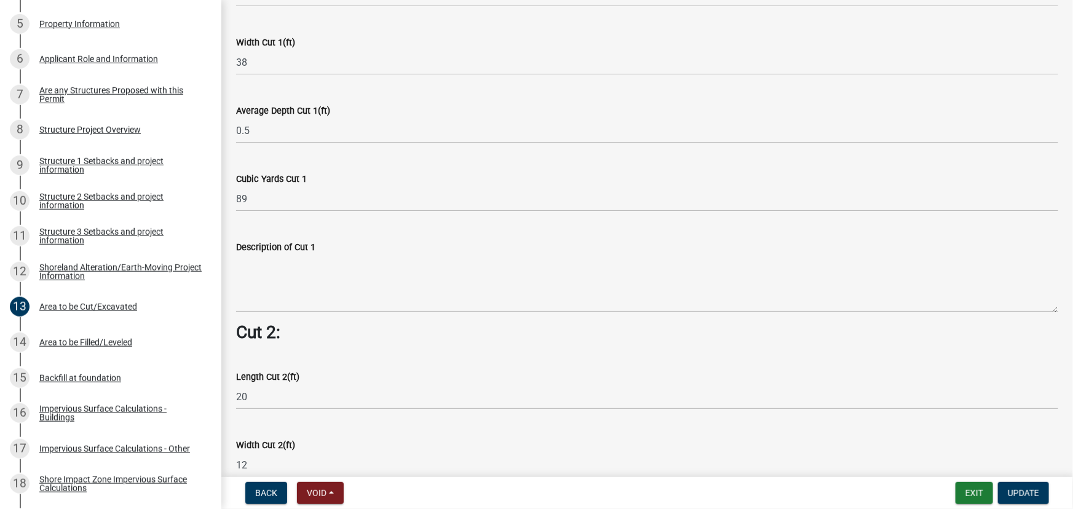
type input "12"
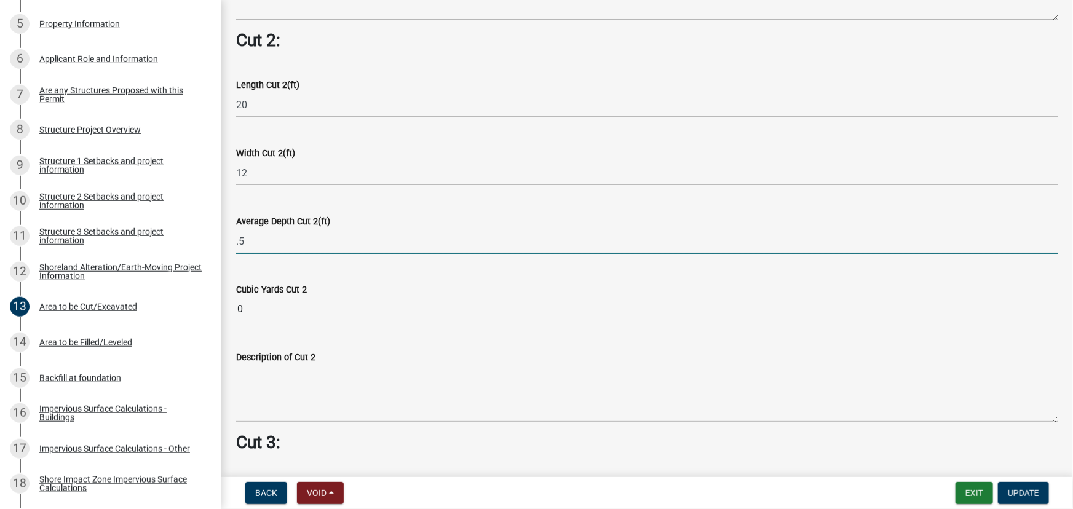
type input "0.5"
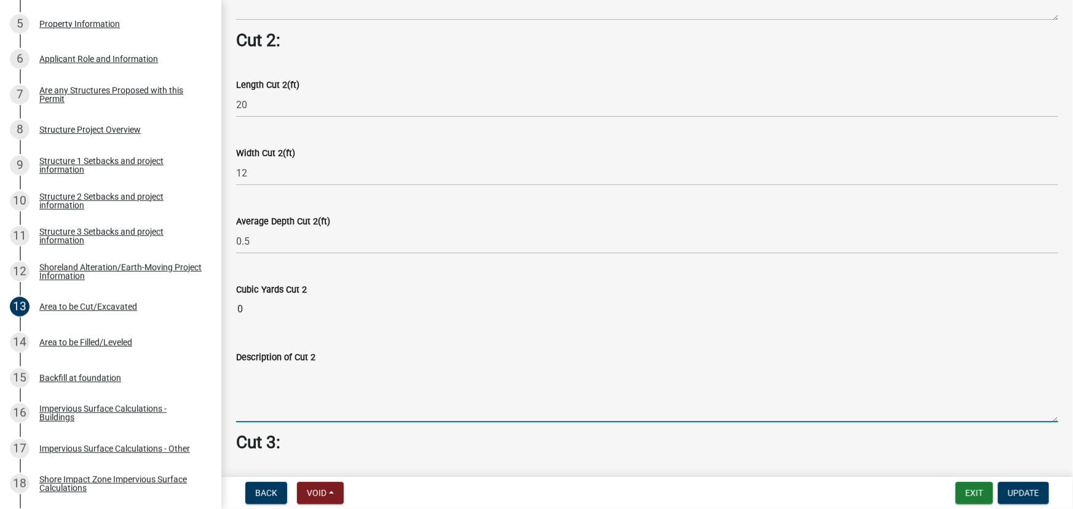
type input "4"
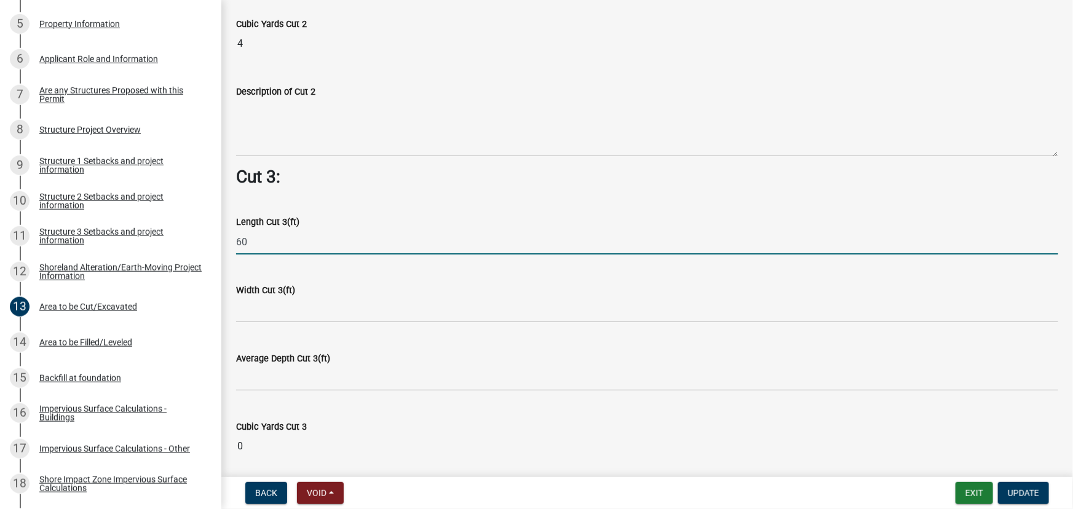
type input "60"
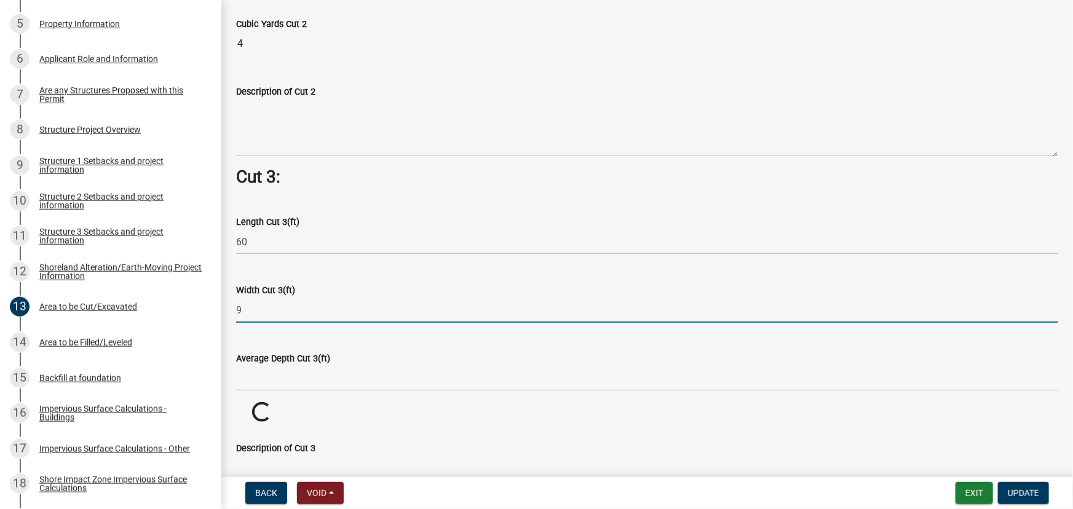
type input "9"
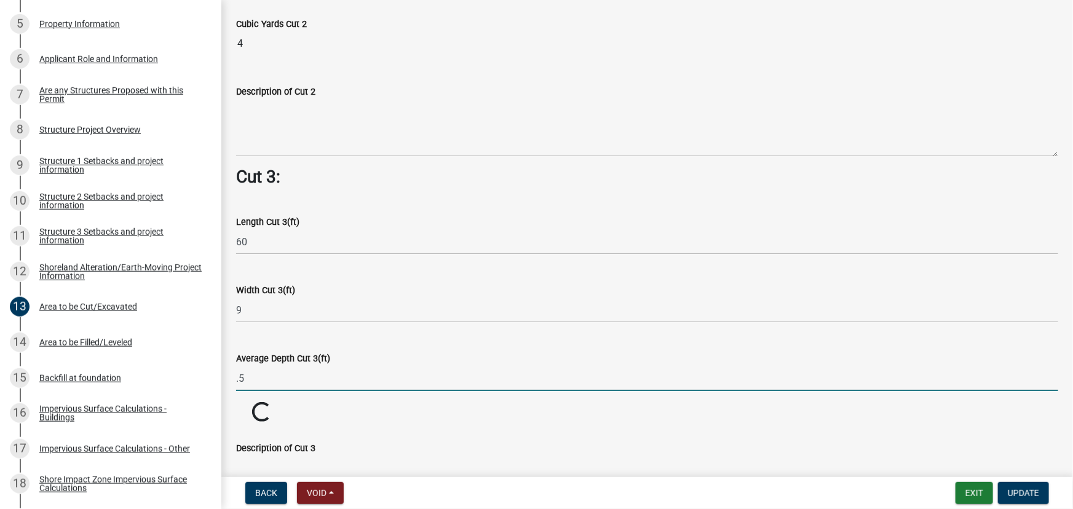
type input "0.5"
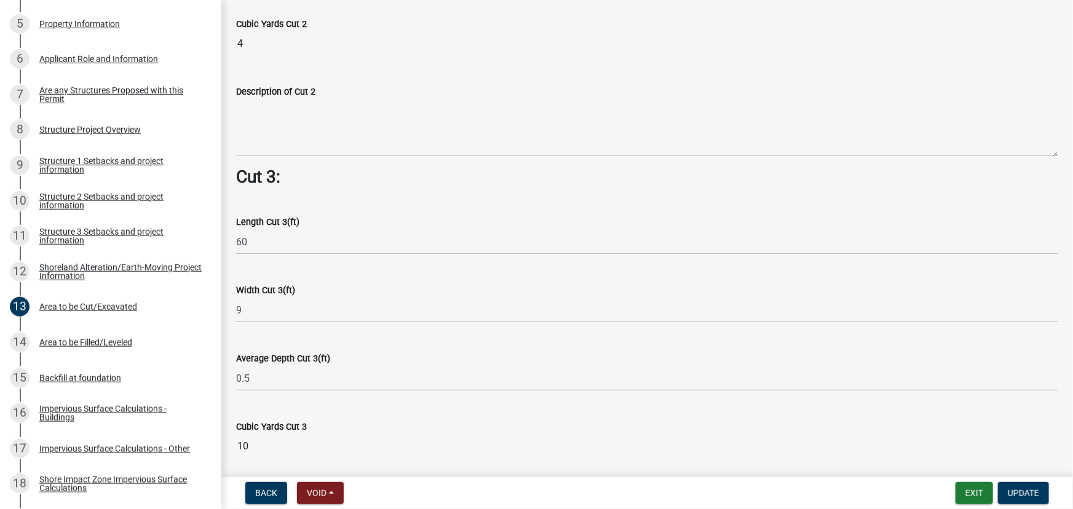
scroll to position [1399, 0]
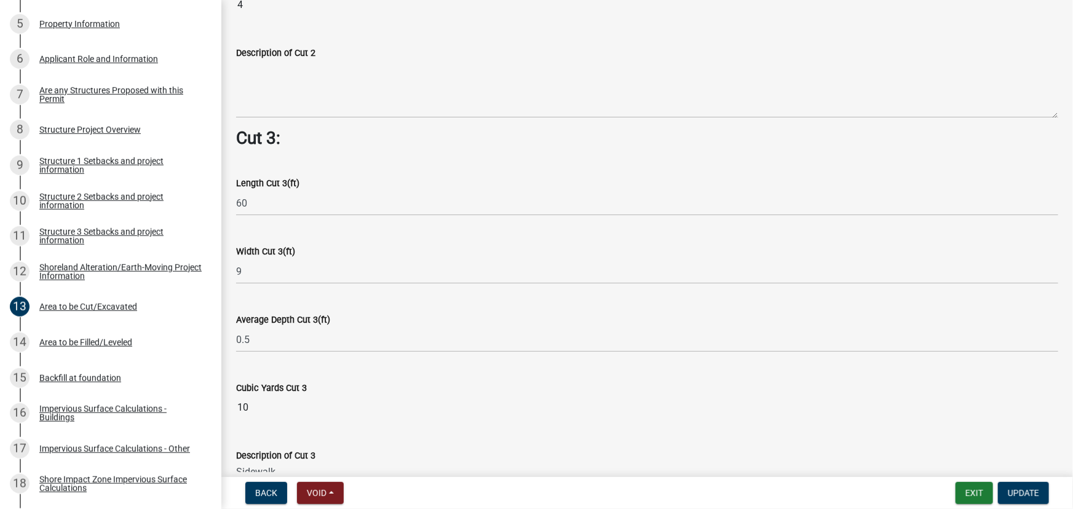
type textarea "Sidewalk"
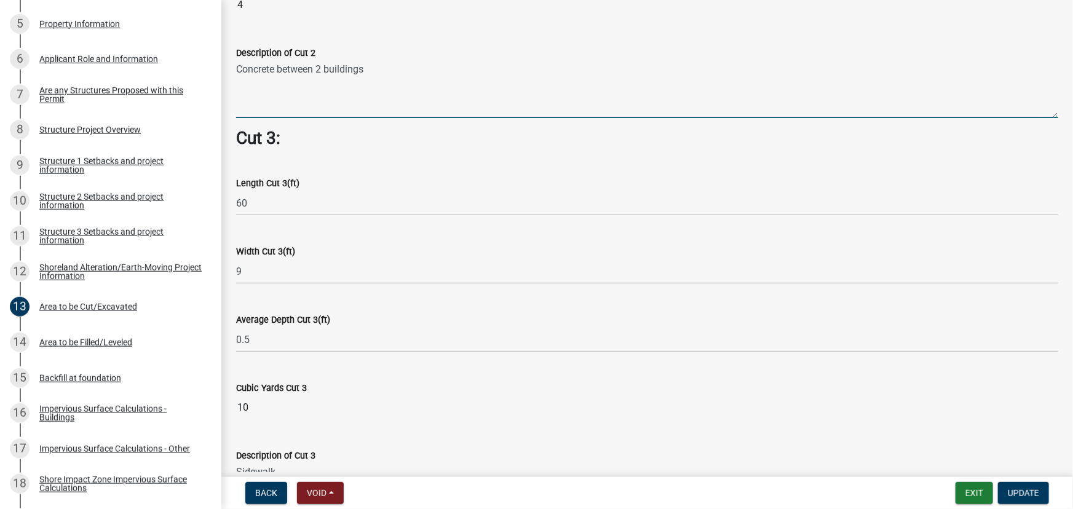
type textarea "Concrete between 2 buildings"
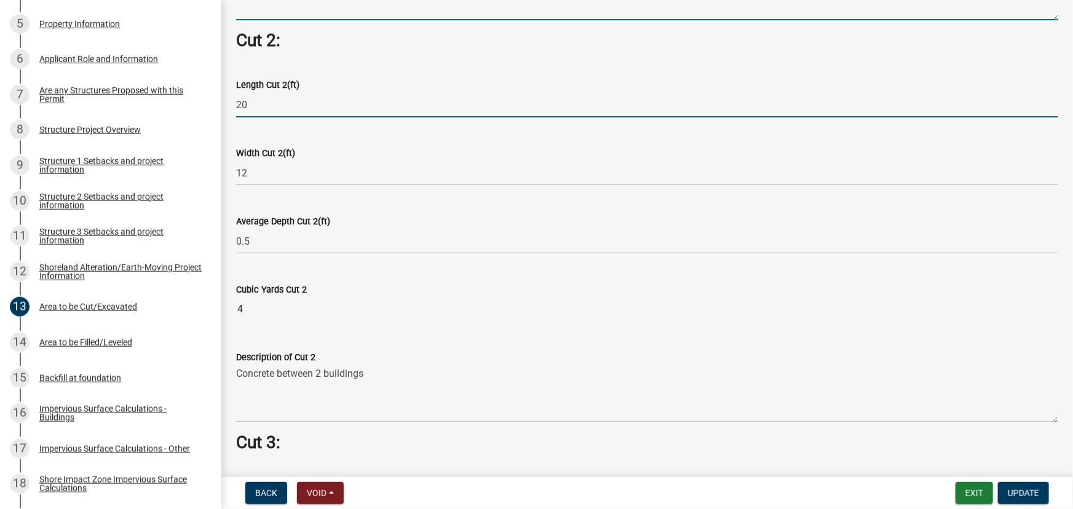
scroll to position [824, 0]
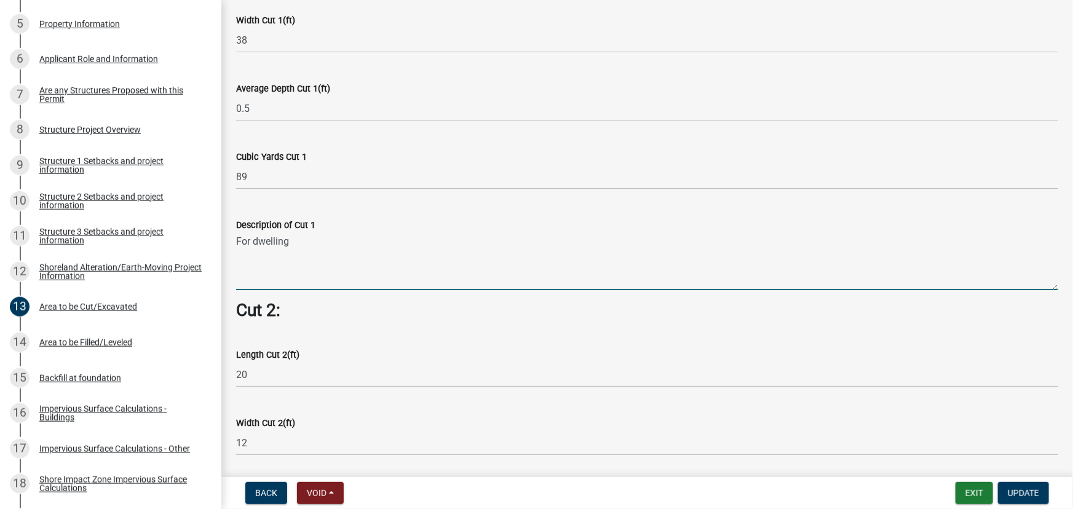
type textarea "For dwelling"
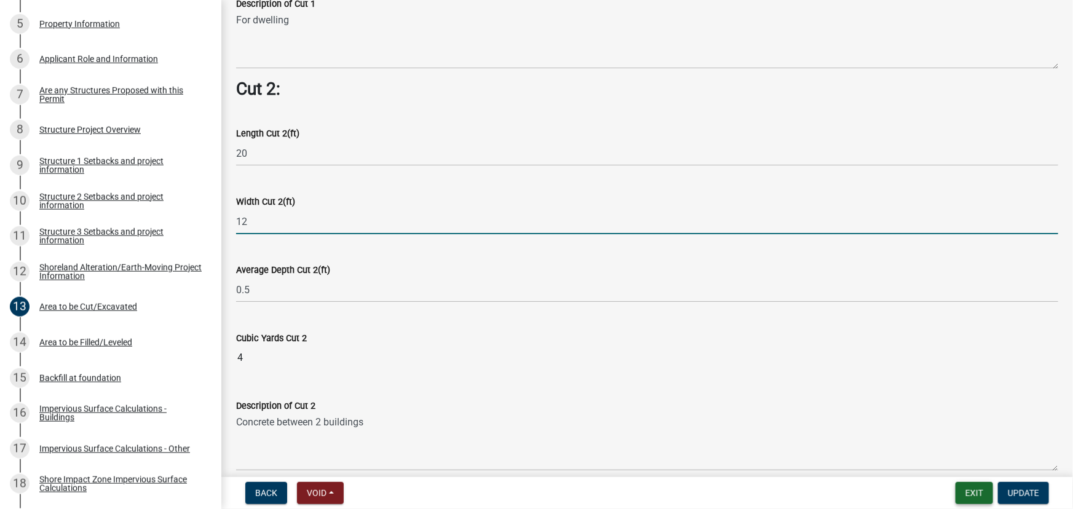
scroll to position [1048, 0]
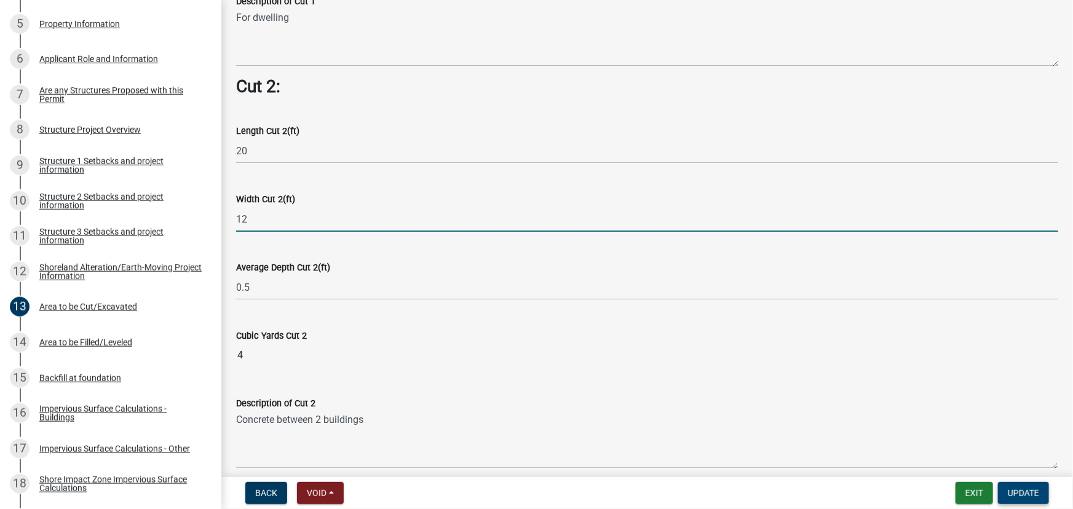
click at [1046, 493] on button "Update" at bounding box center [1023, 493] width 51 height 22
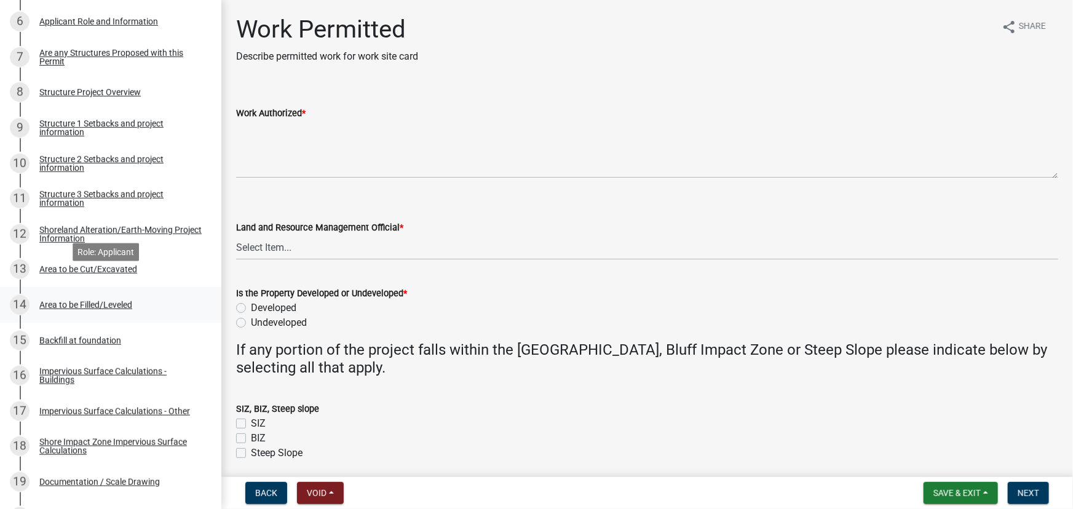
scroll to position [447, 0]
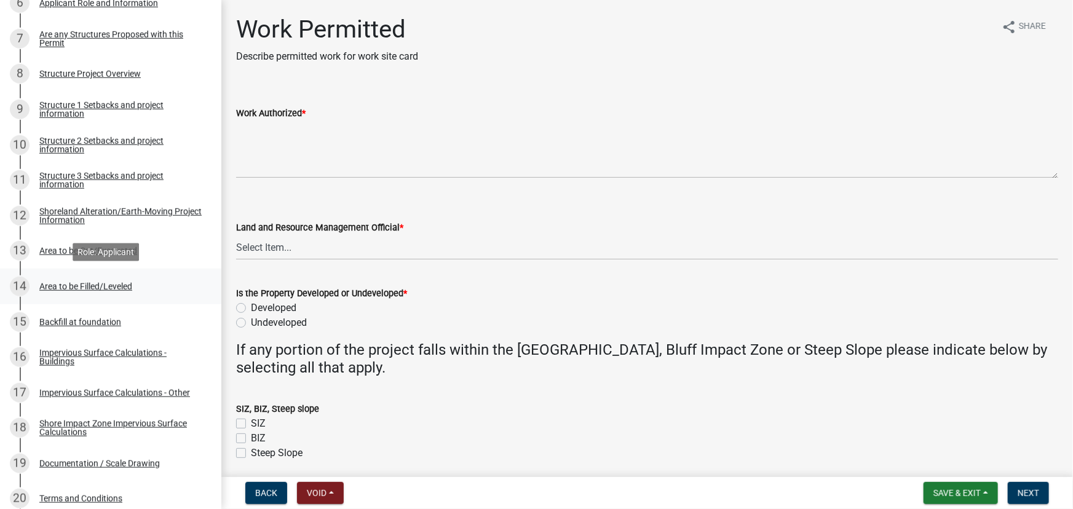
click at [108, 282] on div "Area to be Filled/Leveled" at bounding box center [85, 286] width 93 height 9
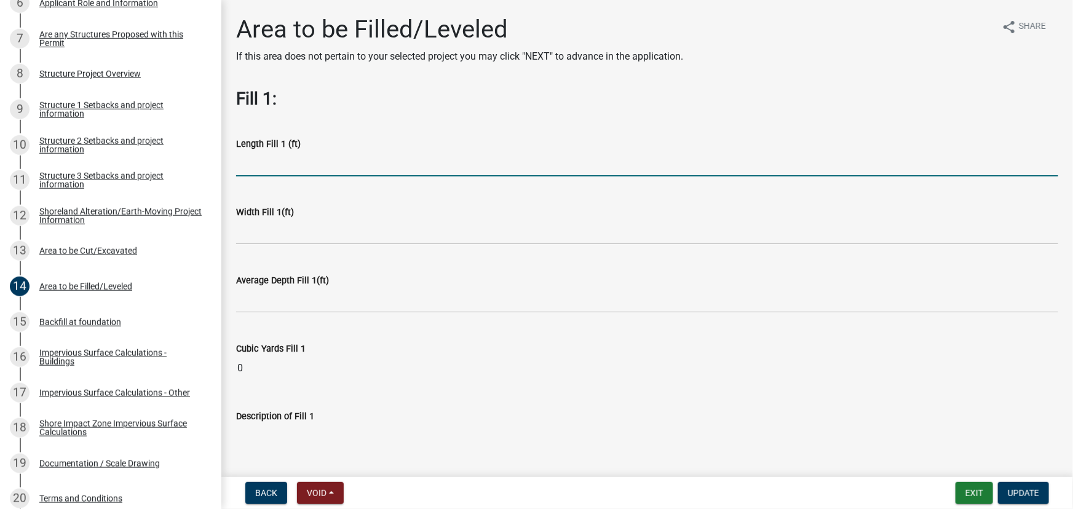
click at [256, 171] on input "text" at bounding box center [647, 163] width 822 height 25
type input "126"
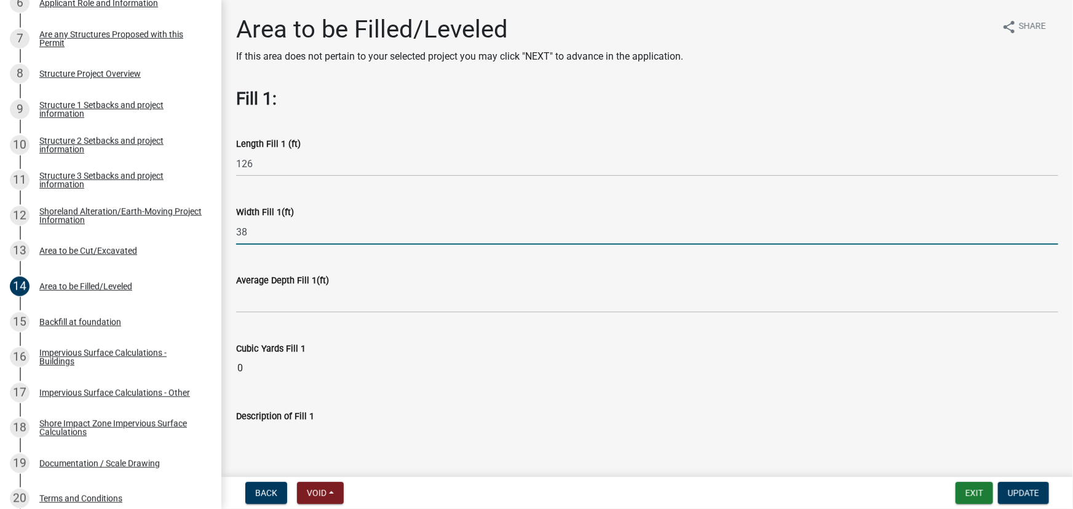
type input "38"
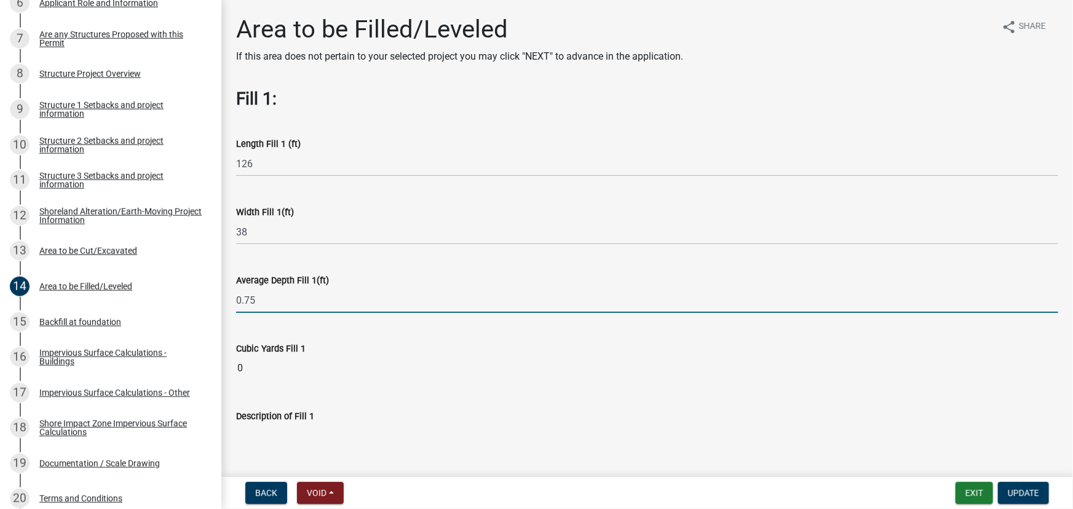
type input "0.75"
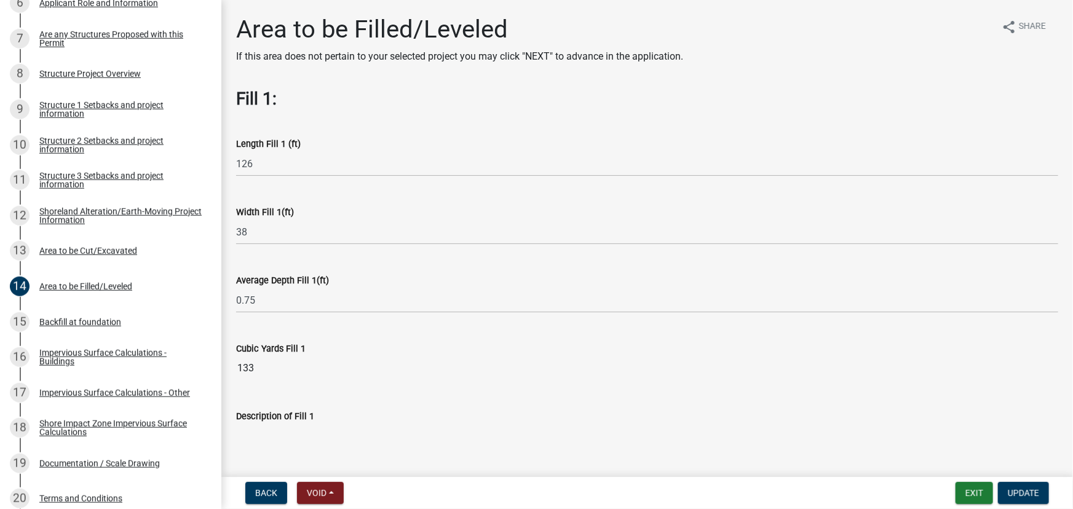
scroll to position [330, 0]
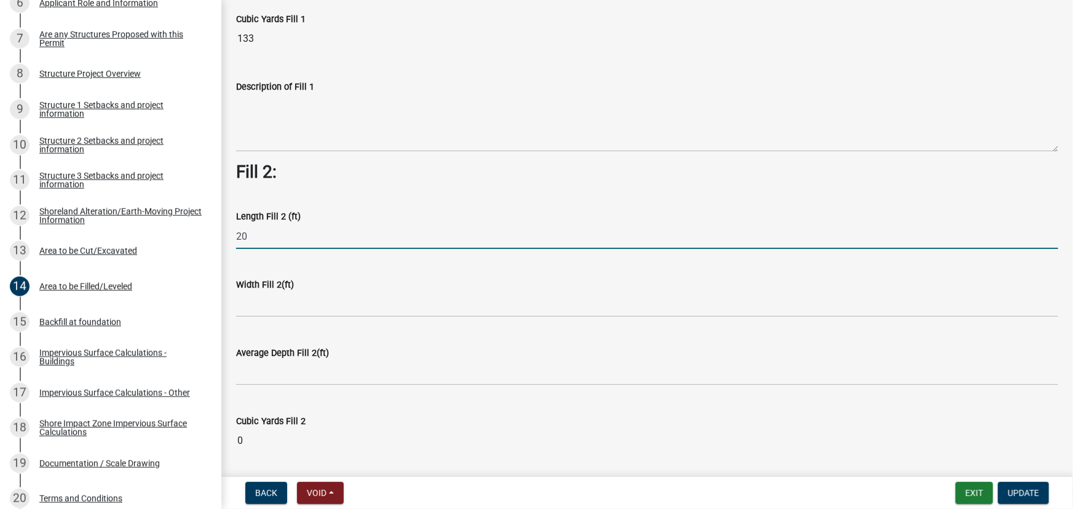
type input "20"
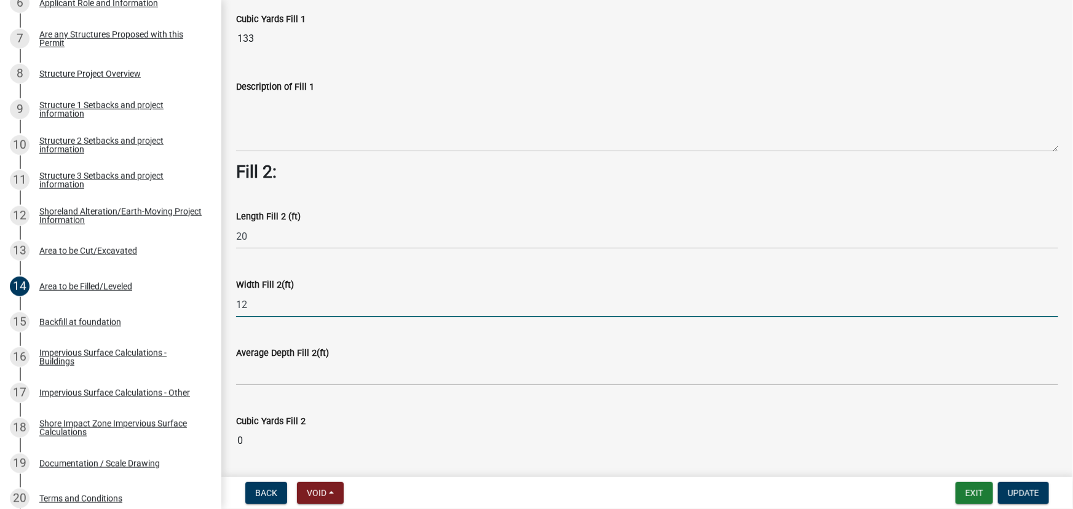
type input "12"
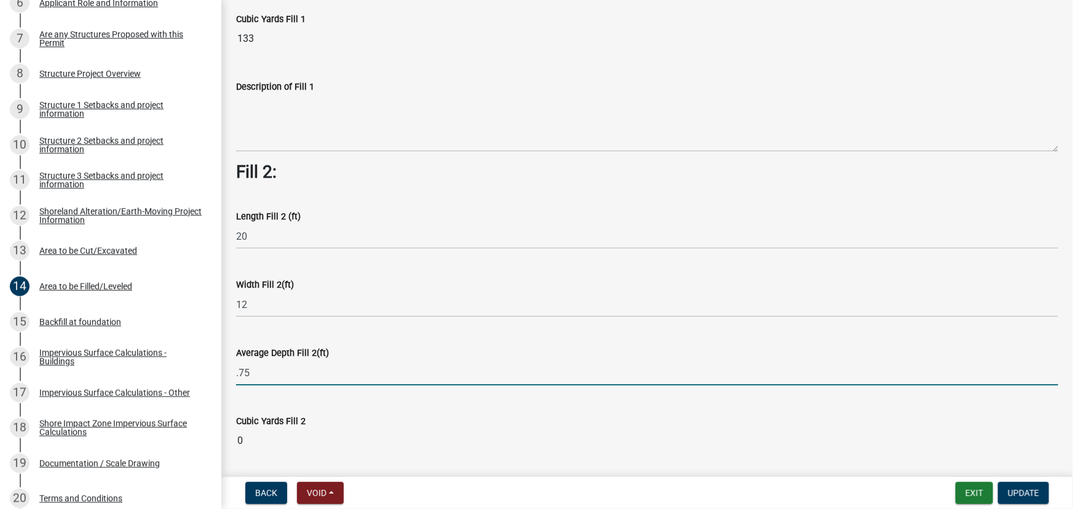
type input "0.75"
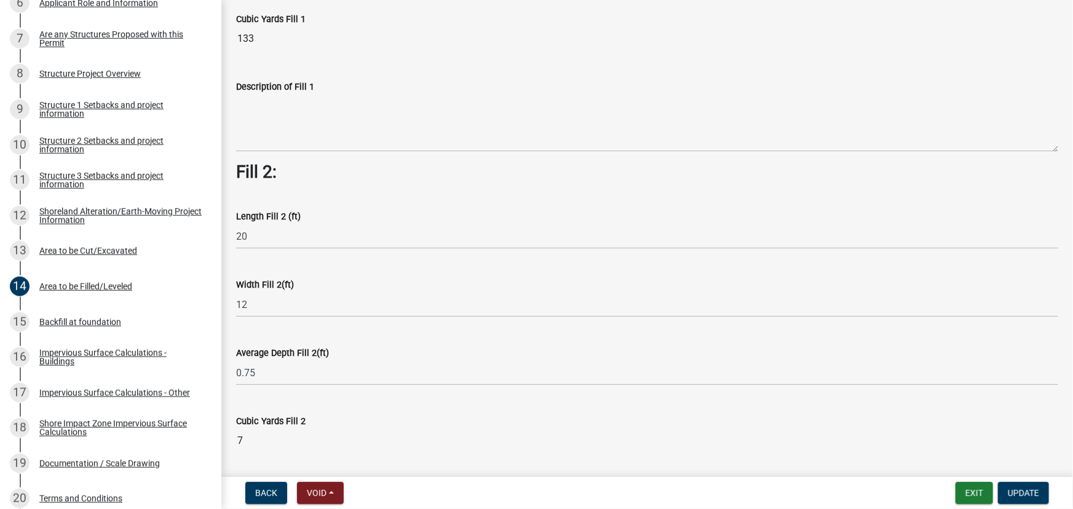
scroll to position [368, 0]
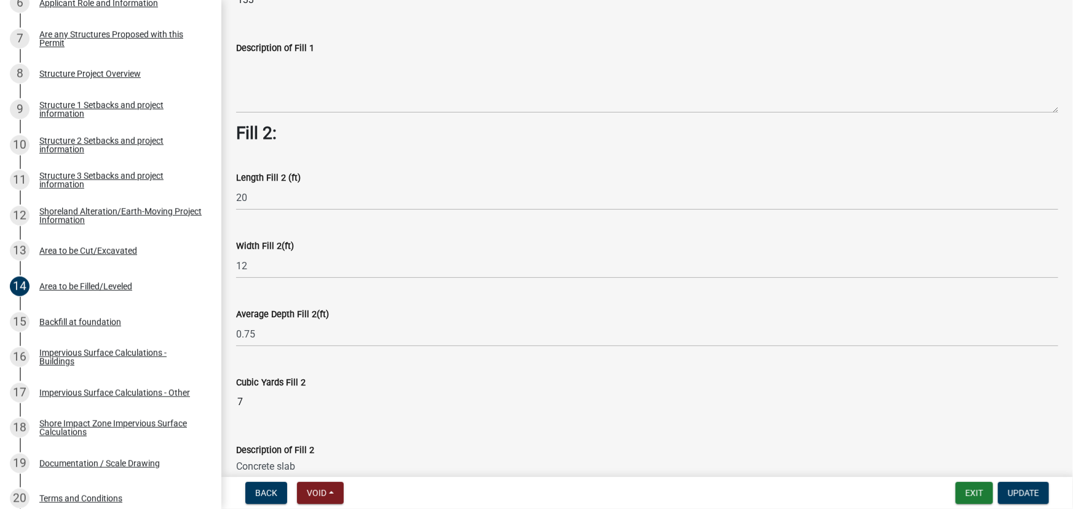
type textarea "Concrete slab"
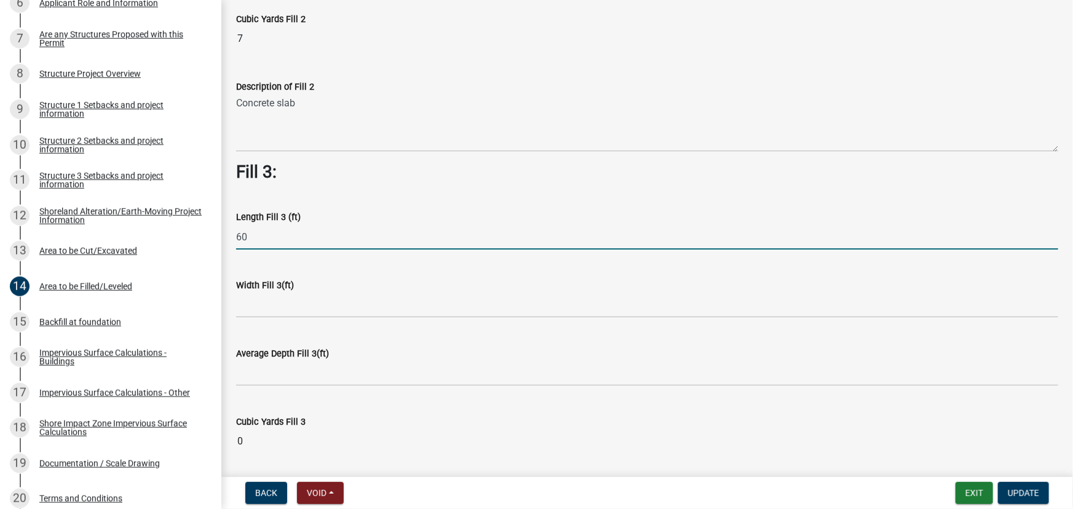
type input "60"
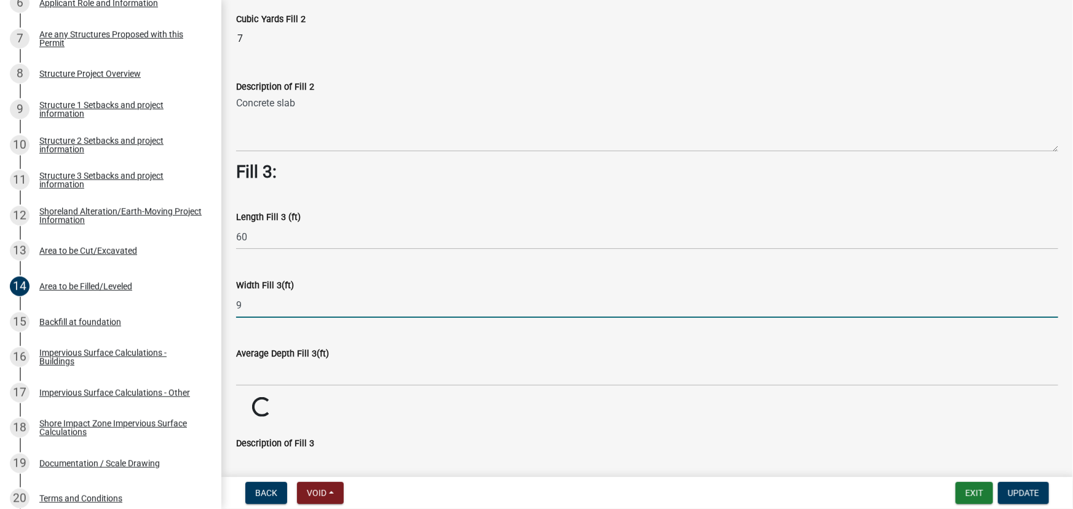
type input "9"
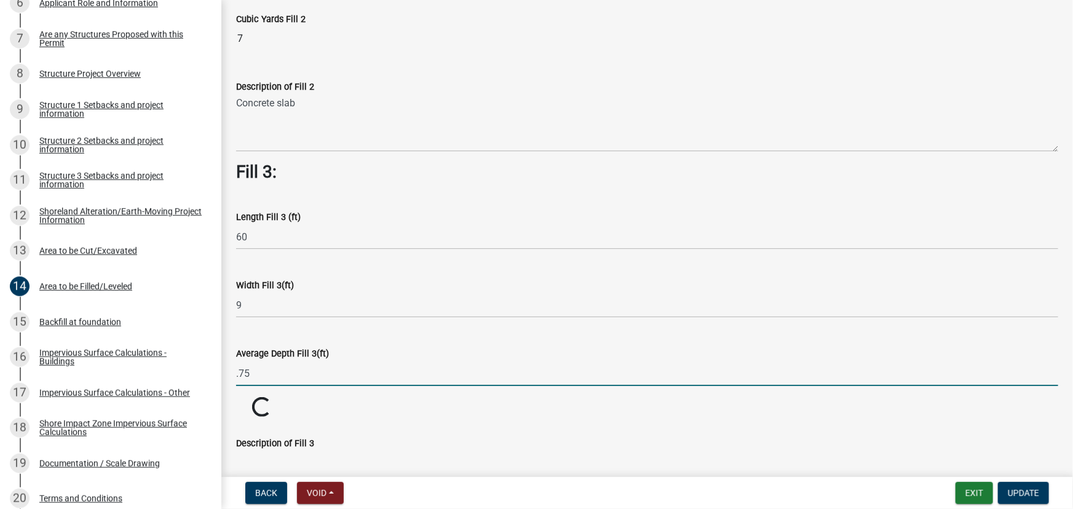
type input "0.75"
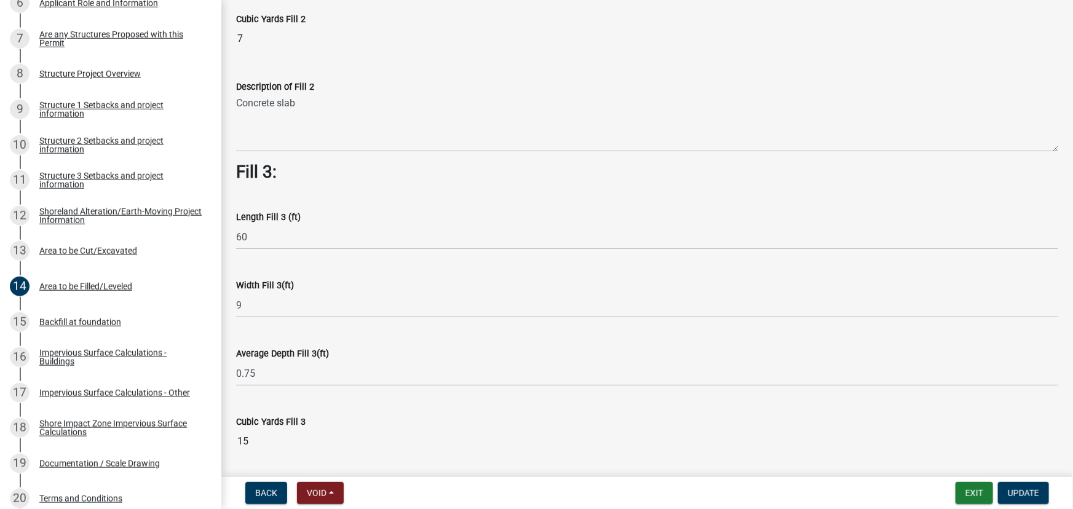
scroll to position [771, 0]
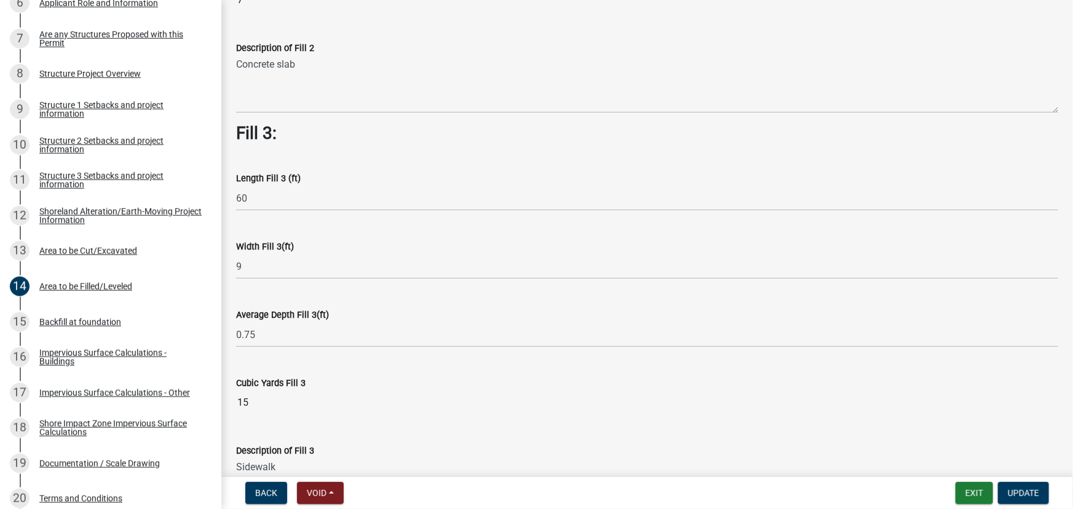
type textarea "Sidewalk"
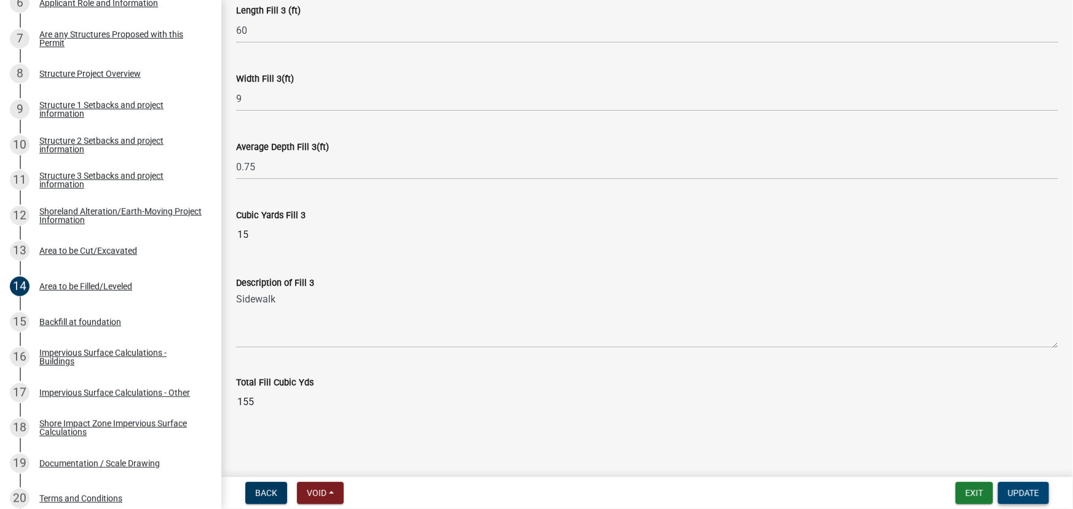
click at [1037, 491] on span "Update" at bounding box center [1023, 493] width 31 height 10
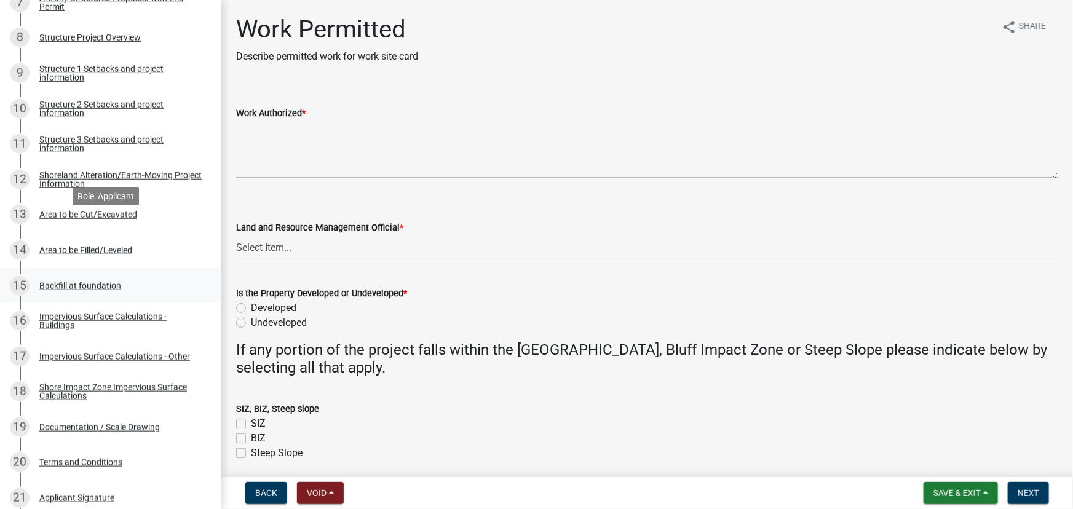
scroll to position [503, 0]
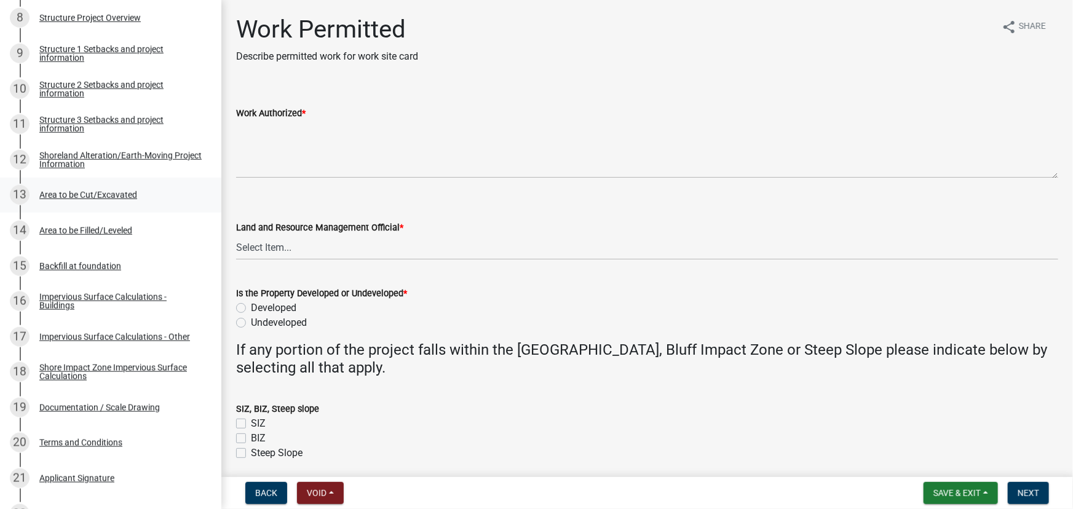
click at [104, 197] on div "Area to be Cut/Excavated" at bounding box center [88, 195] width 98 height 9
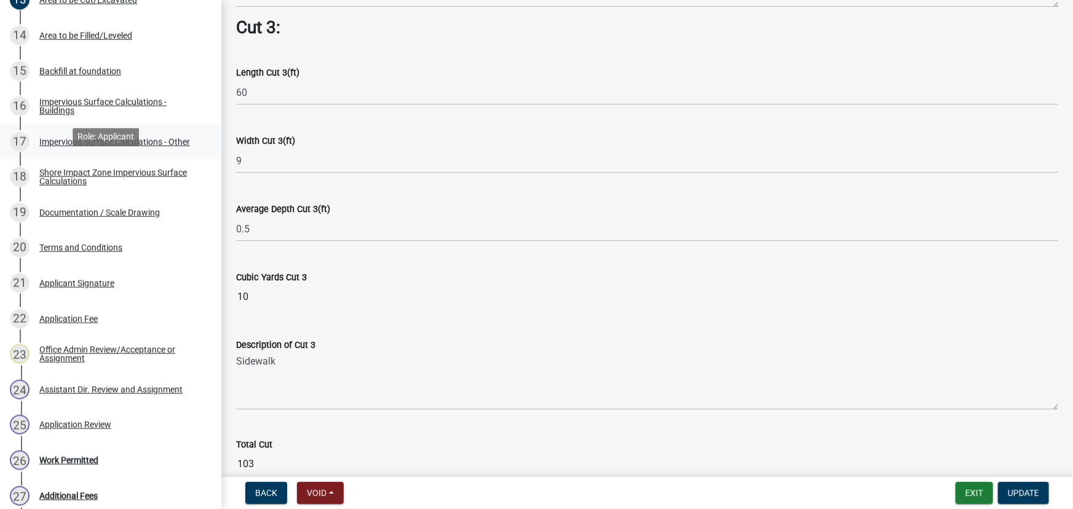
scroll to position [694, 0]
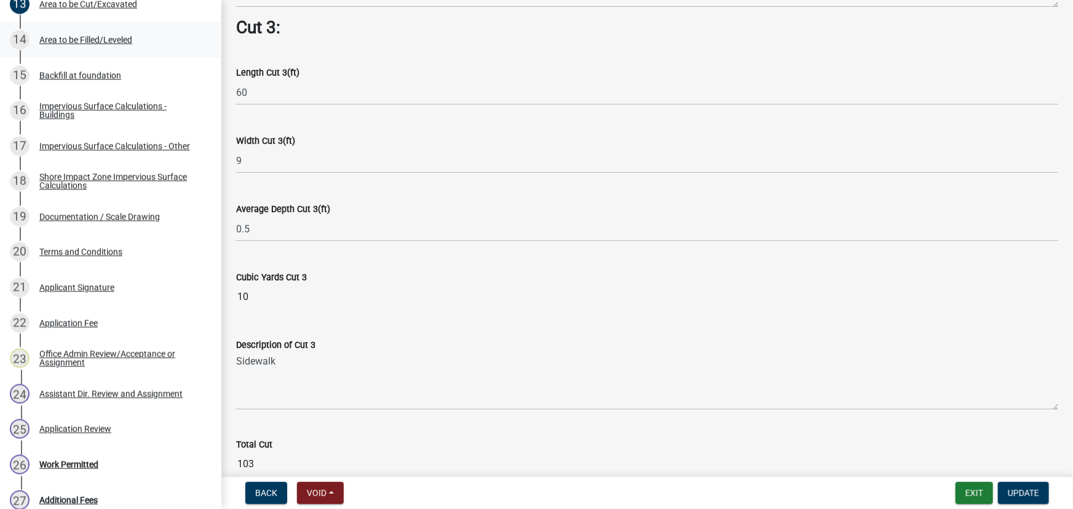
click at [79, 45] on div "14 Area to be Filled/Leveled" at bounding box center [106, 40] width 192 height 20
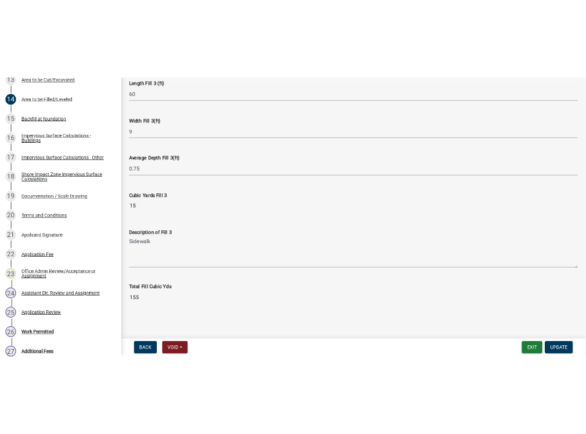
scroll to position [983, 0]
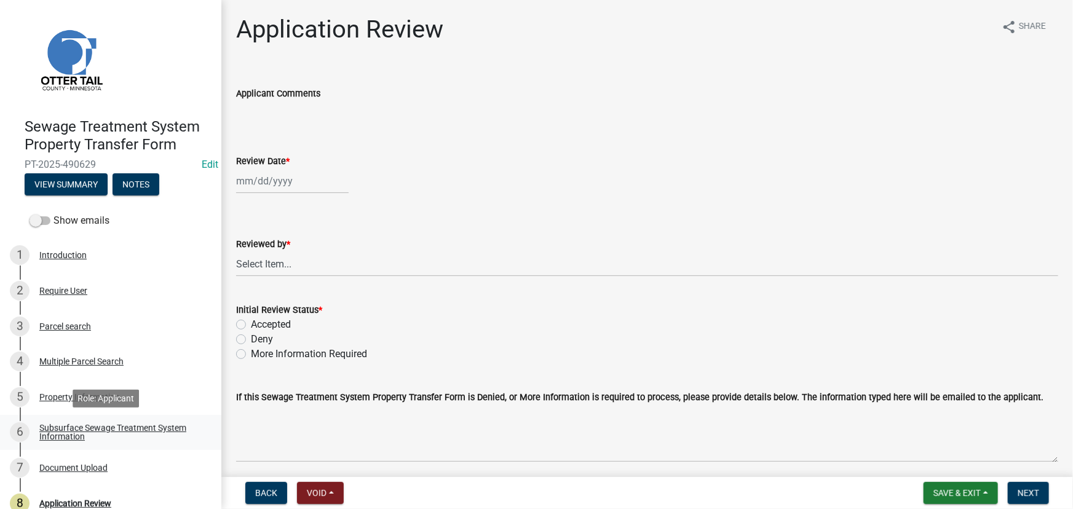
click at [85, 439] on div "Subsurface Sewage Treatment System Information" at bounding box center [120, 432] width 162 height 17
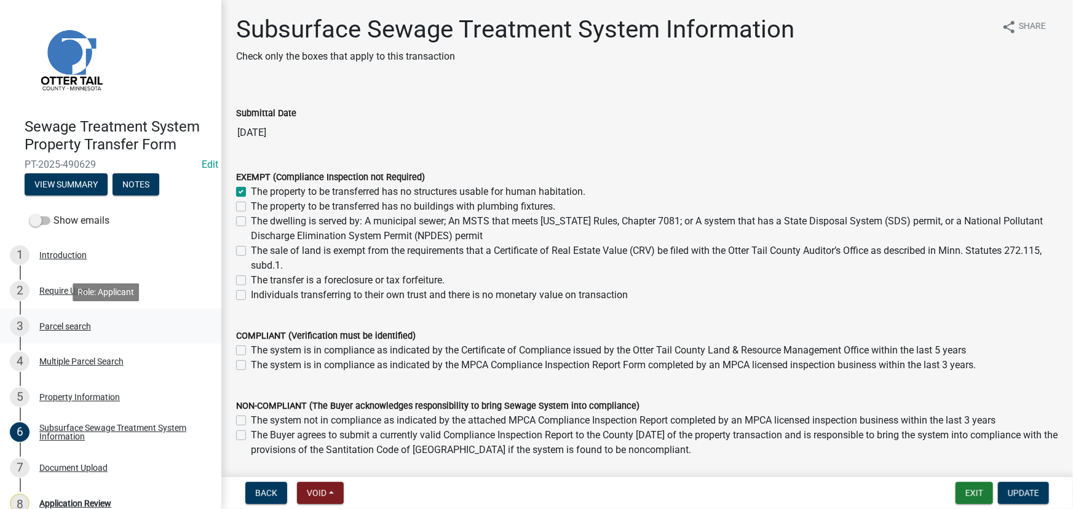
click at [60, 335] on div "3 Parcel search" at bounding box center [106, 327] width 192 height 20
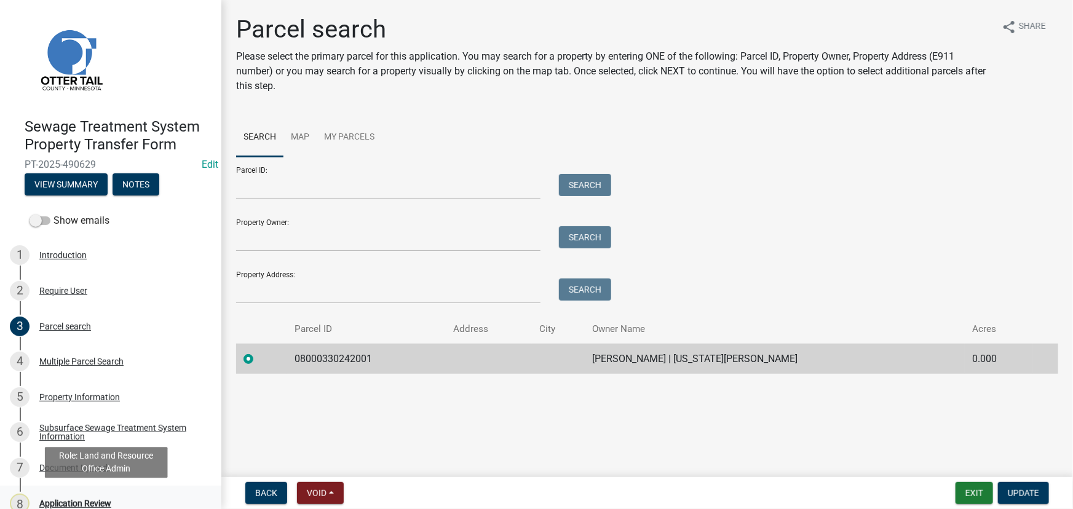
click at [84, 504] on div "Application Review" at bounding box center [75, 504] width 72 height 9
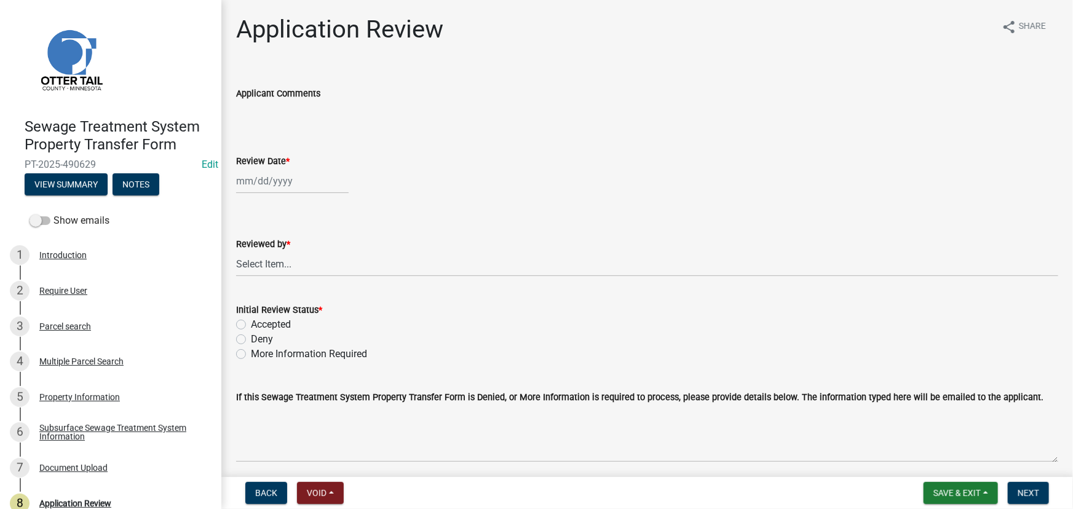
select select "10"
select select "2025"
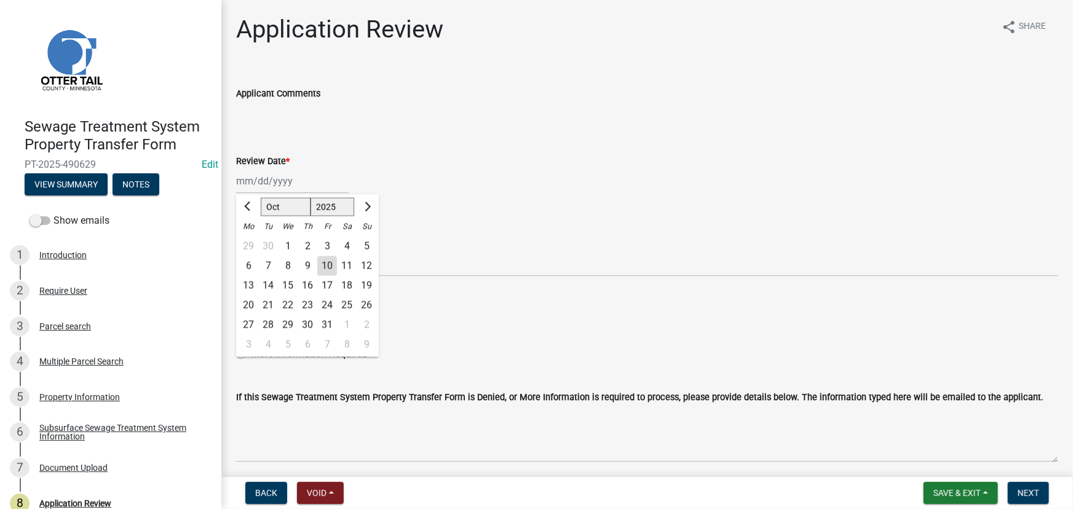
click at [276, 180] on div "Jan Feb Mar Apr May Jun Jul Aug Sep Oct Nov Dec 1525 1526 1527 1528 1529 1530 1…" at bounding box center [292, 181] width 113 height 25
click at [325, 266] on div "10" at bounding box center [327, 267] width 20 height 20
type input "[DATE]"
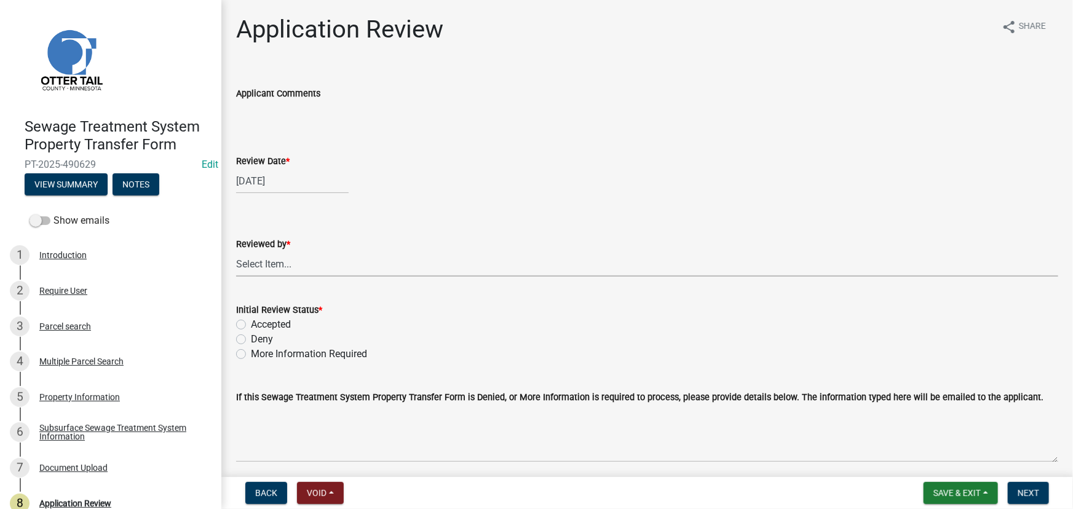
click at [318, 271] on select "Select Item... Alexis Newark Amy Busko Andrea Perales Brittany Tollefson Christ…" at bounding box center [647, 264] width 822 height 25
click at [236, 252] on select "Select Item... Alexis Newark Amy Busko Andrea Perales Brittany Tollefson Christ…" at bounding box center [647, 264] width 822 height 25
select select "190fd4c8-42ef-492b-a4a0-a0213555944c"
click at [270, 320] on label "Accepted" at bounding box center [271, 324] width 40 height 15
click at [259, 320] on input "Accepted" at bounding box center [255, 321] width 8 height 8
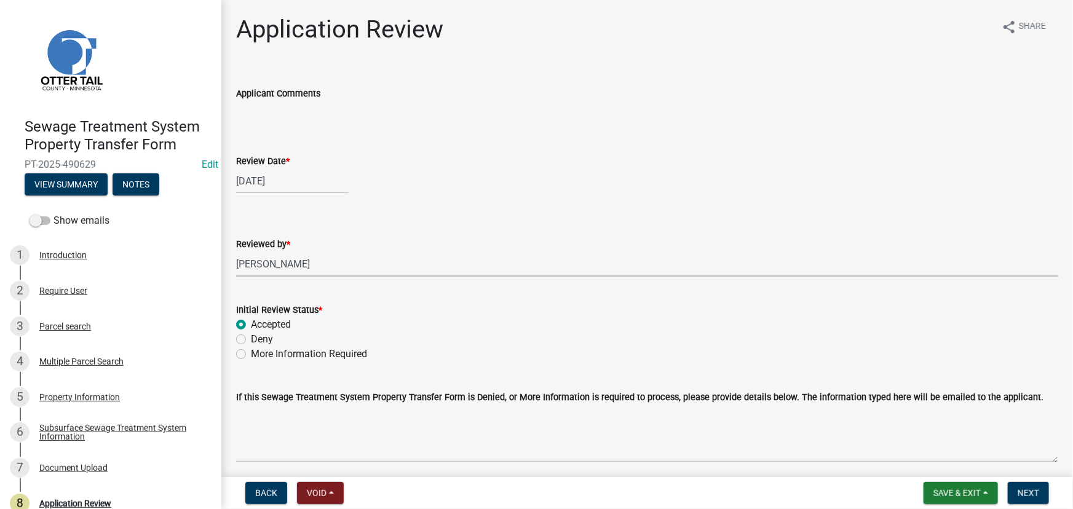
radio input "true"
click at [1036, 492] on span "Next" at bounding box center [1029, 493] width 22 height 10
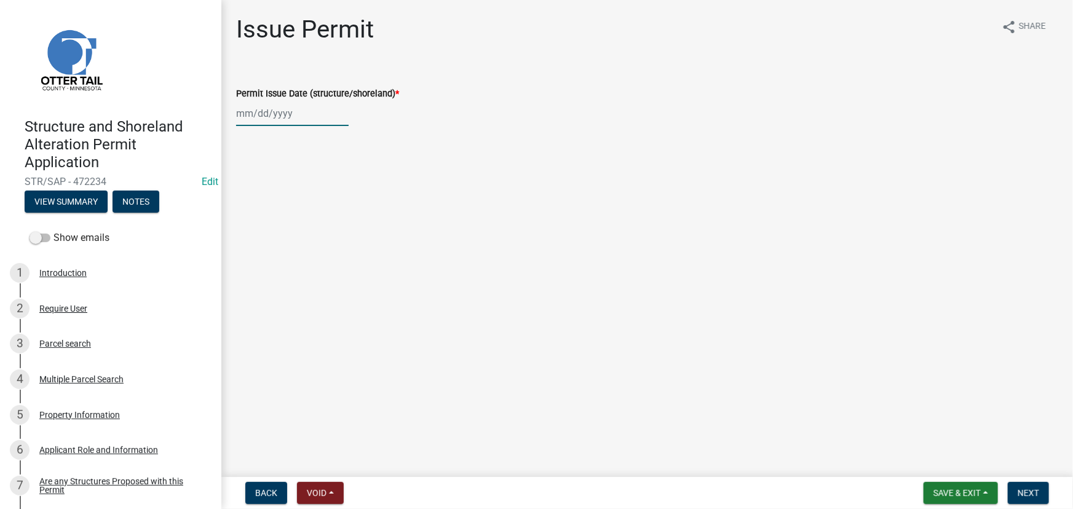
click at [293, 118] on div at bounding box center [292, 113] width 113 height 25
select select "10"
select select "2025"
click at [325, 199] on div "10" at bounding box center [327, 199] width 20 height 20
type input "[DATE]"
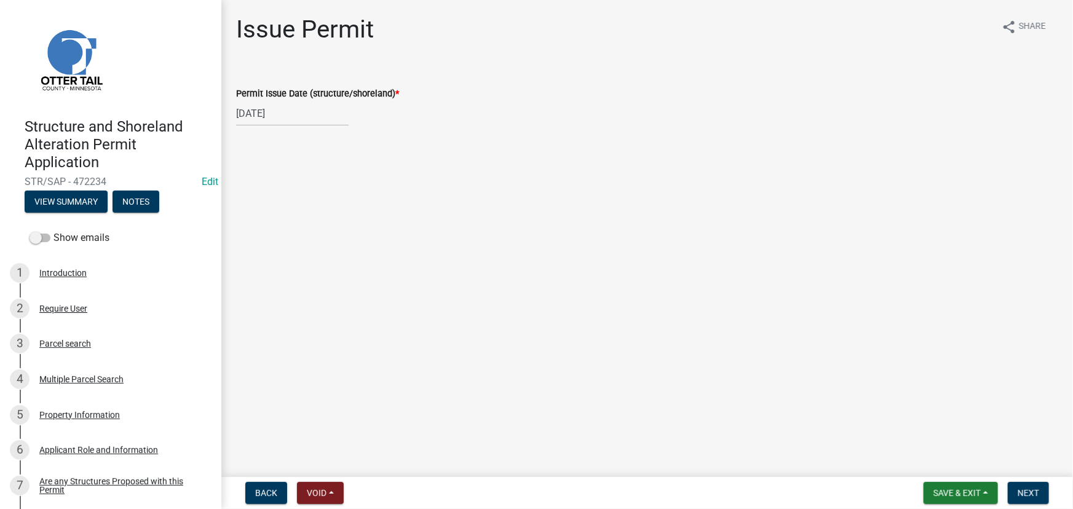
click at [1033, 507] on nav "Back Void Withdraw Lock Expire Void Save & Exit Save Save & Exit Next" at bounding box center [647, 493] width 852 height 32
click at [1033, 495] on span "Next" at bounding box center [1029, 493] width 22 height 10
click at [1028, 503] on button "Next" at bounding box center [1028, 493] width 41 height 22
